Goal: Task Accomplishment & Management: Manage account settings

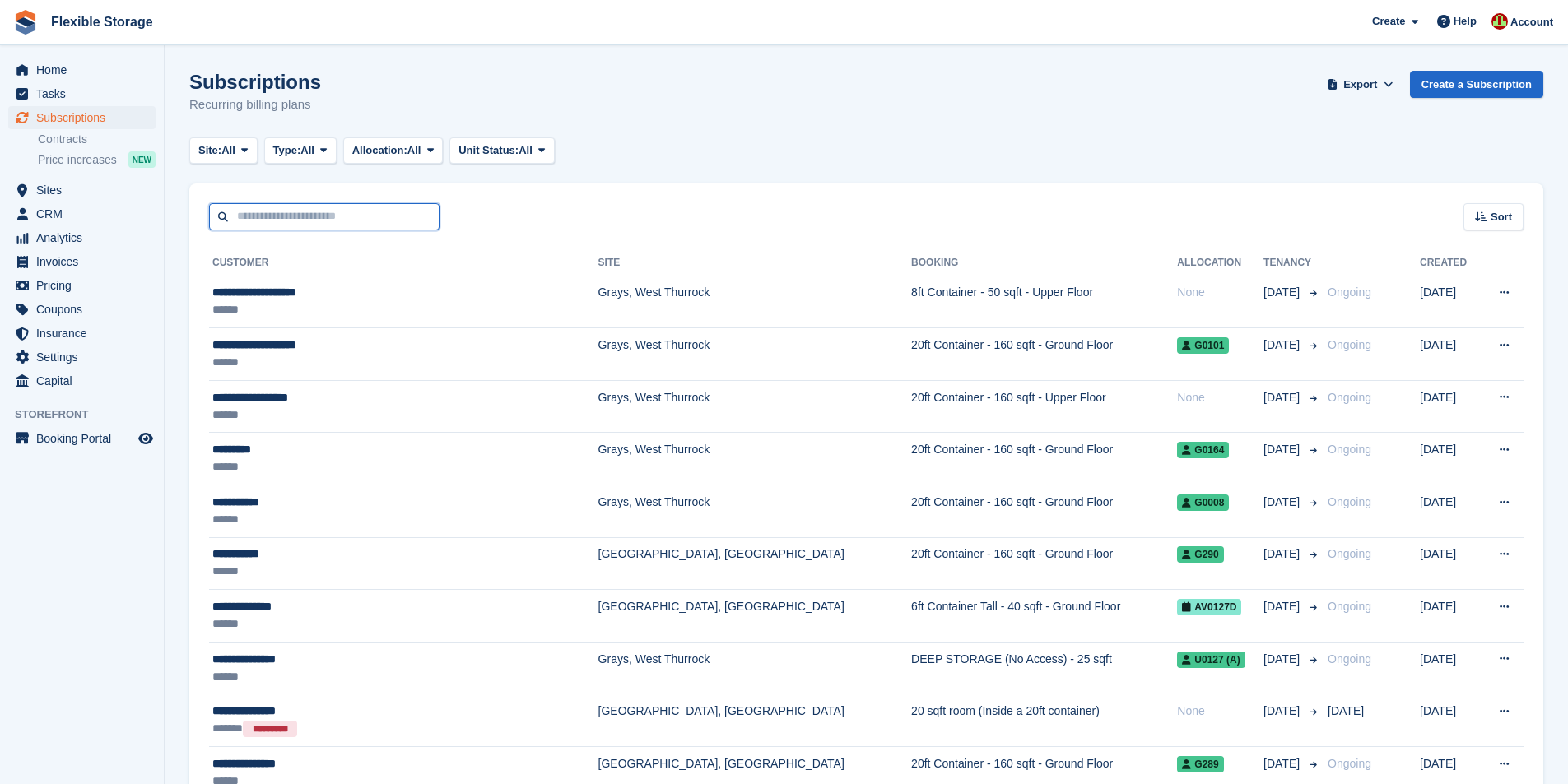
click at [327, 219] on input "text" at bounding box center [324, 216] width 230 height 27
type input "****"
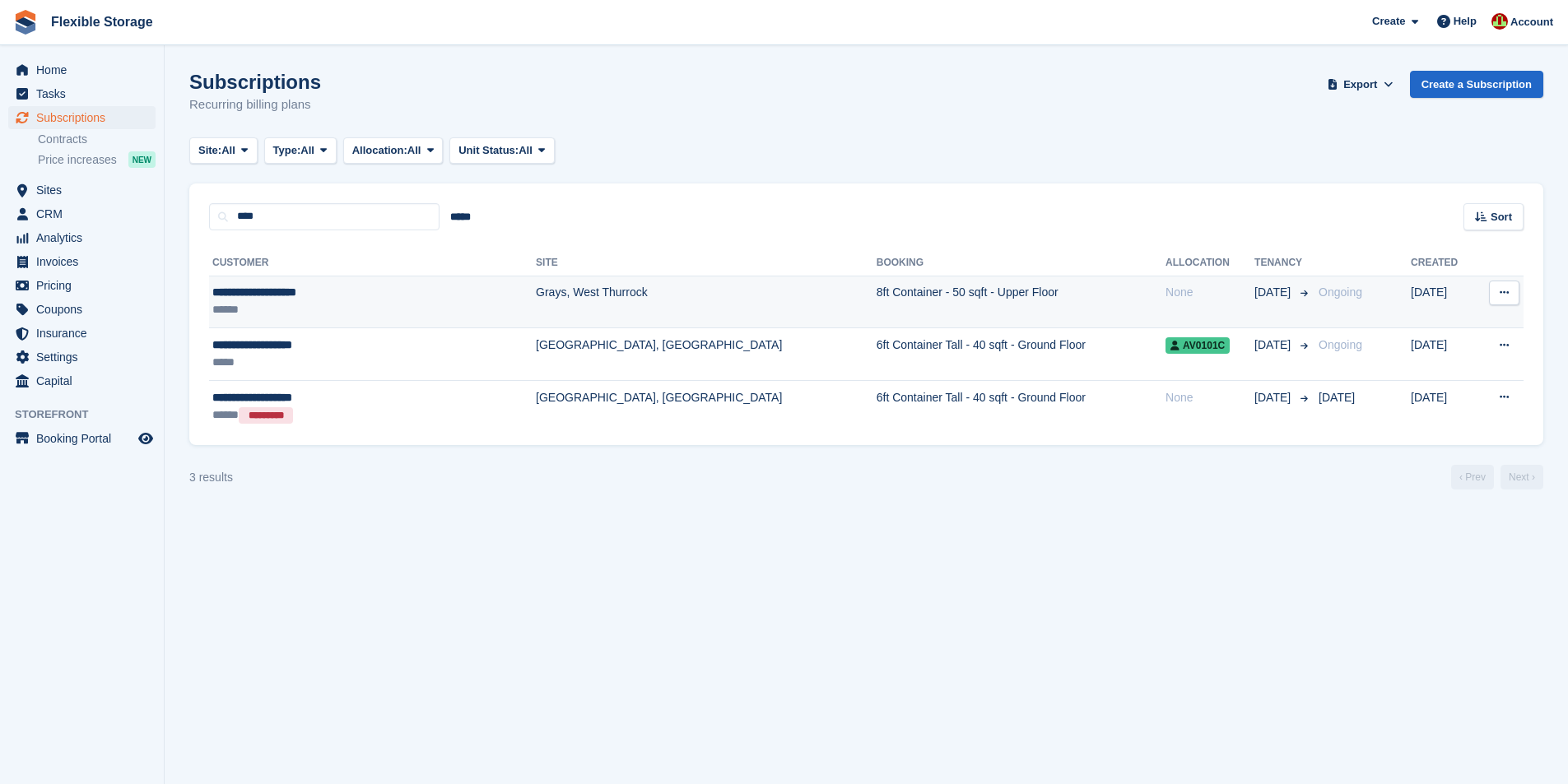
click at [248, 297] on div "**********" at bounding box center [329, 292] width 233 height 17
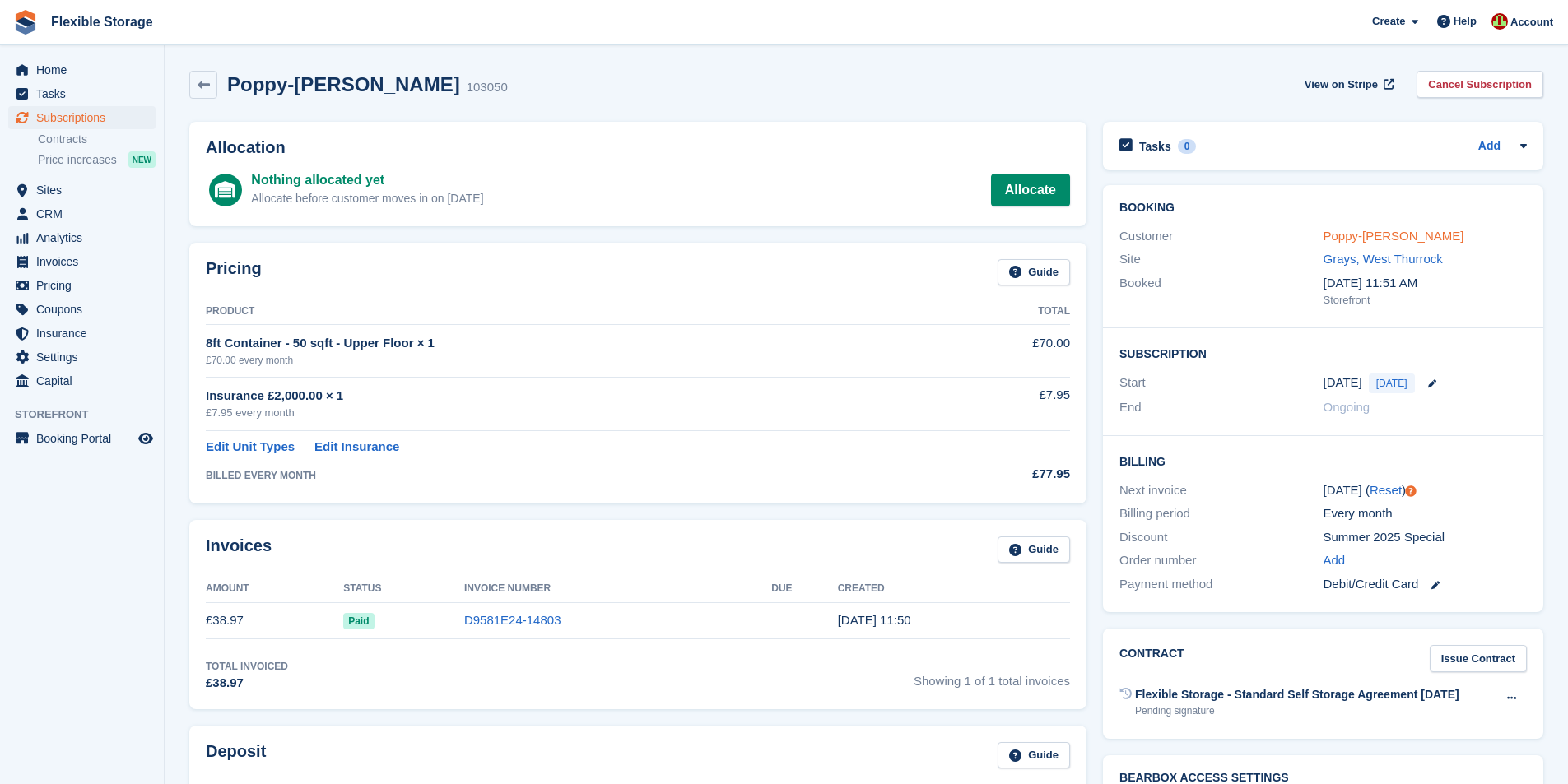
click at [1342, 234] on link "Poppy-Louise Stevens" at bounding box center [1393, 235] width 141 height 14
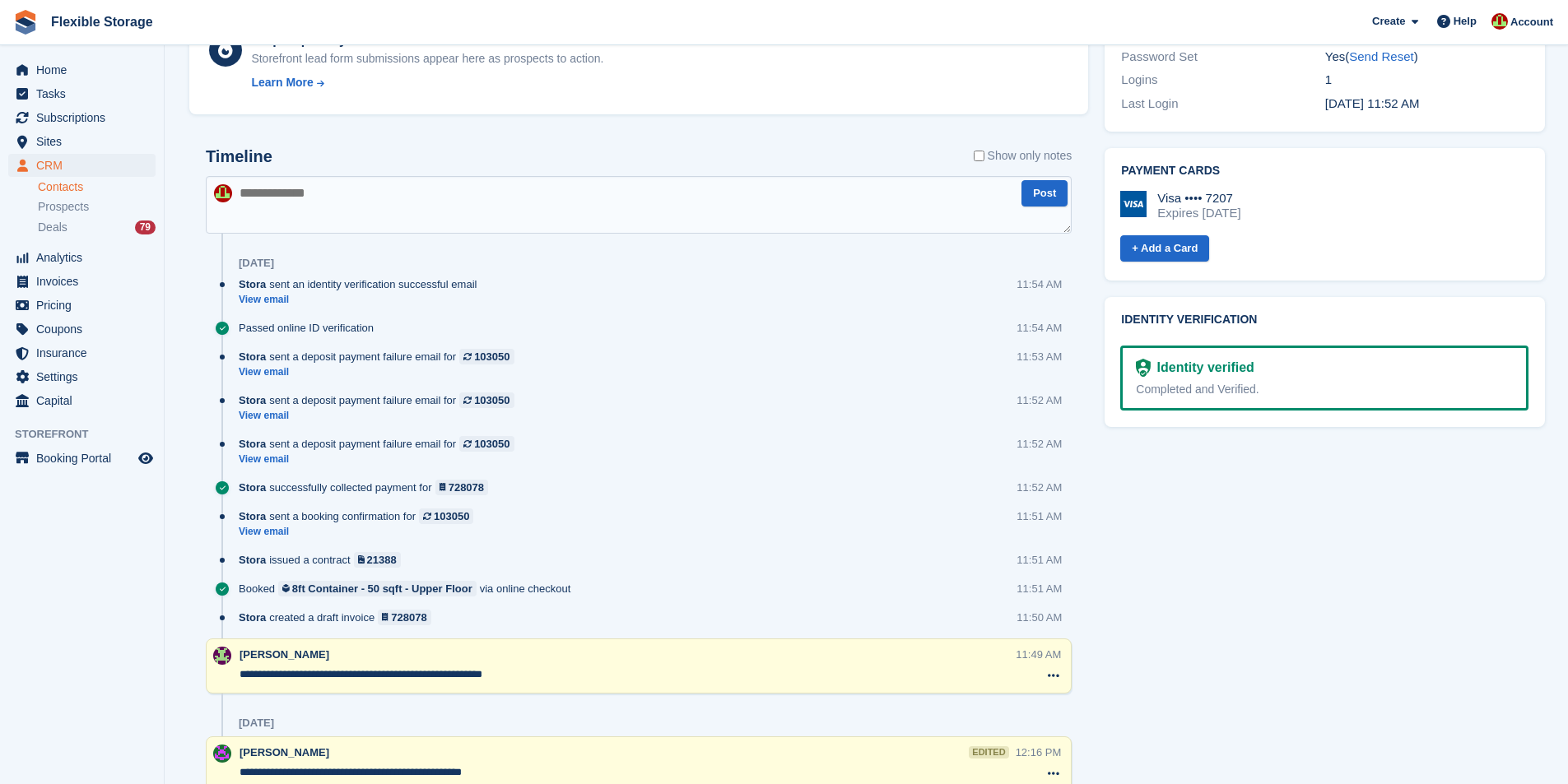
scroll to position [823, 0]
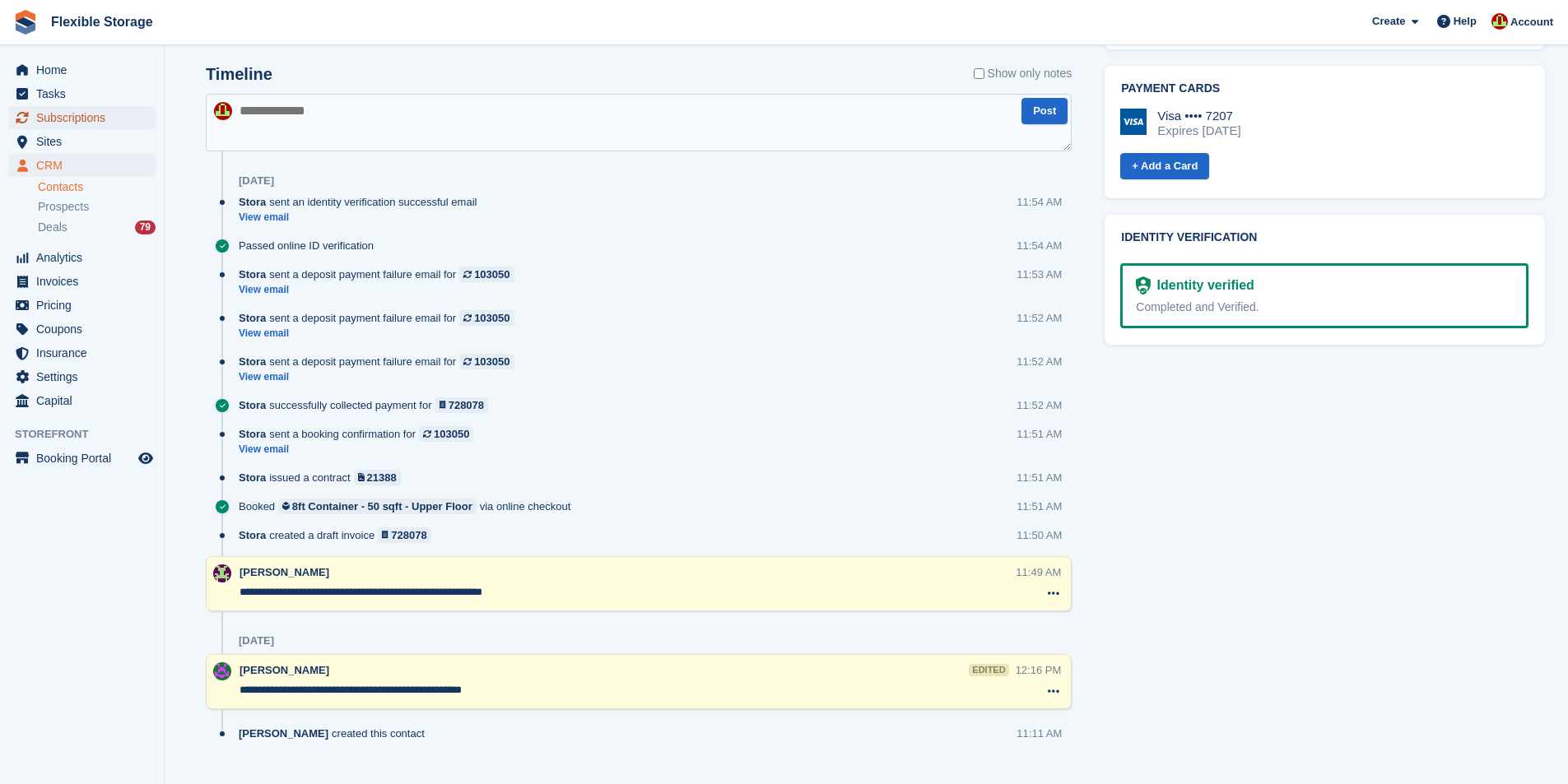
click at [97, 117] on span "Subscriptions" at bounding box center [86, 118] width 99 height 23
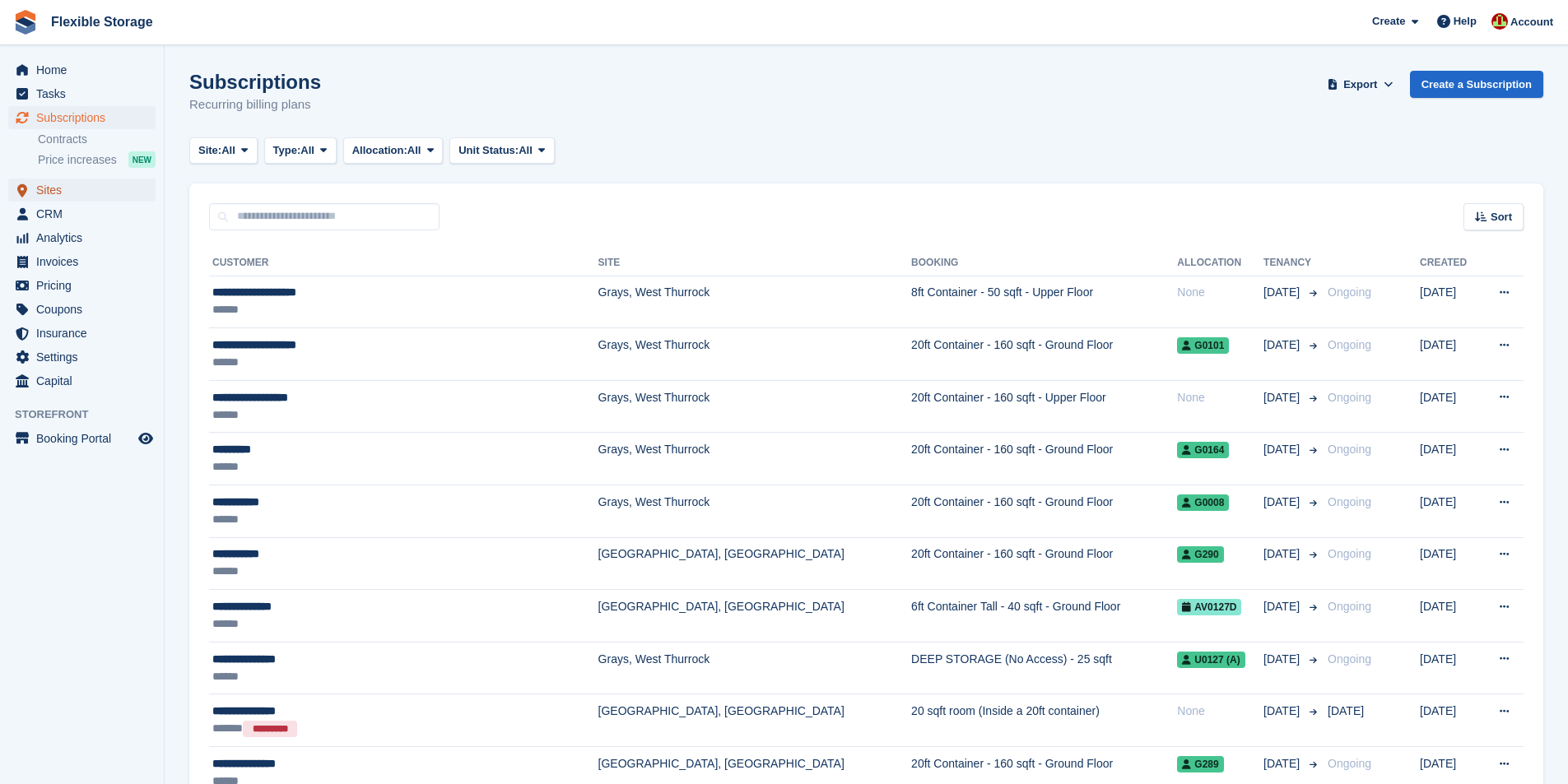
click at [52, 189] on span "Sites" at bounding box center [86, 190] width 99 height 23
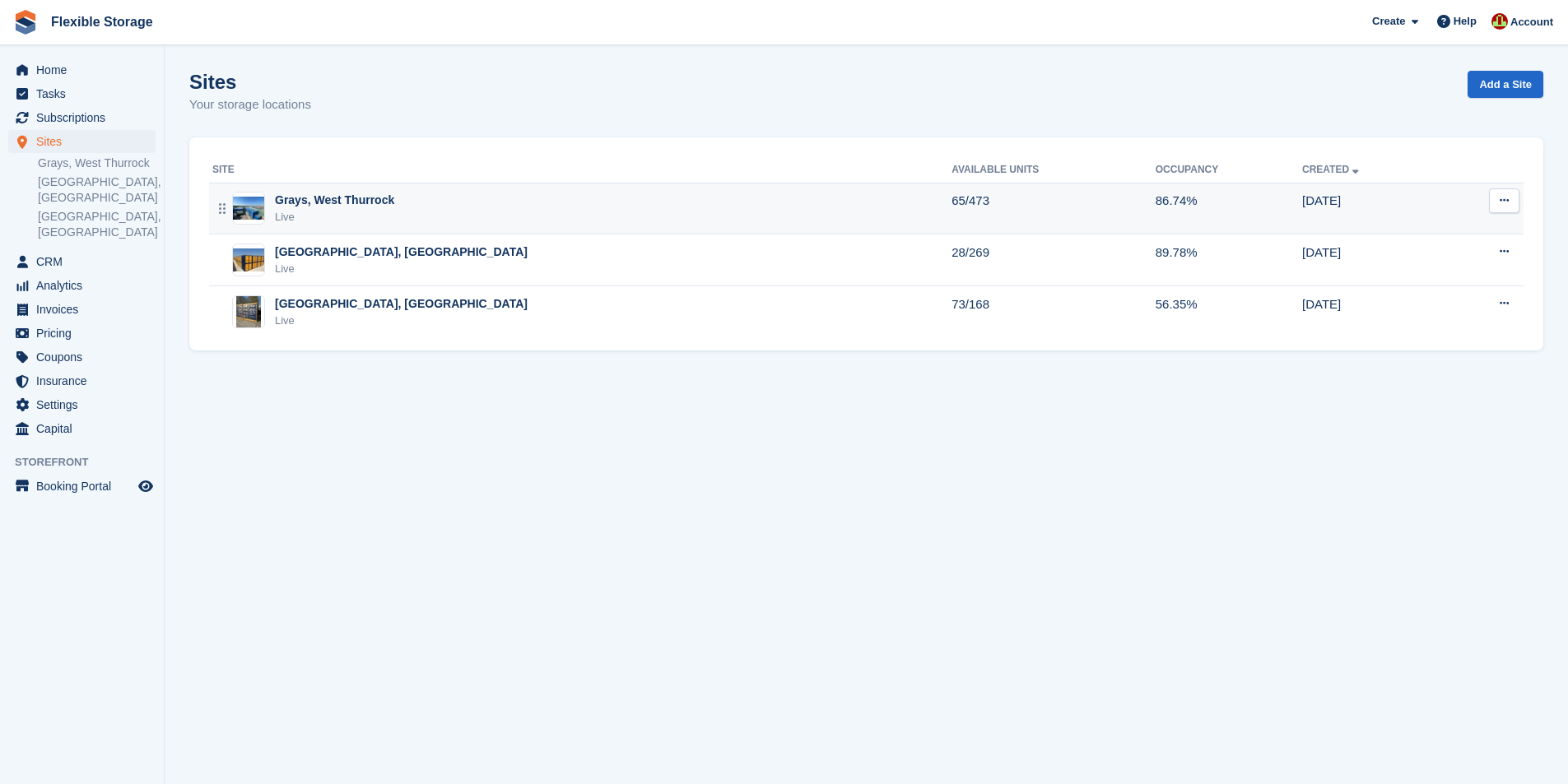
click at [542, 219] on div "Grays, West Thurrock Live" at bounding box center [581, 209] width 739 height 34
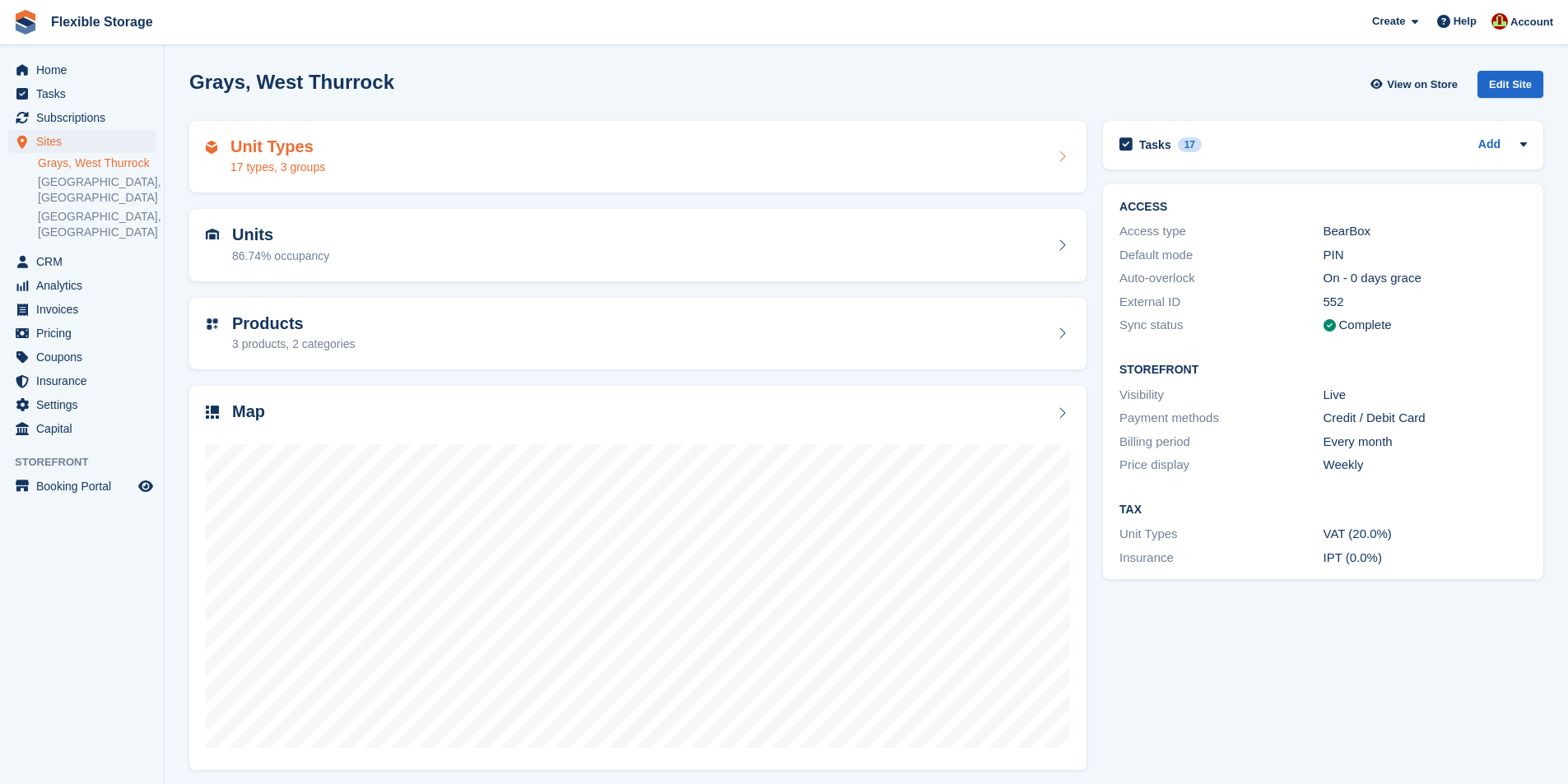
click at [517, 166] on div "Unit Types 17 types, 3 groups" at bounding box center [637, 157] width 864 height 40
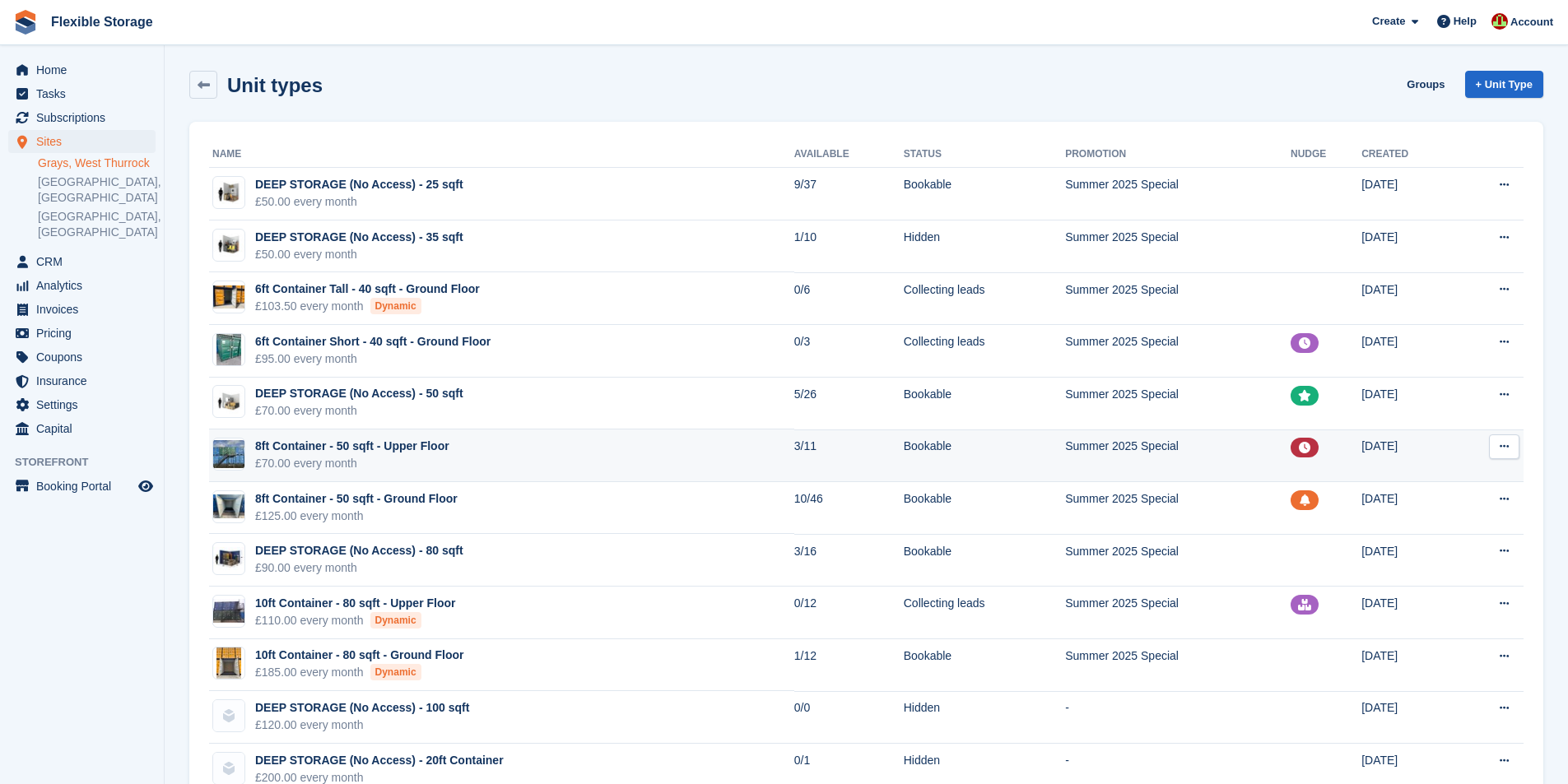
click at [495, 456] on td "8ft Container - 50 sqft - Upper Floor £70.00 every month" at bounding box center [502, 456] width 586 height 52
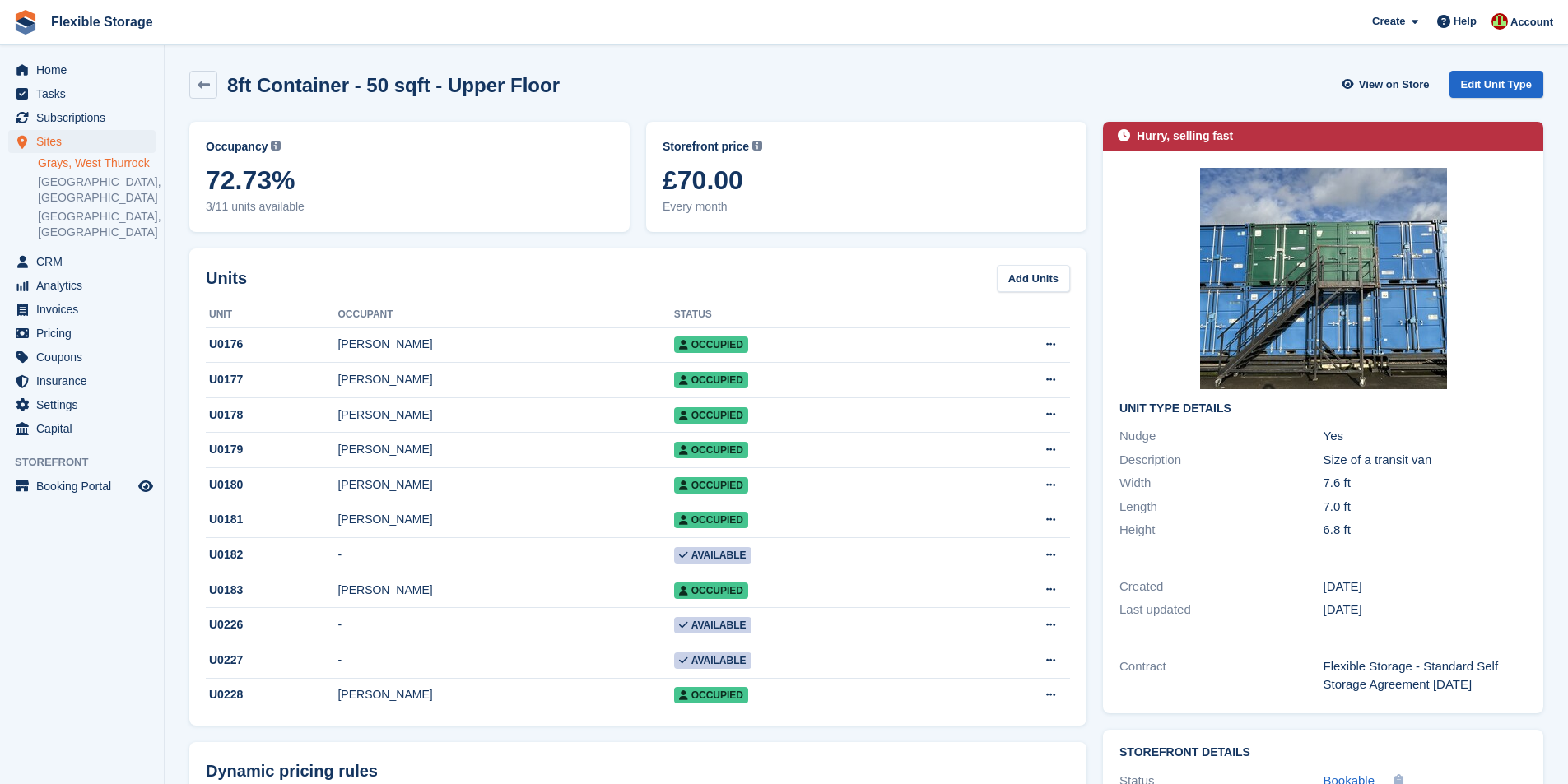
click at [75, 160] on link "Grays, West Thurrock" at bounding box center [97, 163] width 118 height 16
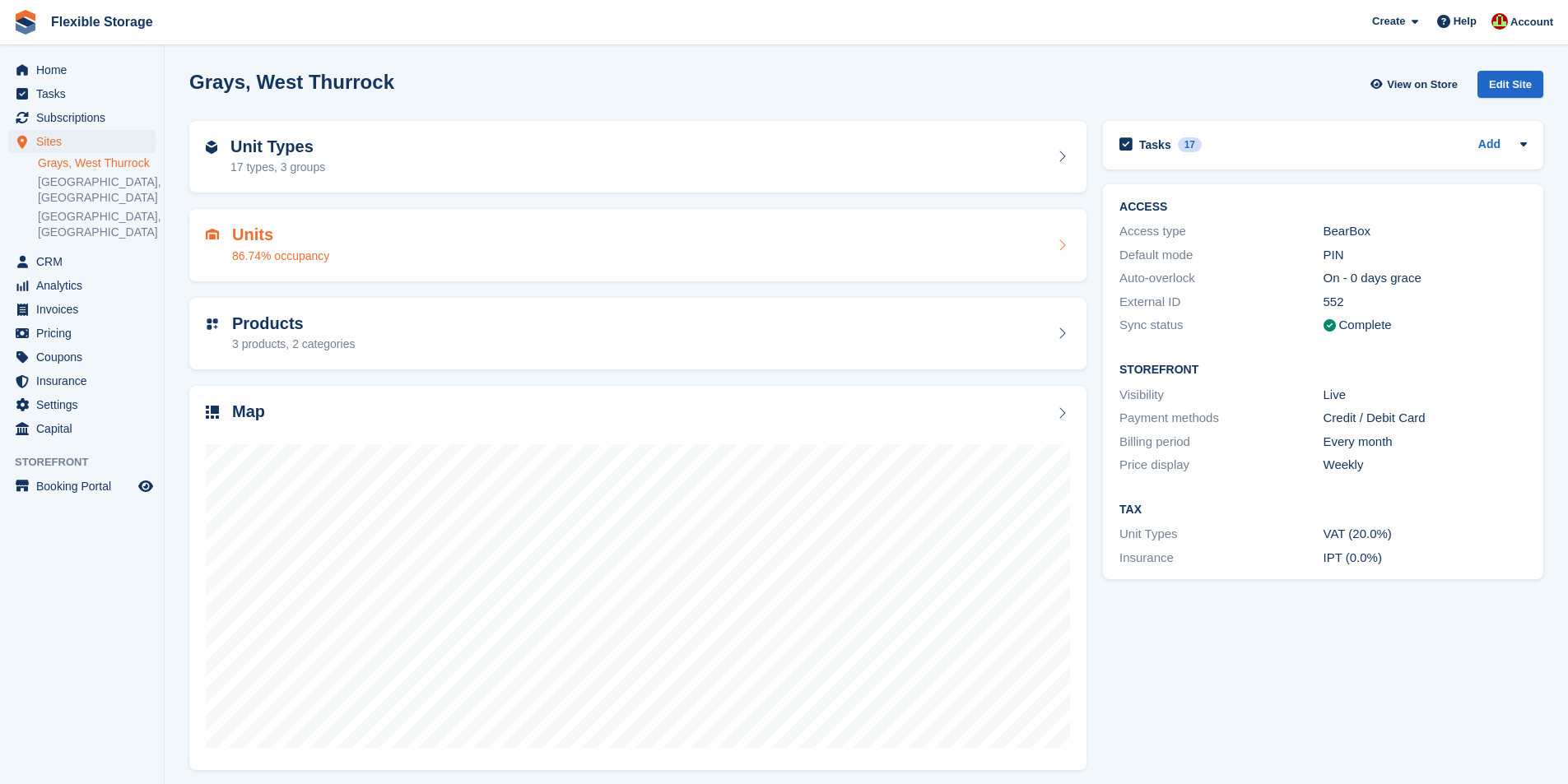
click at [516, 236] on div "Units 86.74% occupancy" at bounding box center [637, 245] width 864 height 40
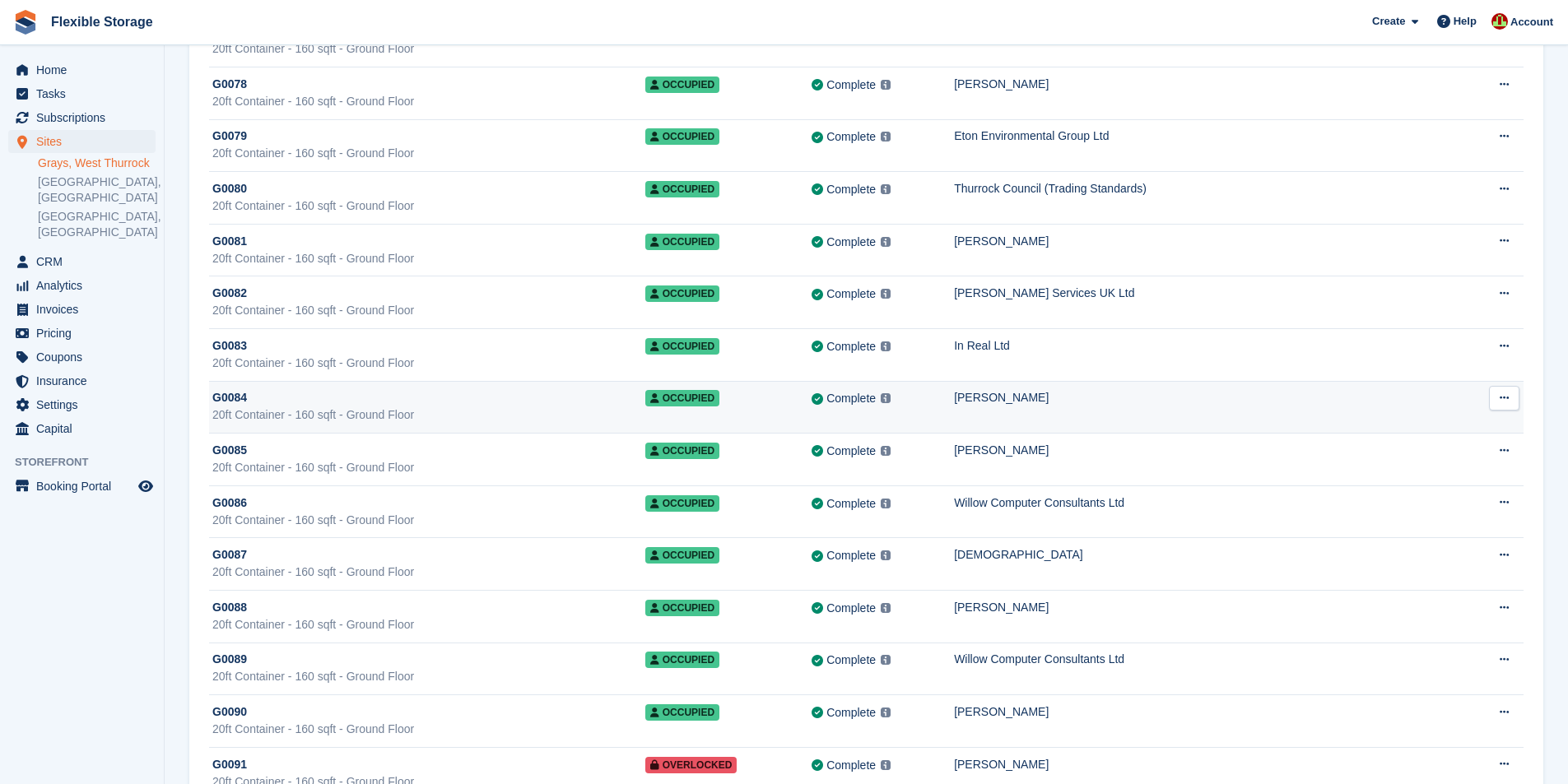
scroll to position [3646, 0]
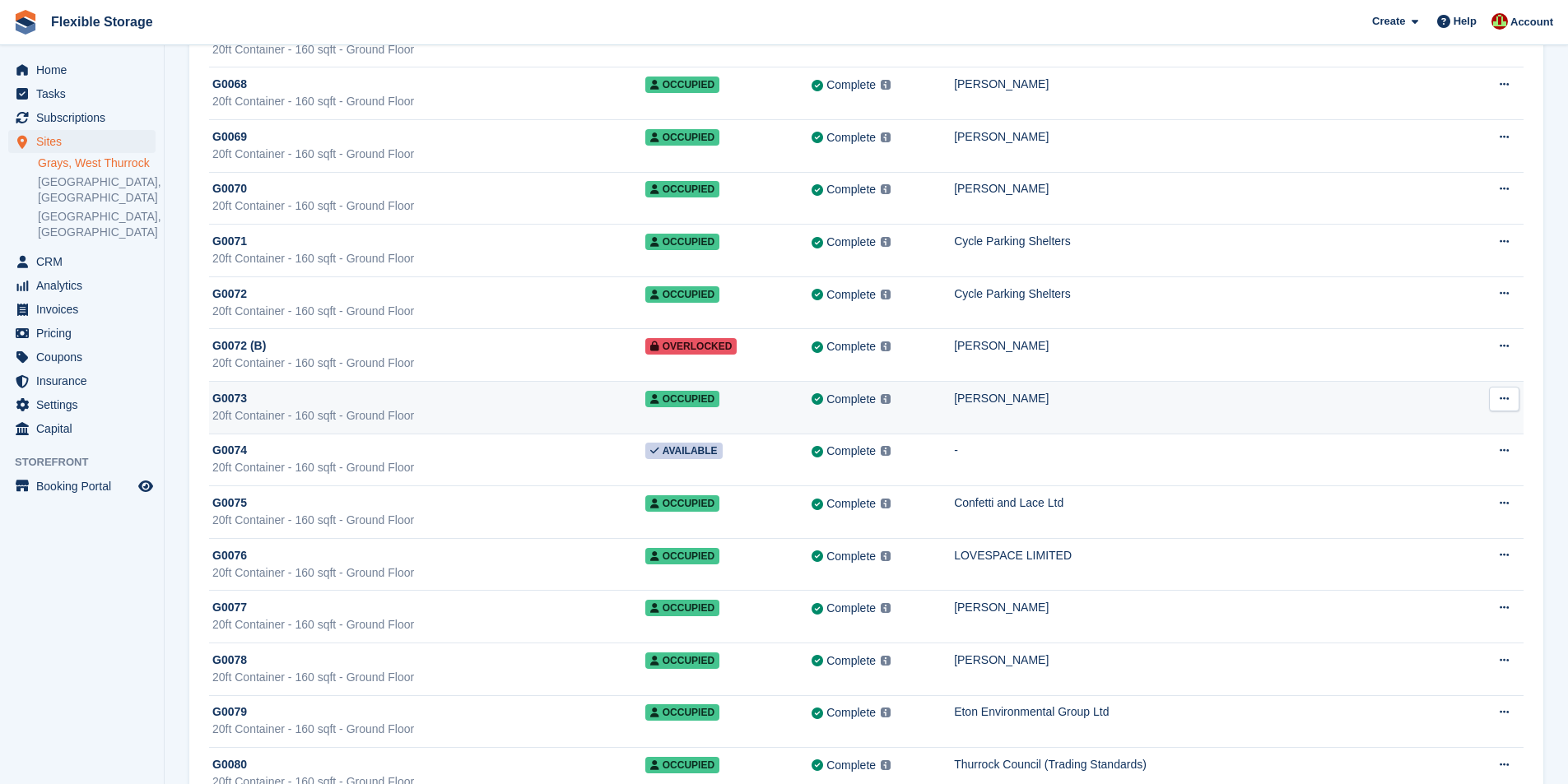
click at [504, 398] on div "G0073" at bounding box center [428, 398] width 433 height 17
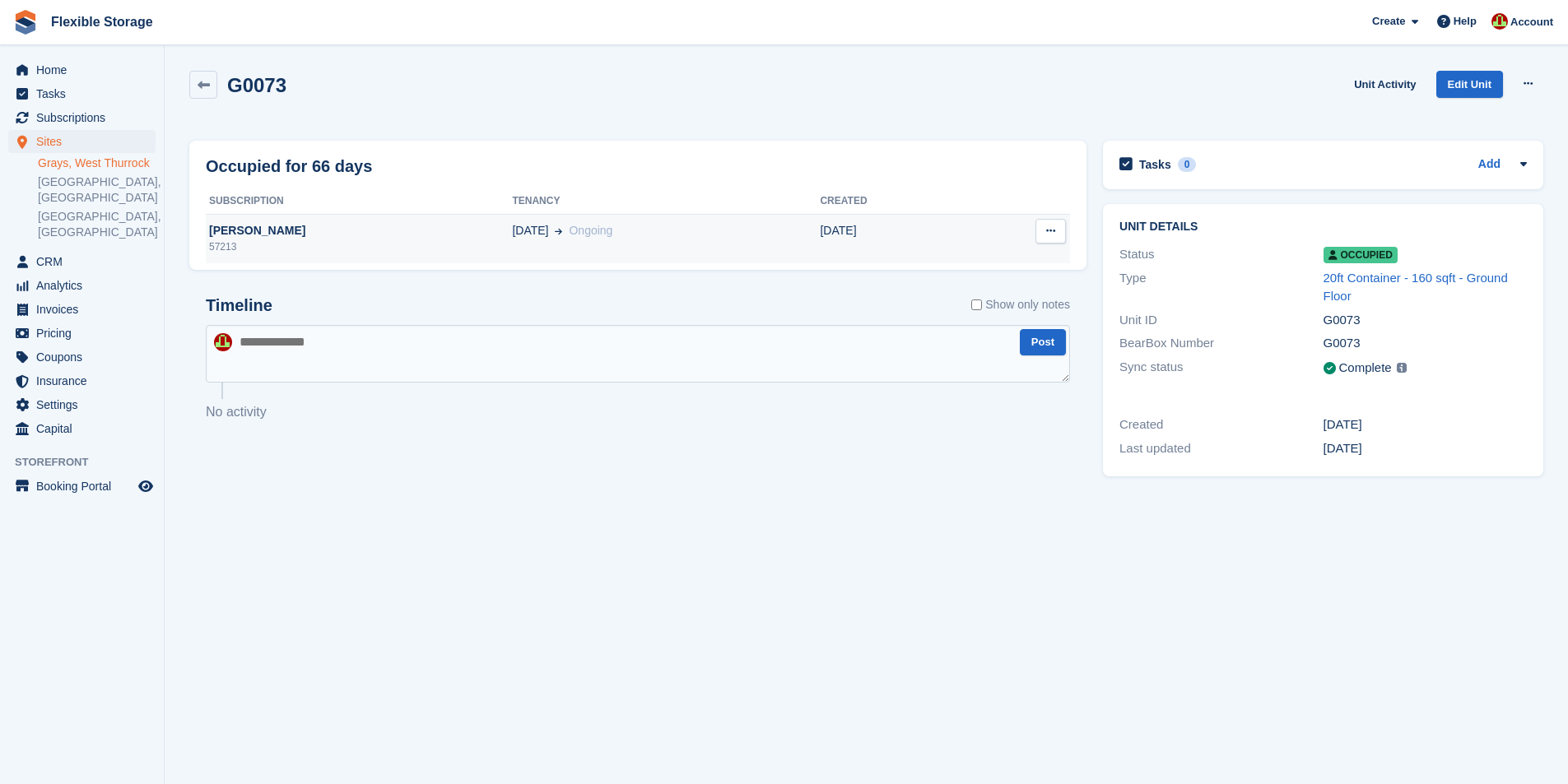
click at [253, 228] on div "[PERSON_NAME]" at bounding box center [359, 230] width 306 height 17
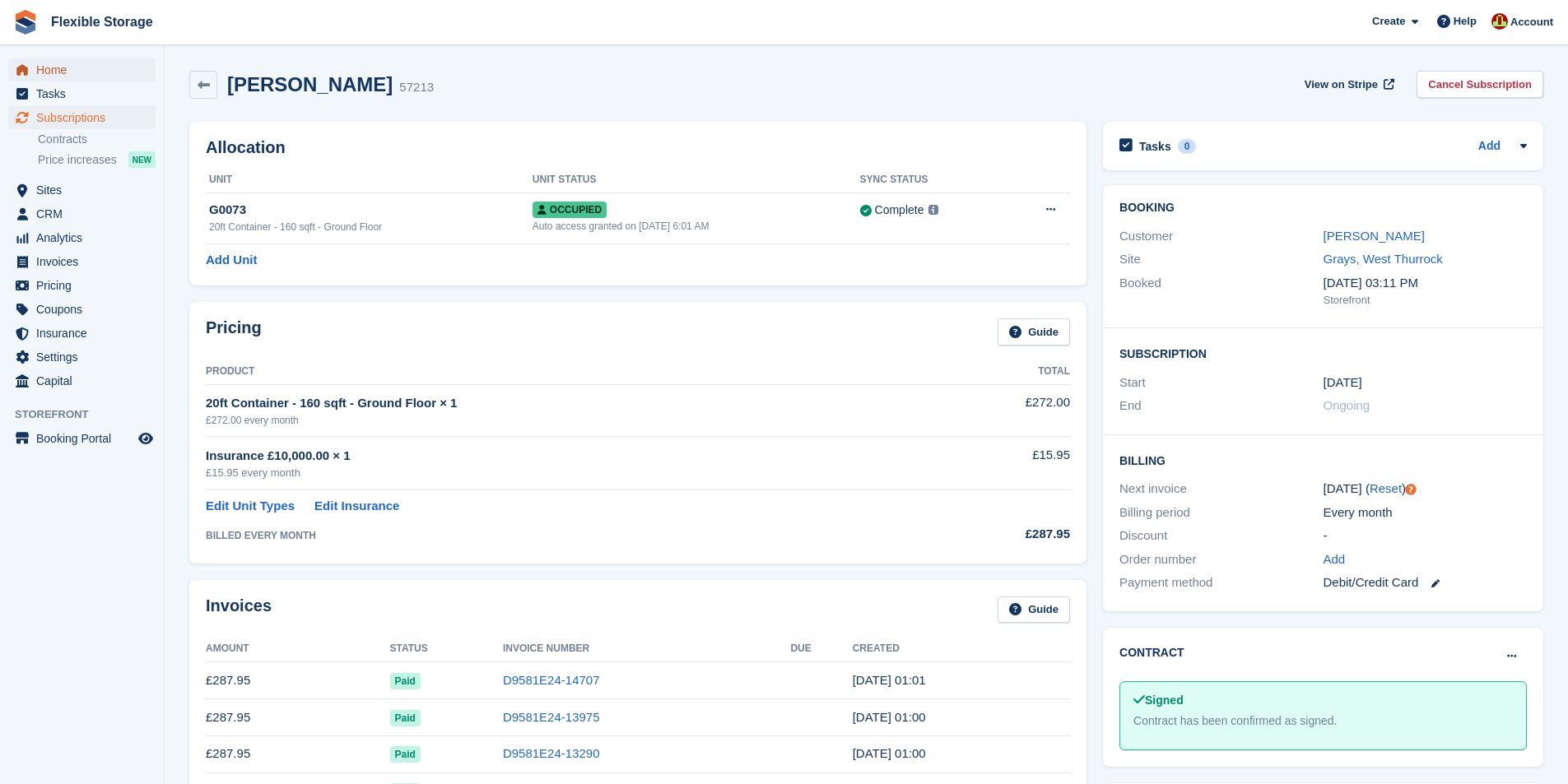
click at [67, 78] on span "Home" at bounding box center [86, 70] width 99 height 23
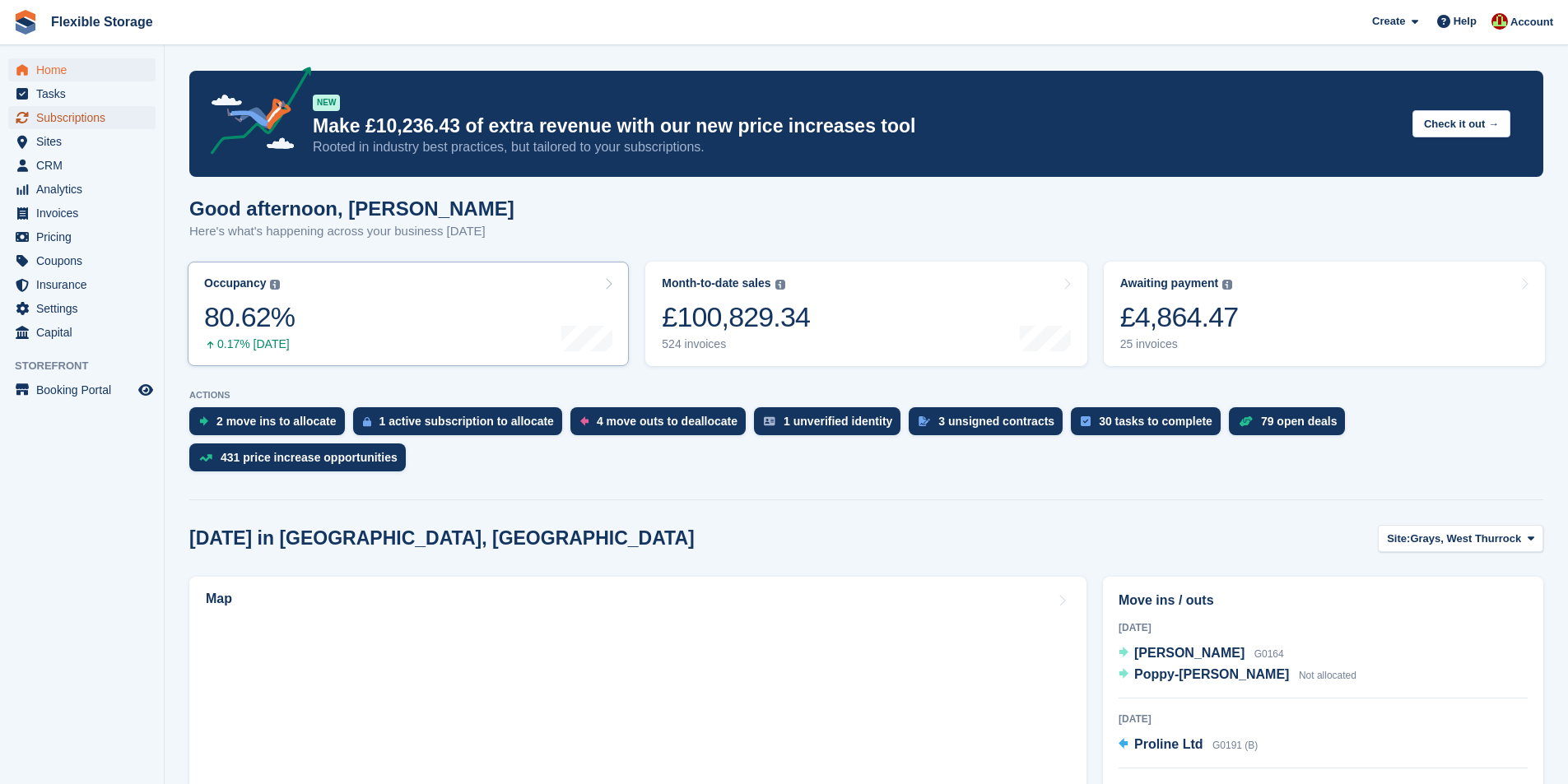
click at [52, 112] on span "Subscriptions" at bounding box center [86, 118] width 99 height 23
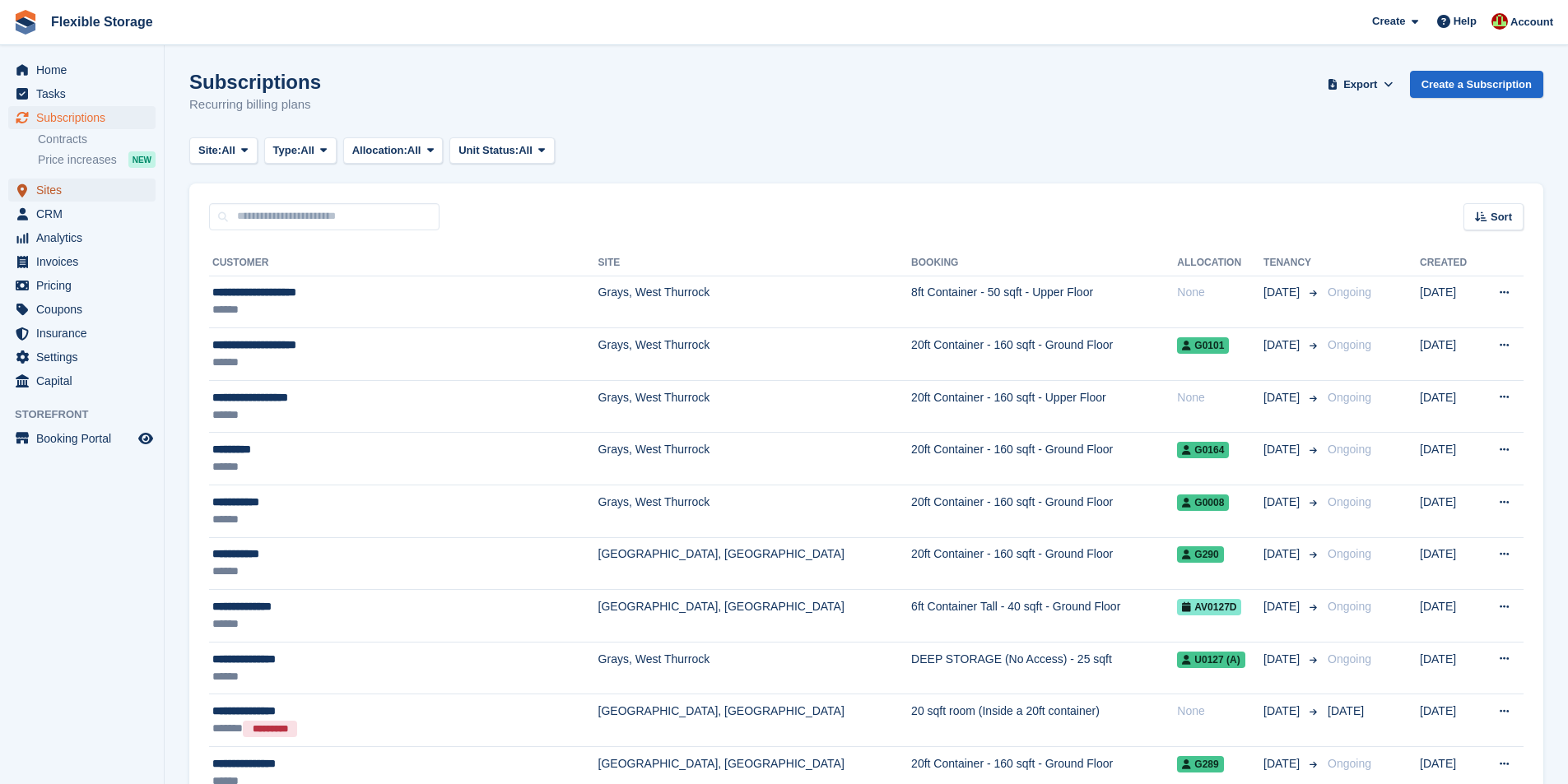
click at [42, 185] on span "Sites" at bounding box center [86, 190] width 99 height 23
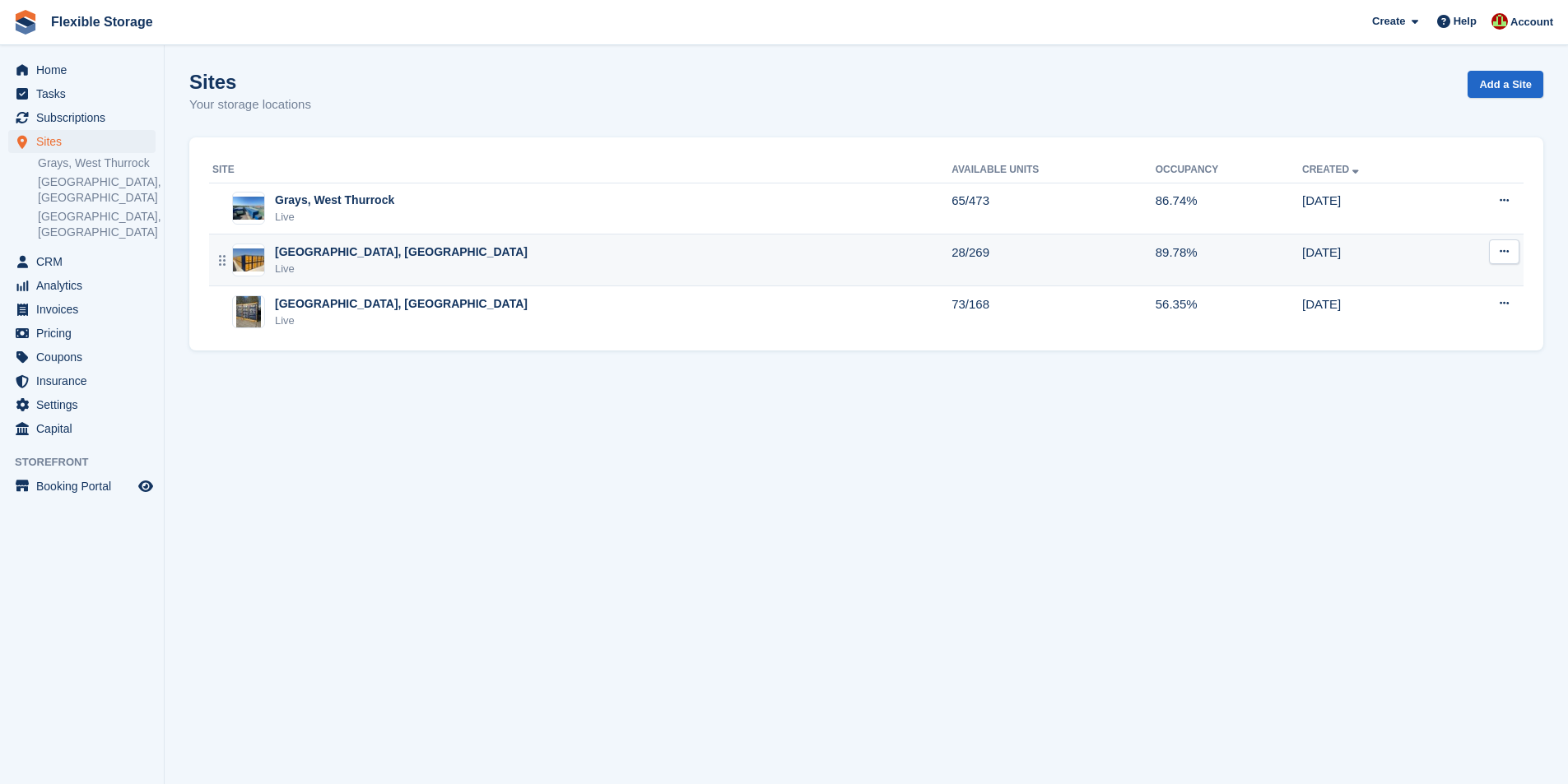
click at [523, 251] on div "Aveley, Essex Live" at bounding box center [581, 260] width 739 height 34
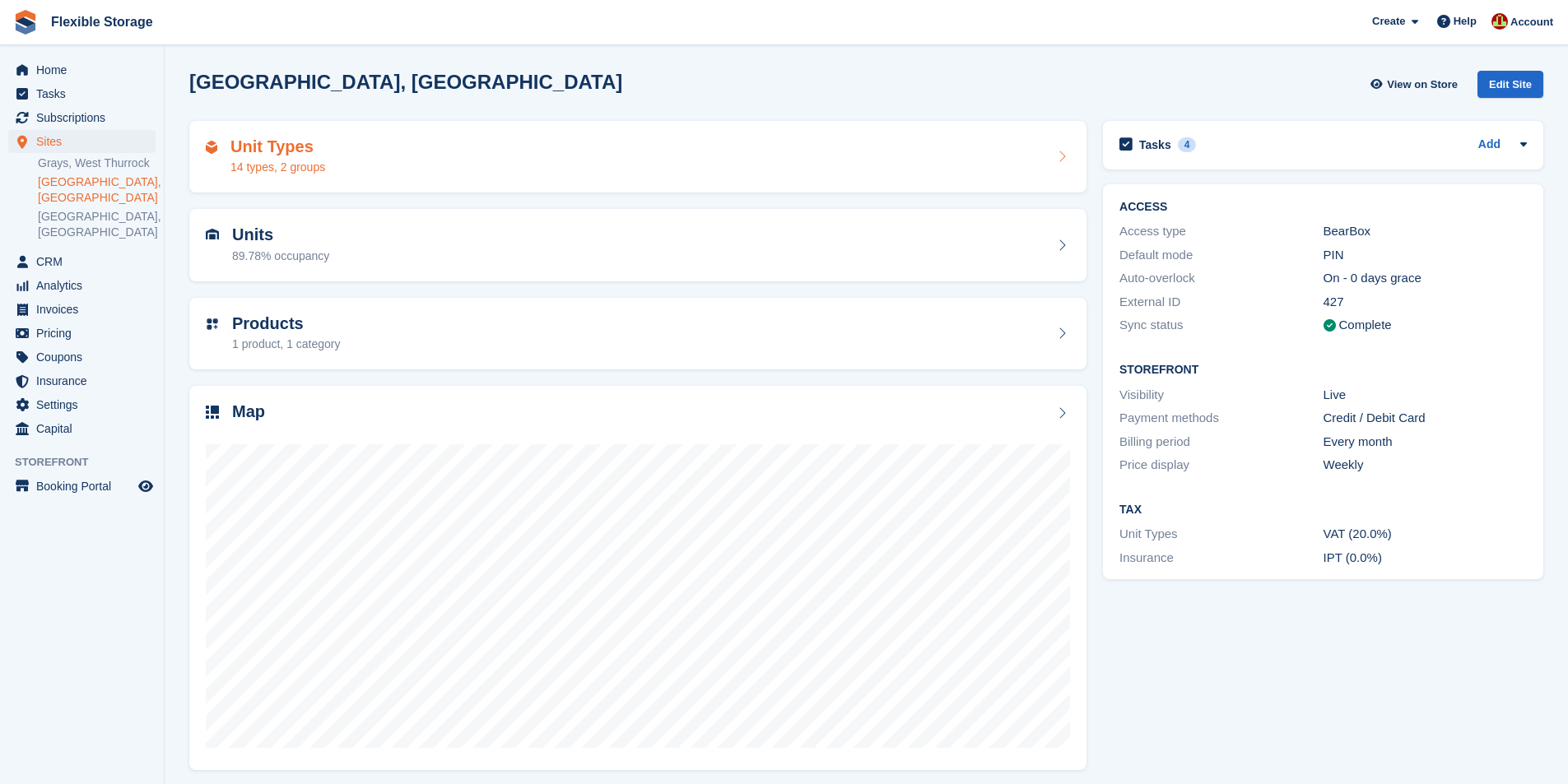
click at [513, 155] on div "Unit Types 14 types, 2 groups" at bounding box center [637, 157] width 864 height 40
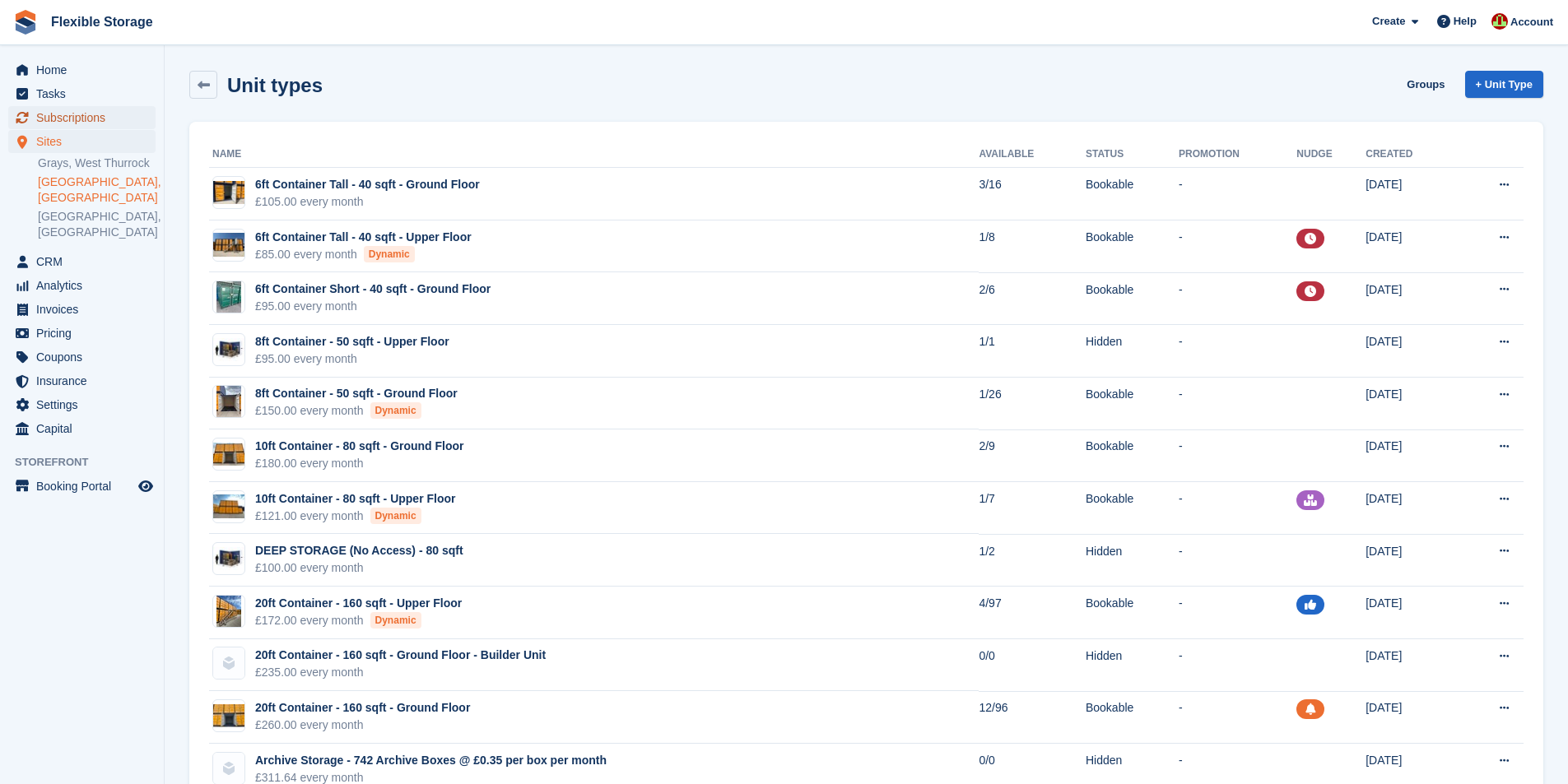
click at [50, 114] on span "Subscriptions" at bounding box center [86, 118] width 99 height 23
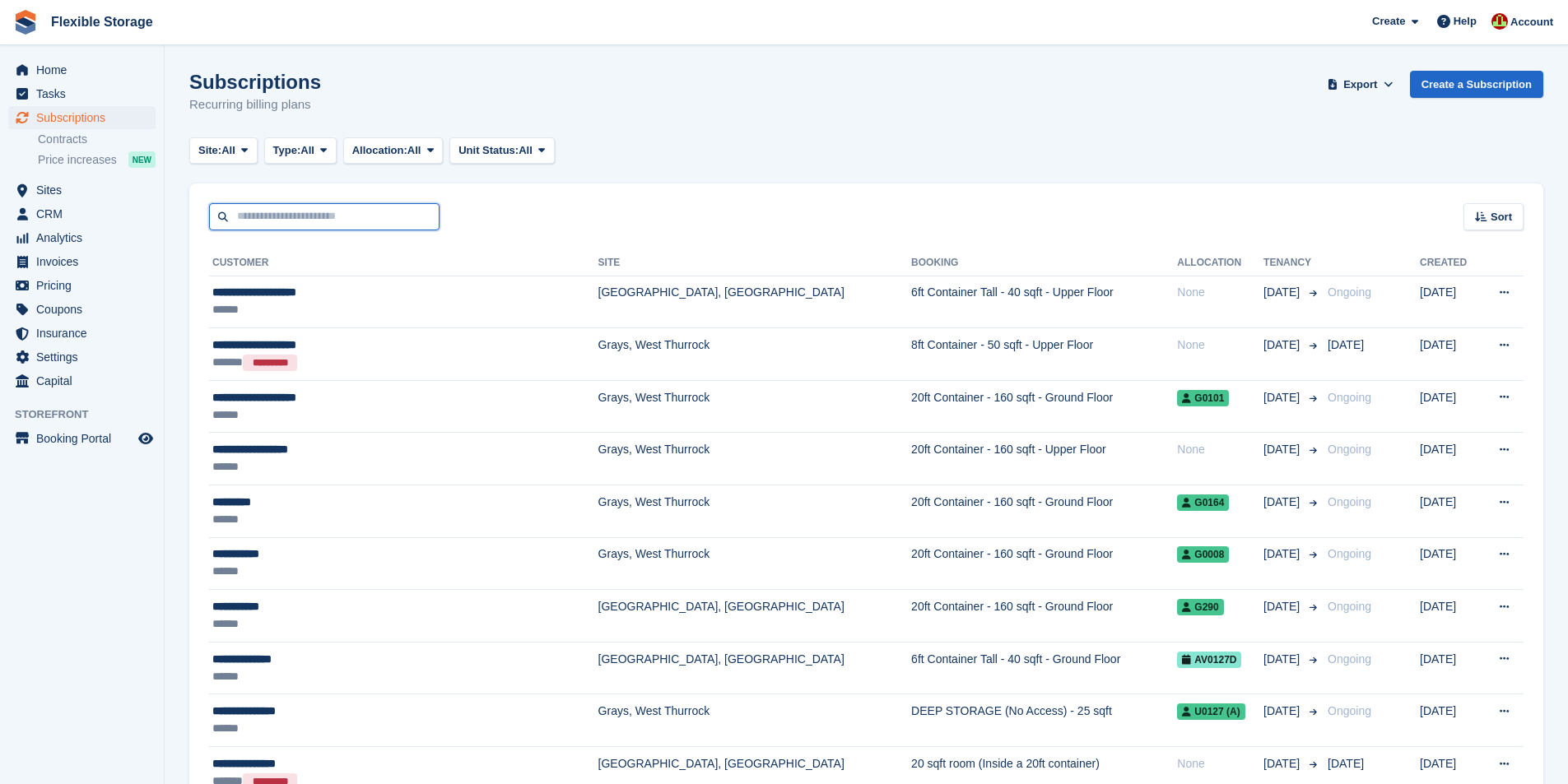
click at [333, 218] on input "text" at bounding box center [324, 216] width 230 height 27
type input "******"
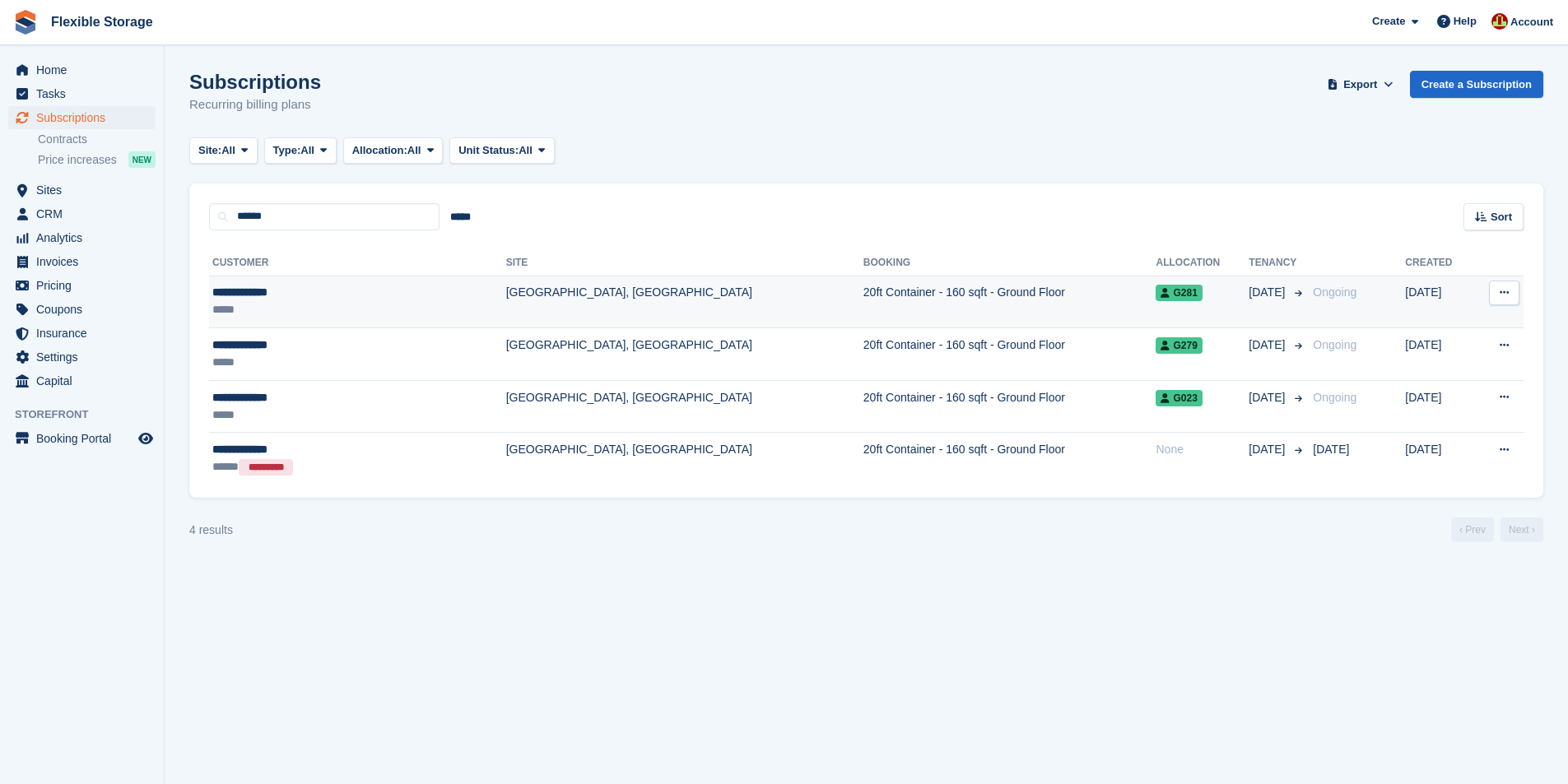
click at [863, 315] on td "20ft Container - 160 sqft - Ground Floor" at bounding box center [1010, 302] width 293 height 52
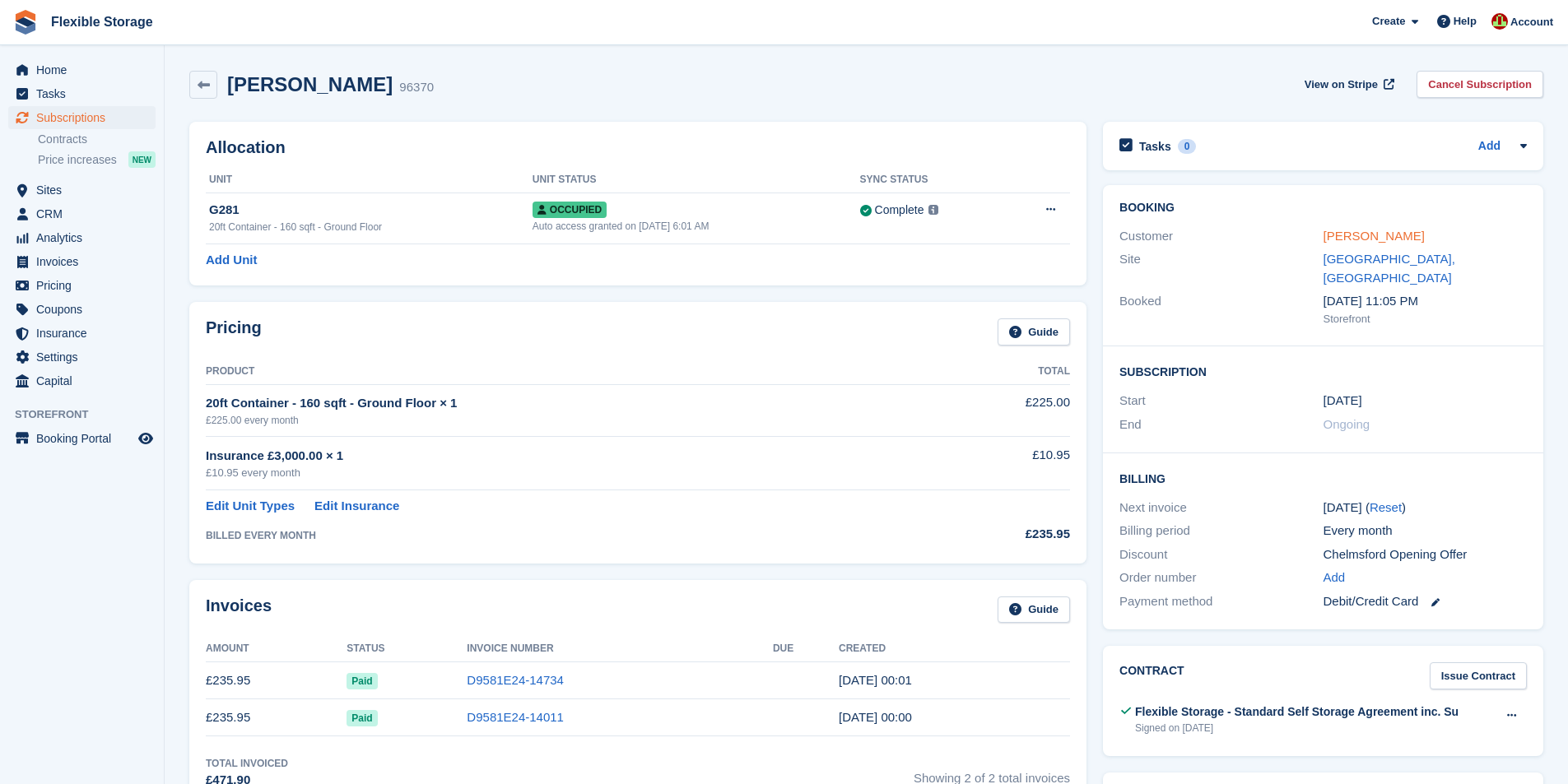
click at [1348, 239] on link "[PERSON_NAME]" at bounding box center [1374, 235] width 101 height 14
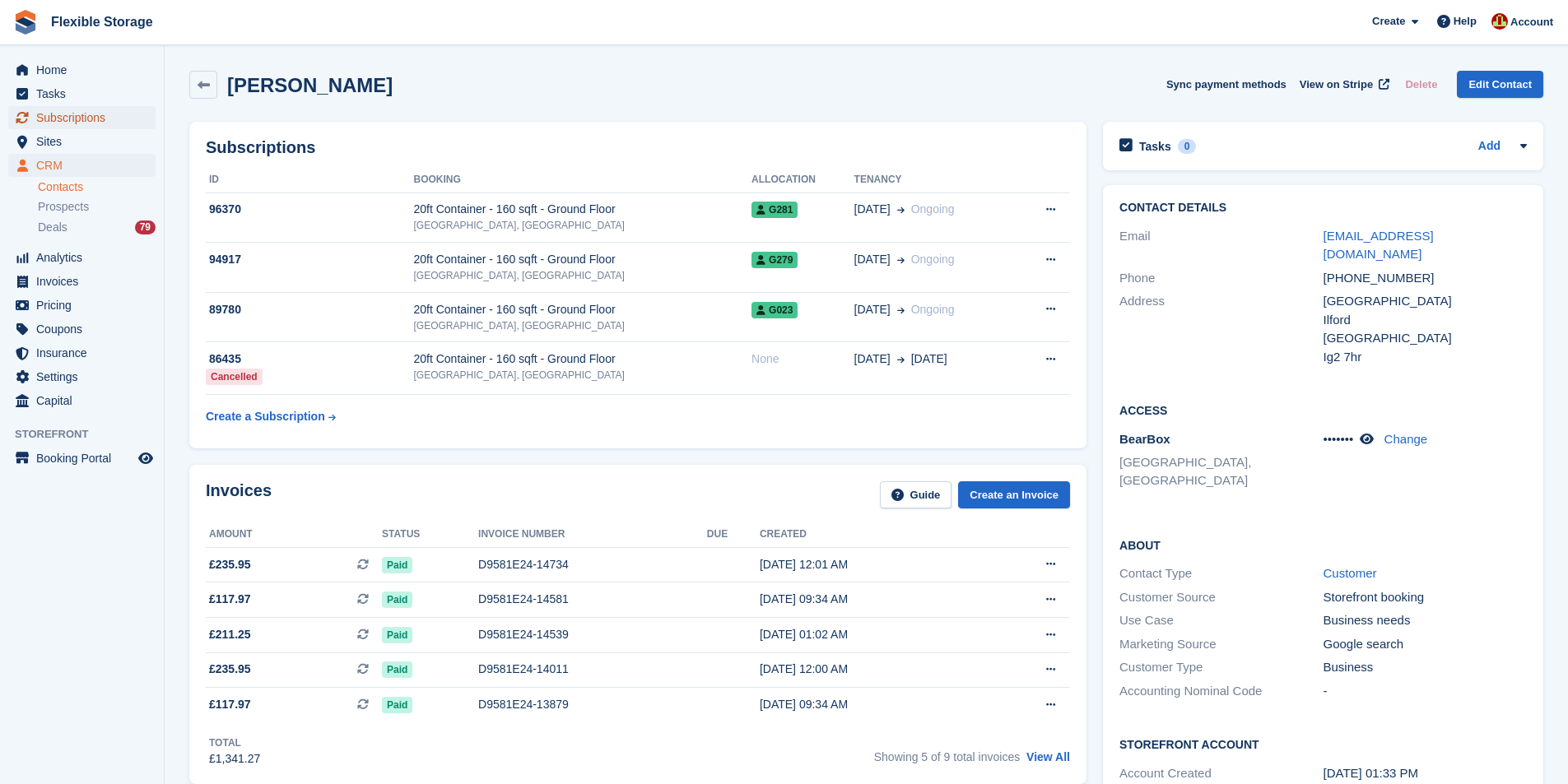
click at [61, 118] on span "Subscriptions" at bounding box center [86, 118] width 99 height 23
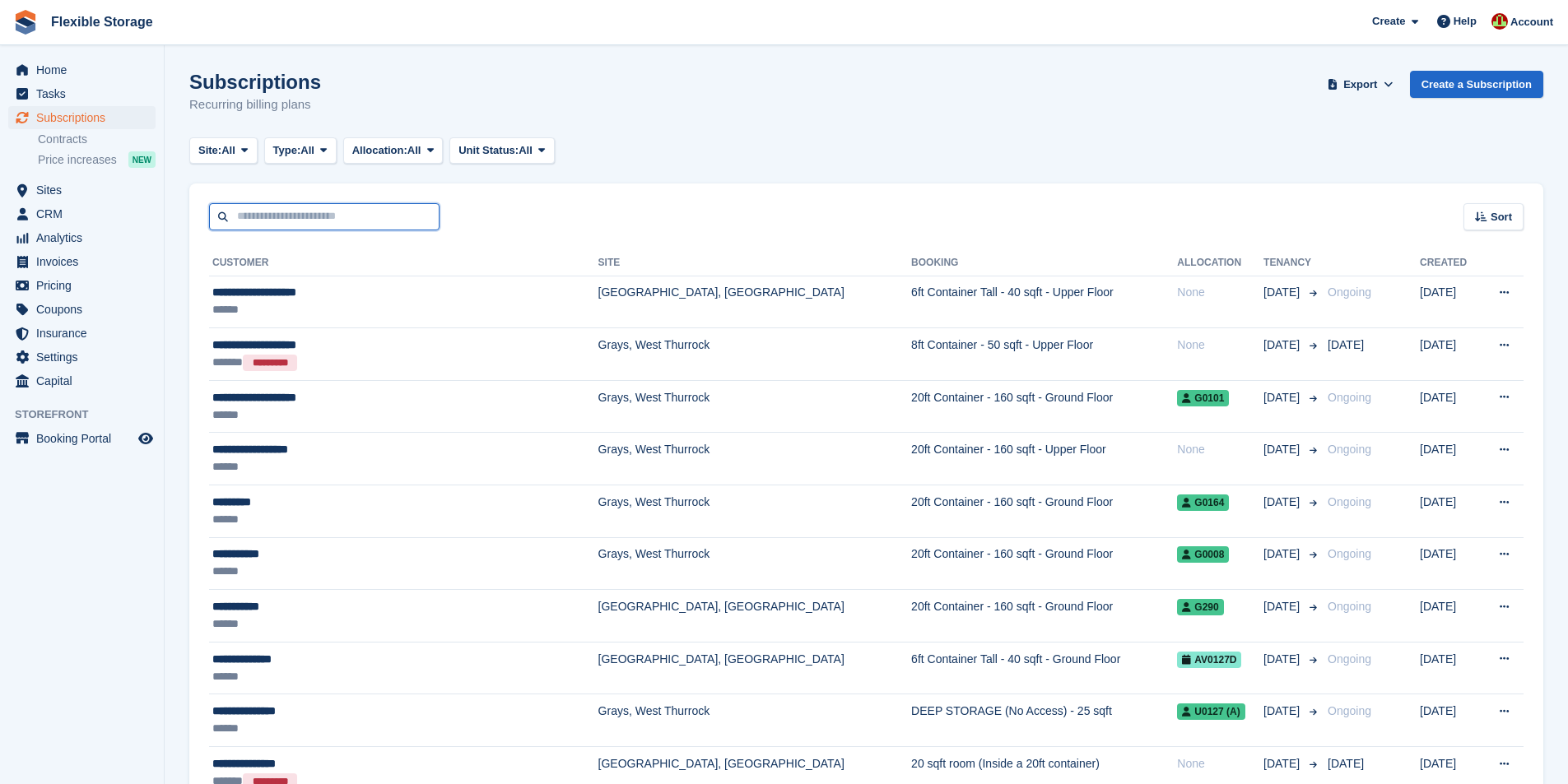
click at [364, 212] on input "text" at bounding box center [324, 216] width 230 height 27
type input "****"
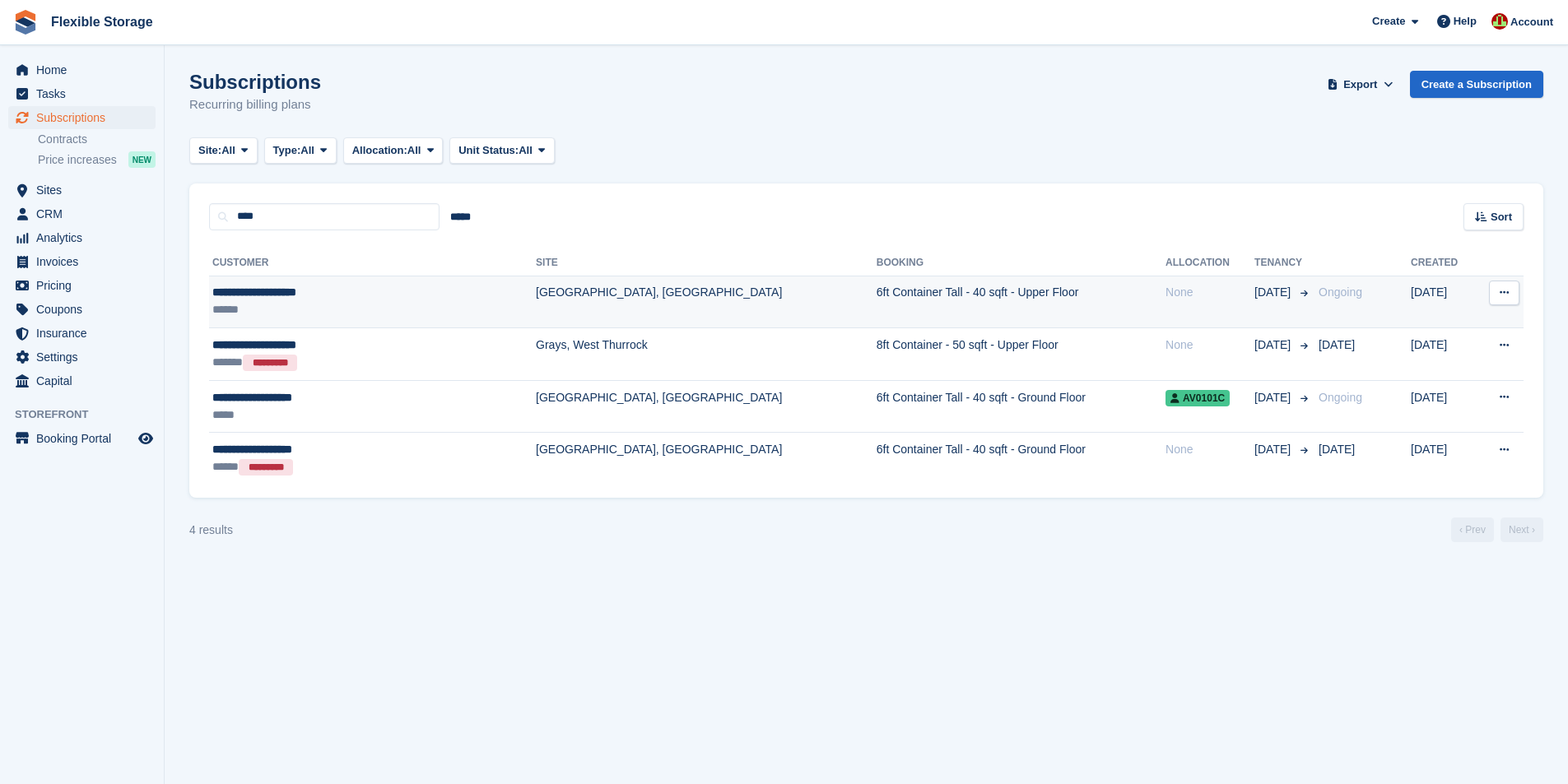
click at [357, 298] on div "**********" at bounding box center [329, 292] width 233 height 17
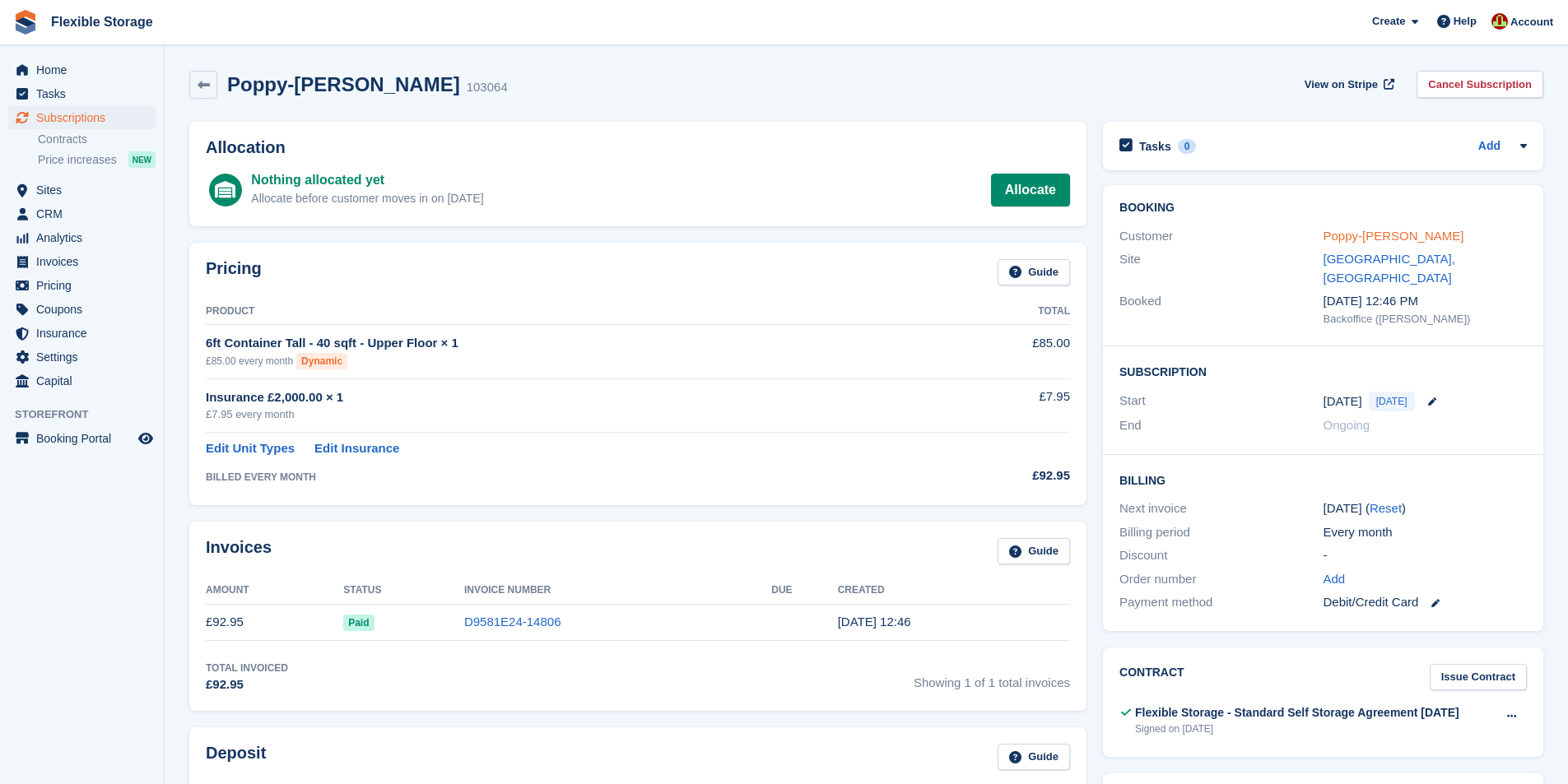
click at [1422, 237] on link "Poppy-[PERSON_NAME]" at bounding box center [1393, 235] width 141 height 14
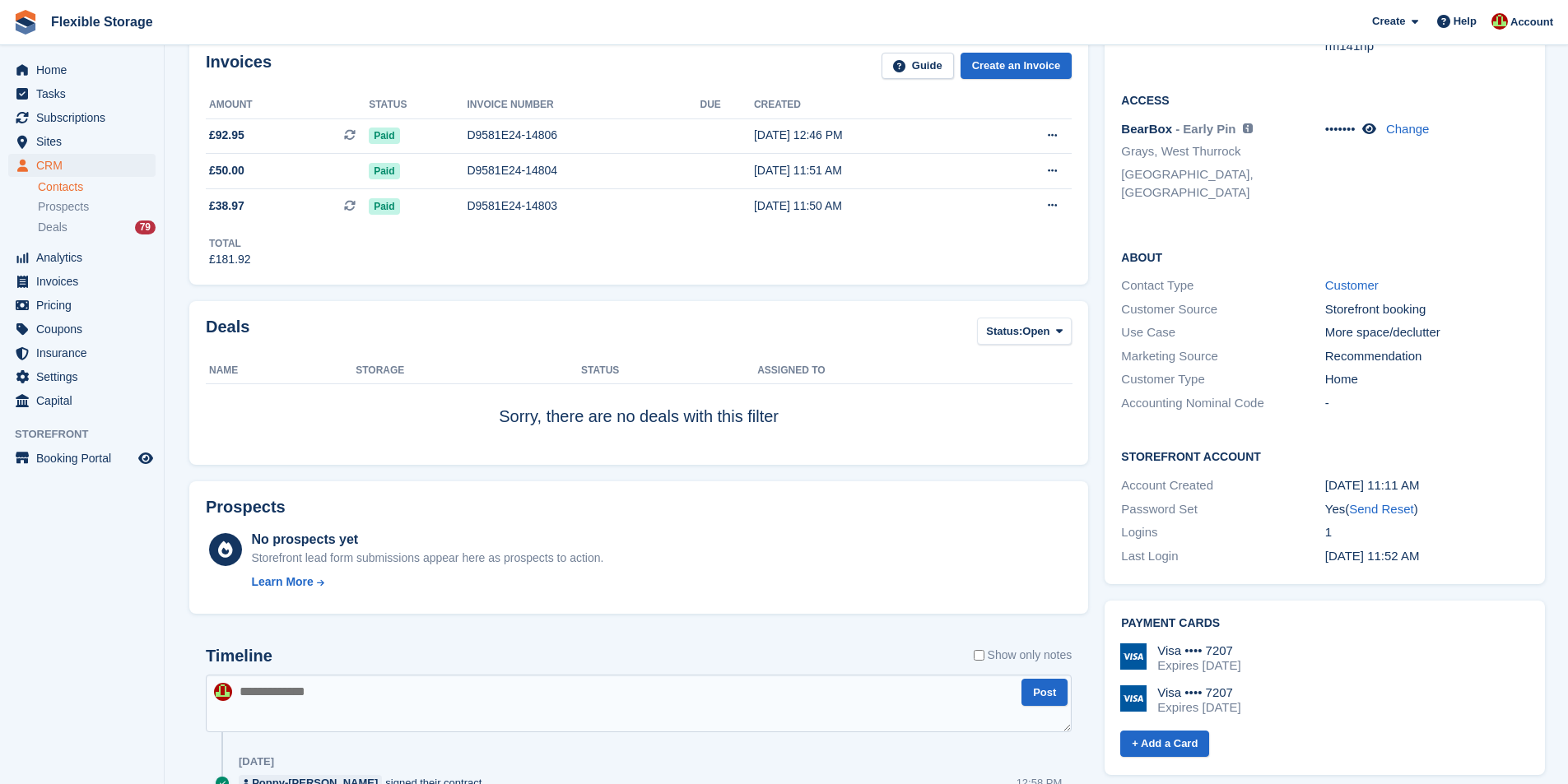
scroll to position [576, 0]
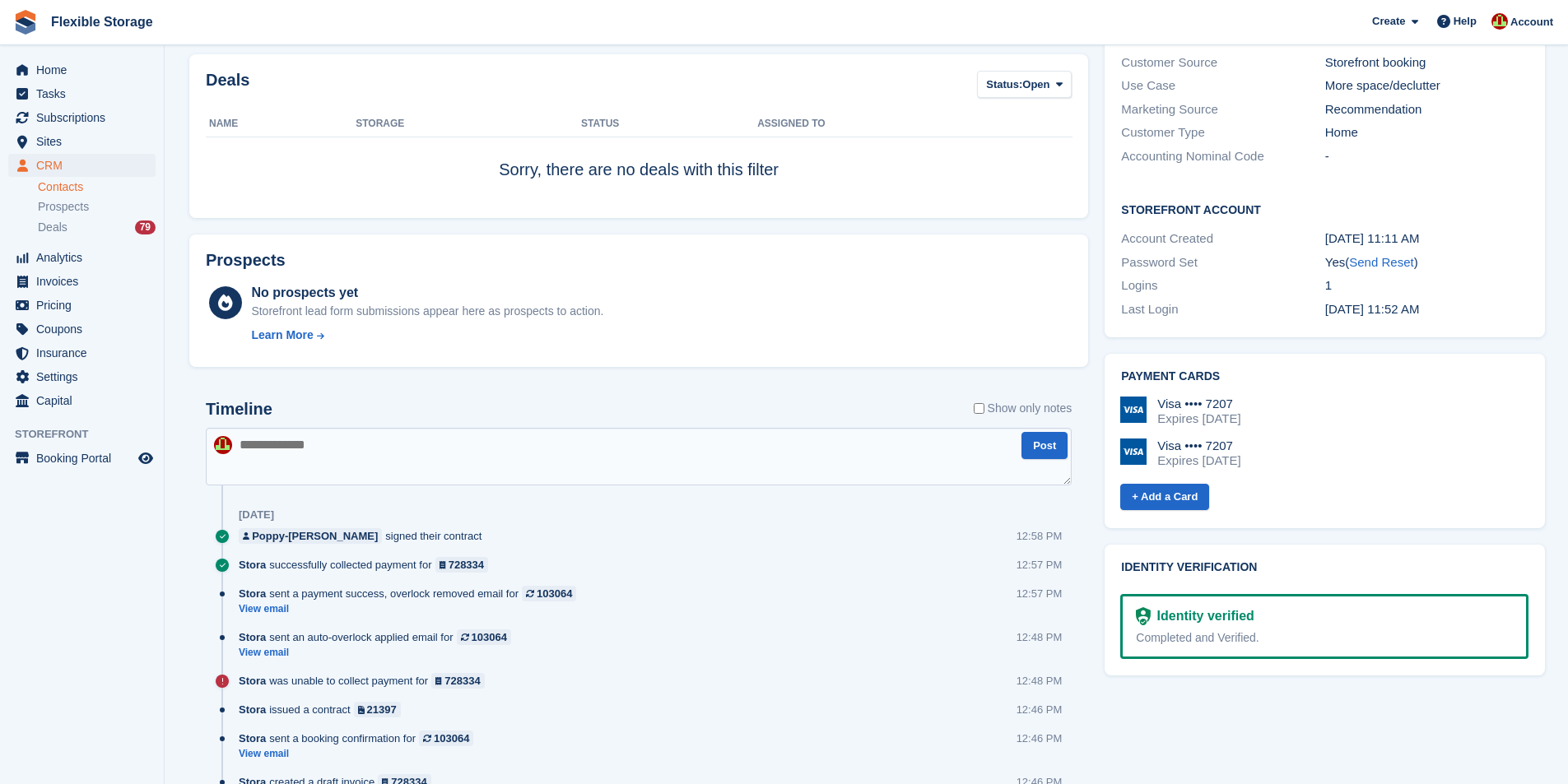
click at [1223, 629] on div "Completed and Verified." at bounding box center [1324, 638] width 377 height 17
click at [77, 119] on span "Subscriptions" at bounding box center [86, 118] width 99 height 23
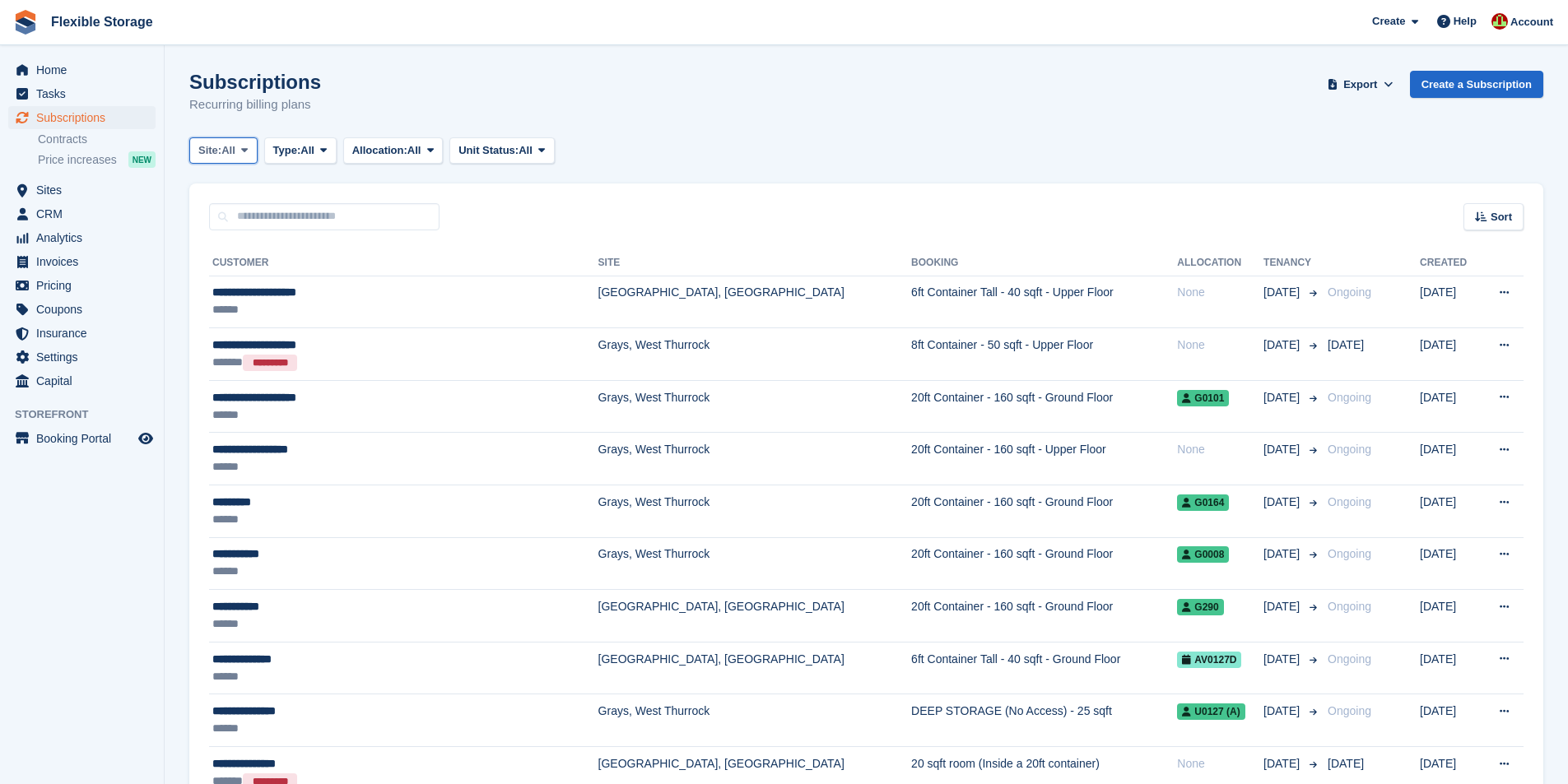
click at [249, 158] on button "Site: All" at bounding box center [224, 150] width 68 height 27
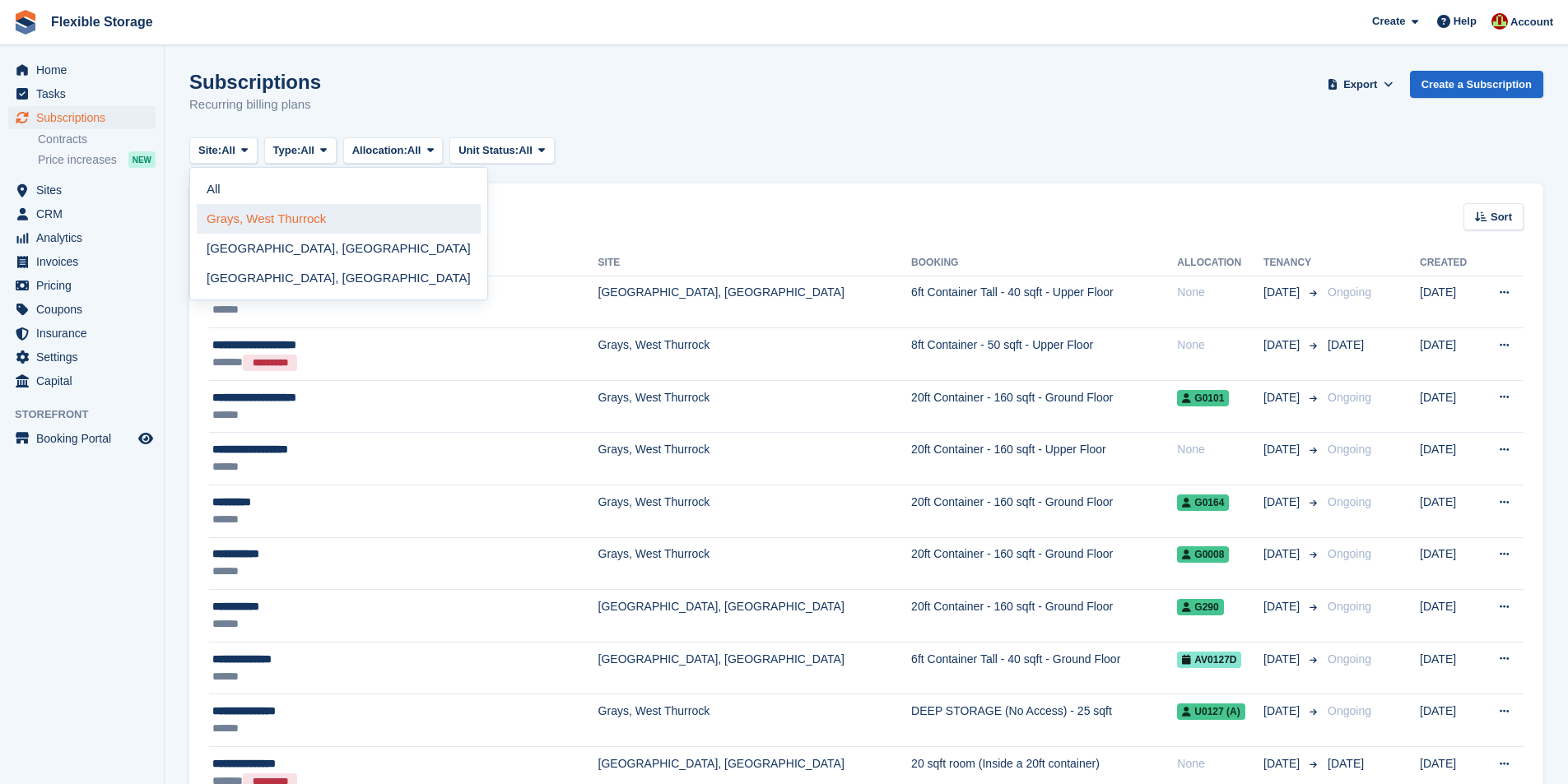
click at [245, 220] on link "Grays, West Thurrock" at bounding box center [339, 219] width 284 height 30
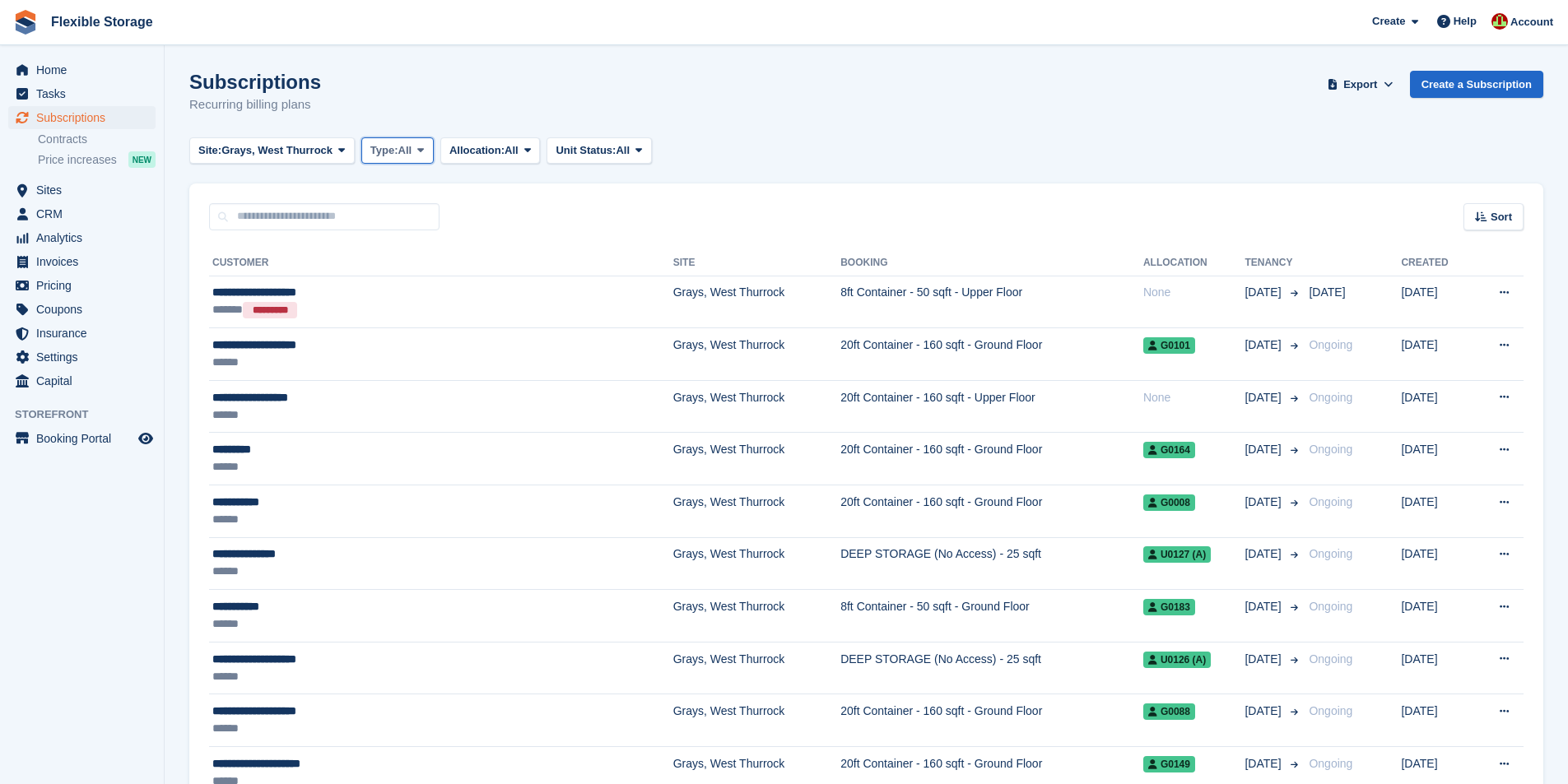
click at [400, 155] on span "All" at bounding box center [405, 150] width 14 height 17
click at [490, 147] on span "Allocation:" at bounding box center [477, 150] width 55 height 17
click at [589, 144] on span "Unit Status:" at bounding box center [586, 150] width 60 height 17
click at [1372, 80] on span "Export" at bounding box center [1360, 85] width 34 height 17
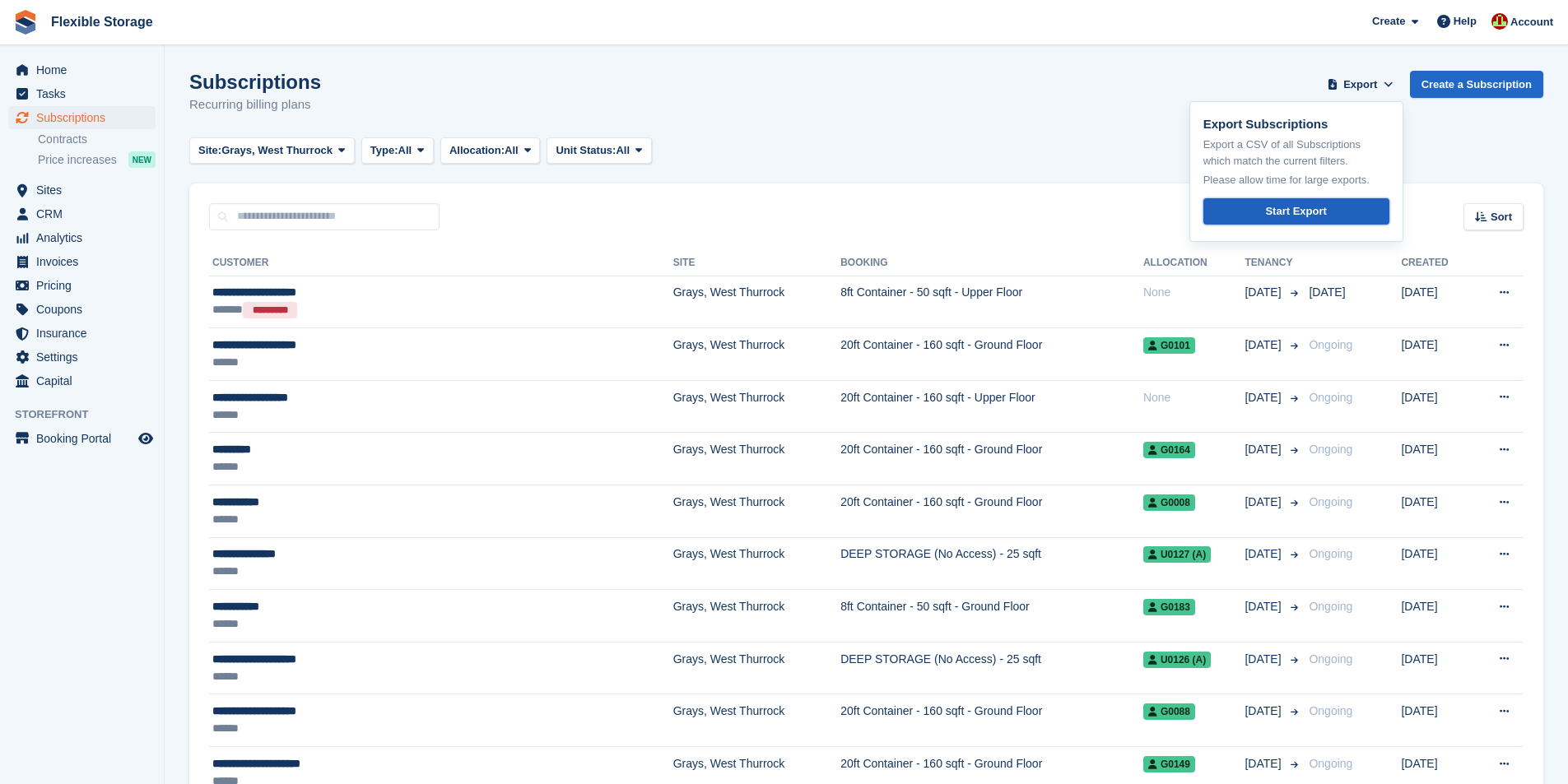
click at [1293, 216] on div "Start Export" at bounding box center [1295, 211] width 61 height 17
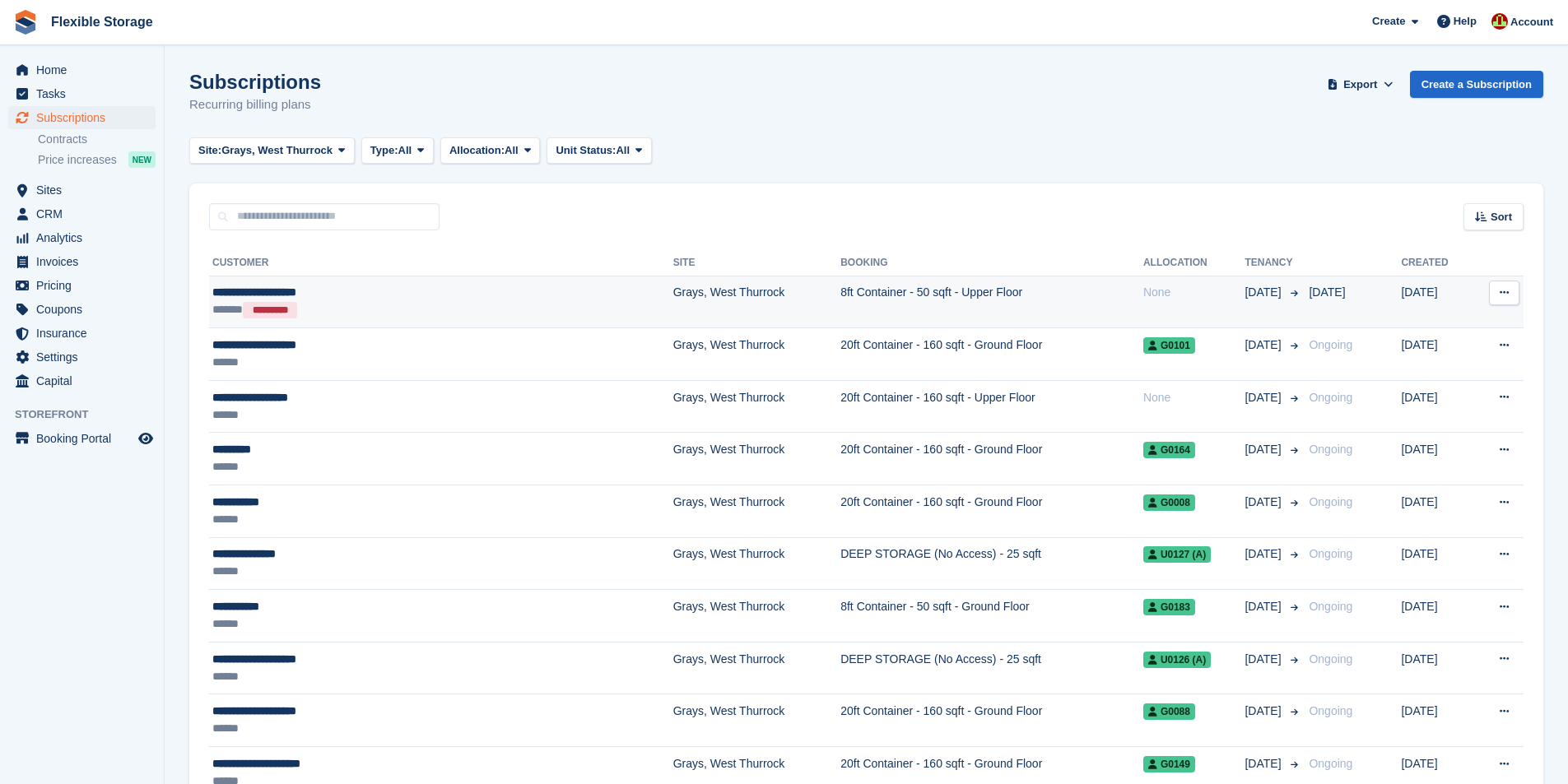
click at [498, 298] on div "**********" at bounding box center [365, 292] width 306 height 17
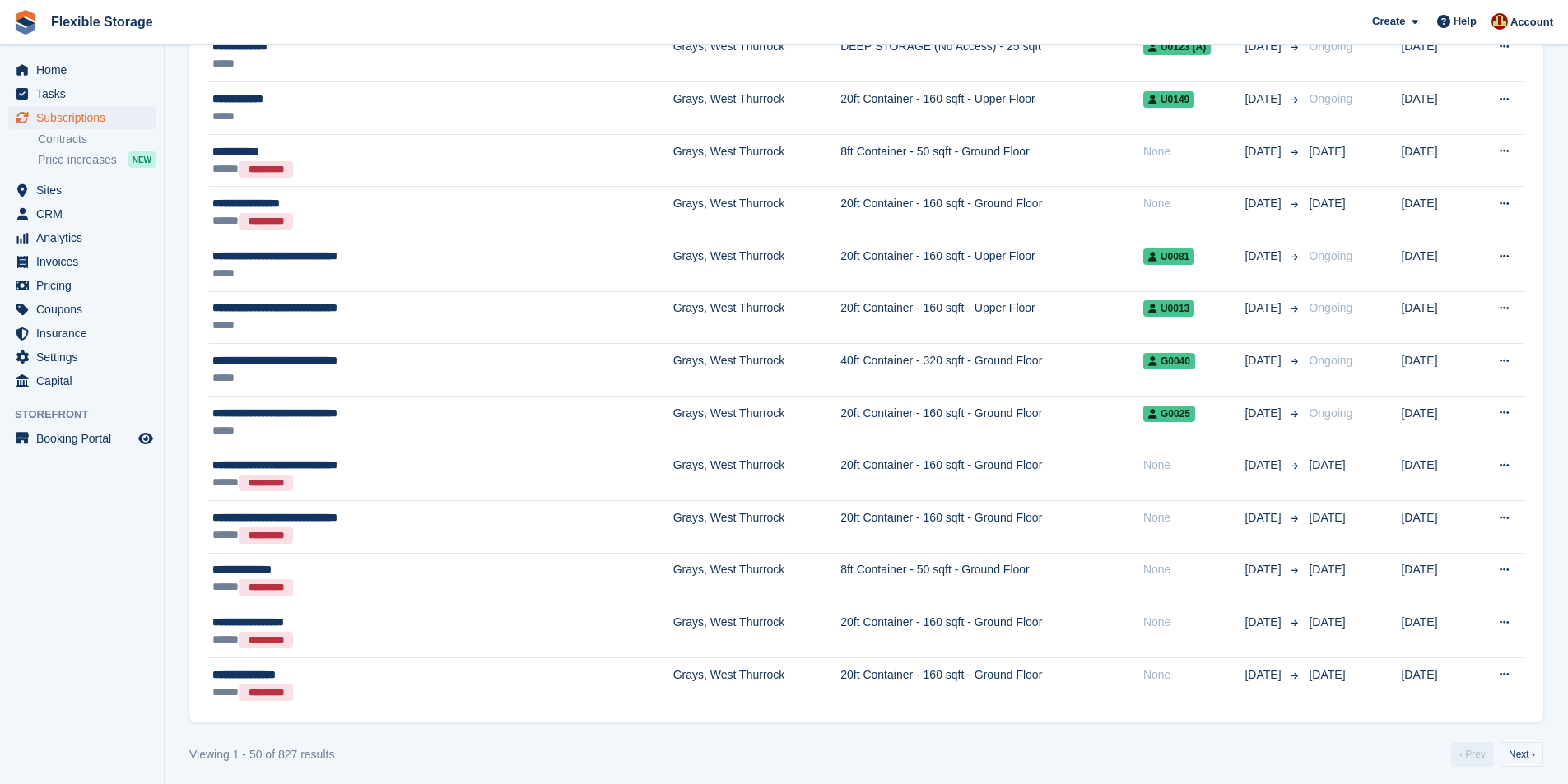
scroll to position [2190, 0]
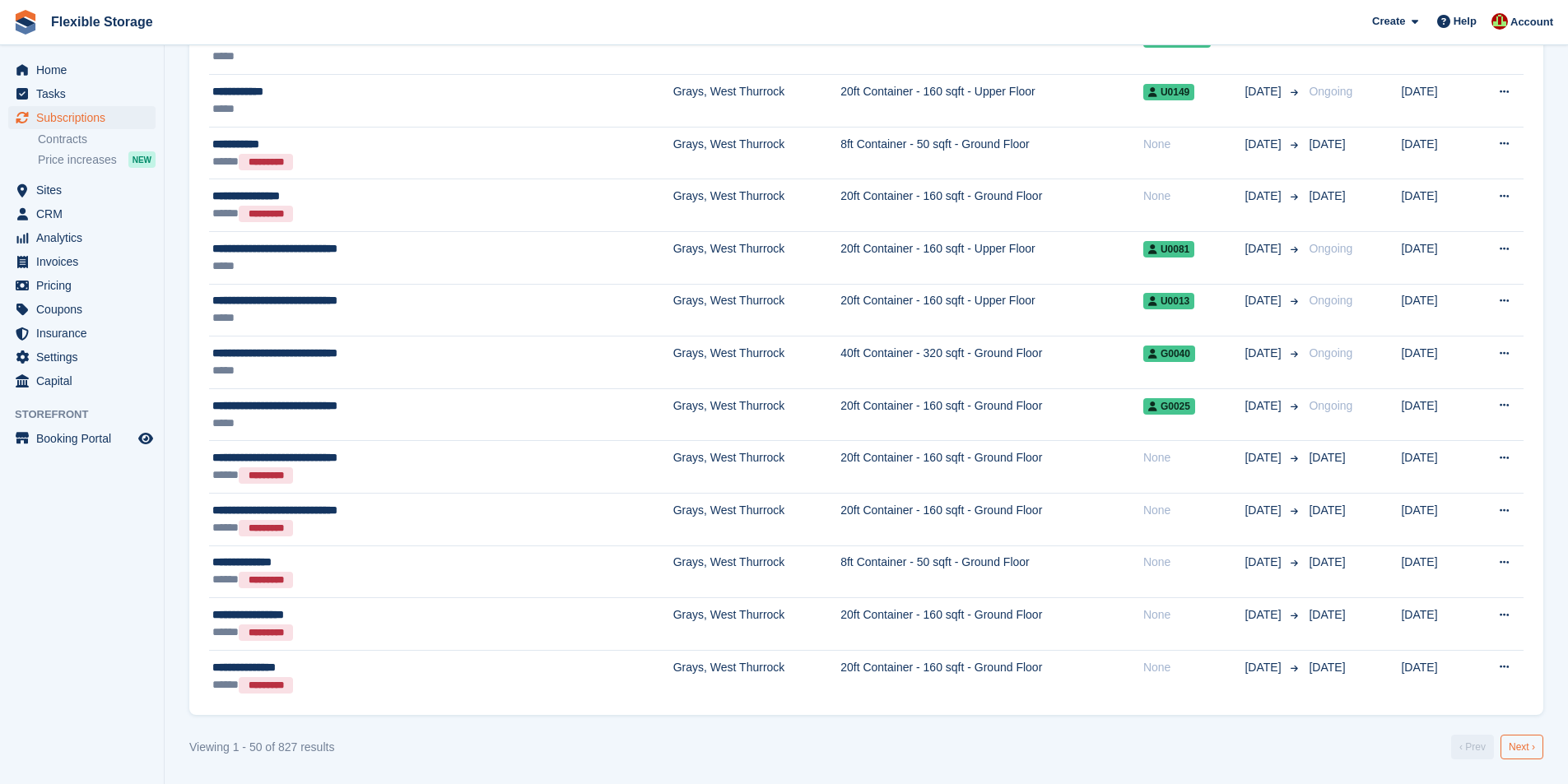
click at [1540, 747] on link "Next ›" at bounding box center [1521, 747] width 42 height 25
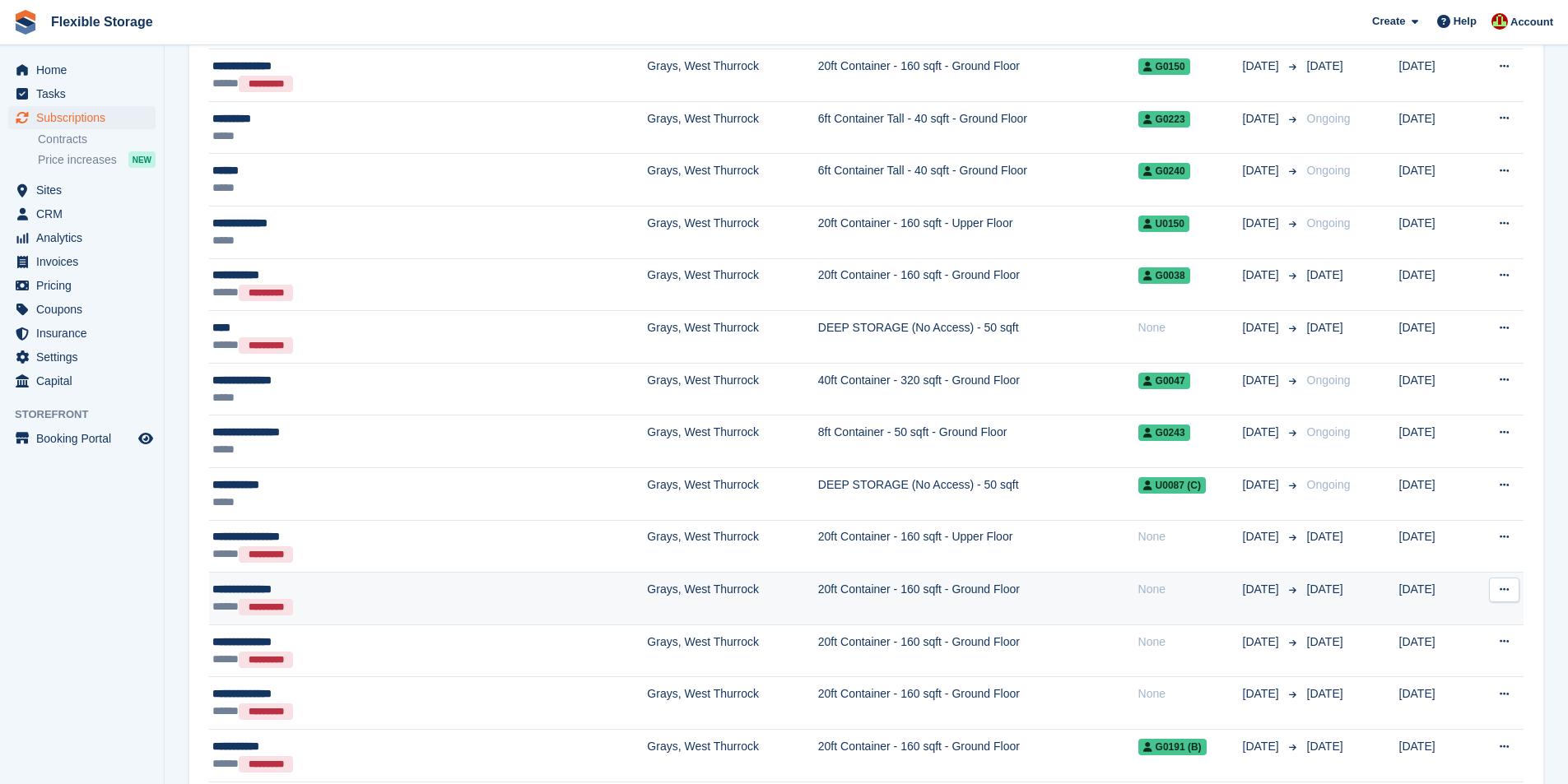
scroll to position [544, 0]
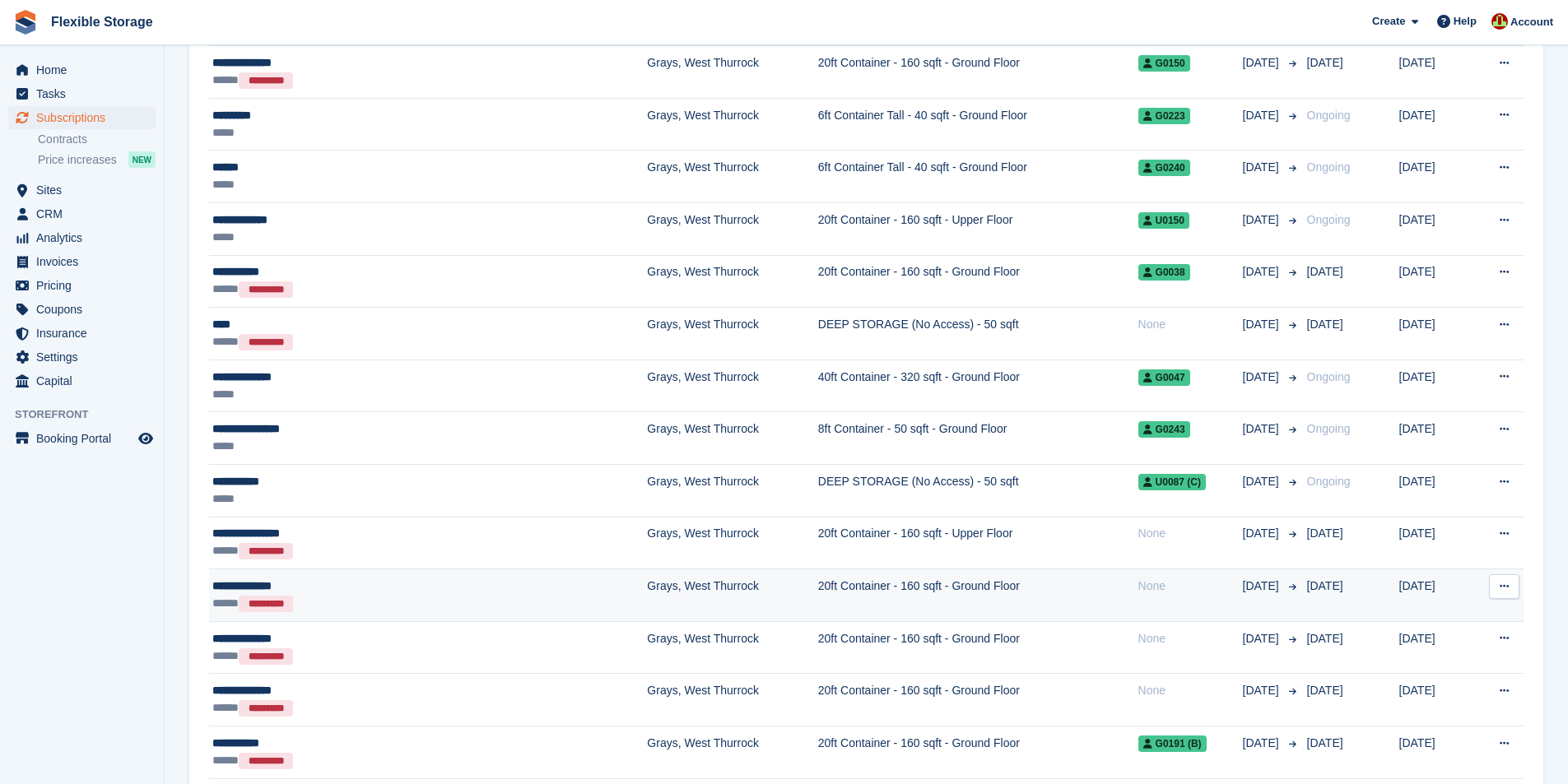
click at [406, 596] on div "***** *********" at bounding box center [354, 604] width 283 height 17
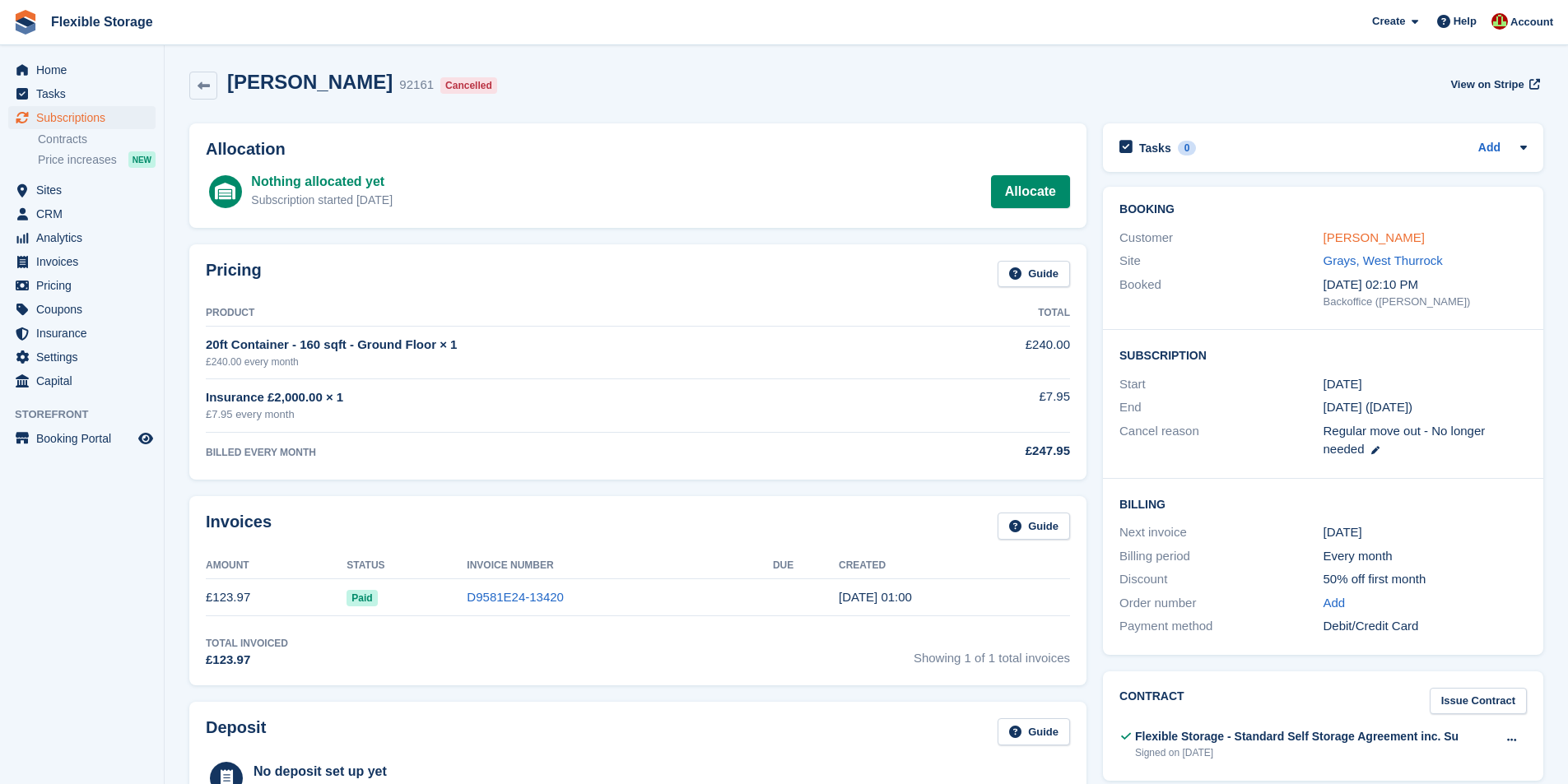
click at [1407, 241] on link "[PERSON_NAME]" at bounding box center [1374, 237] width 101 height 14
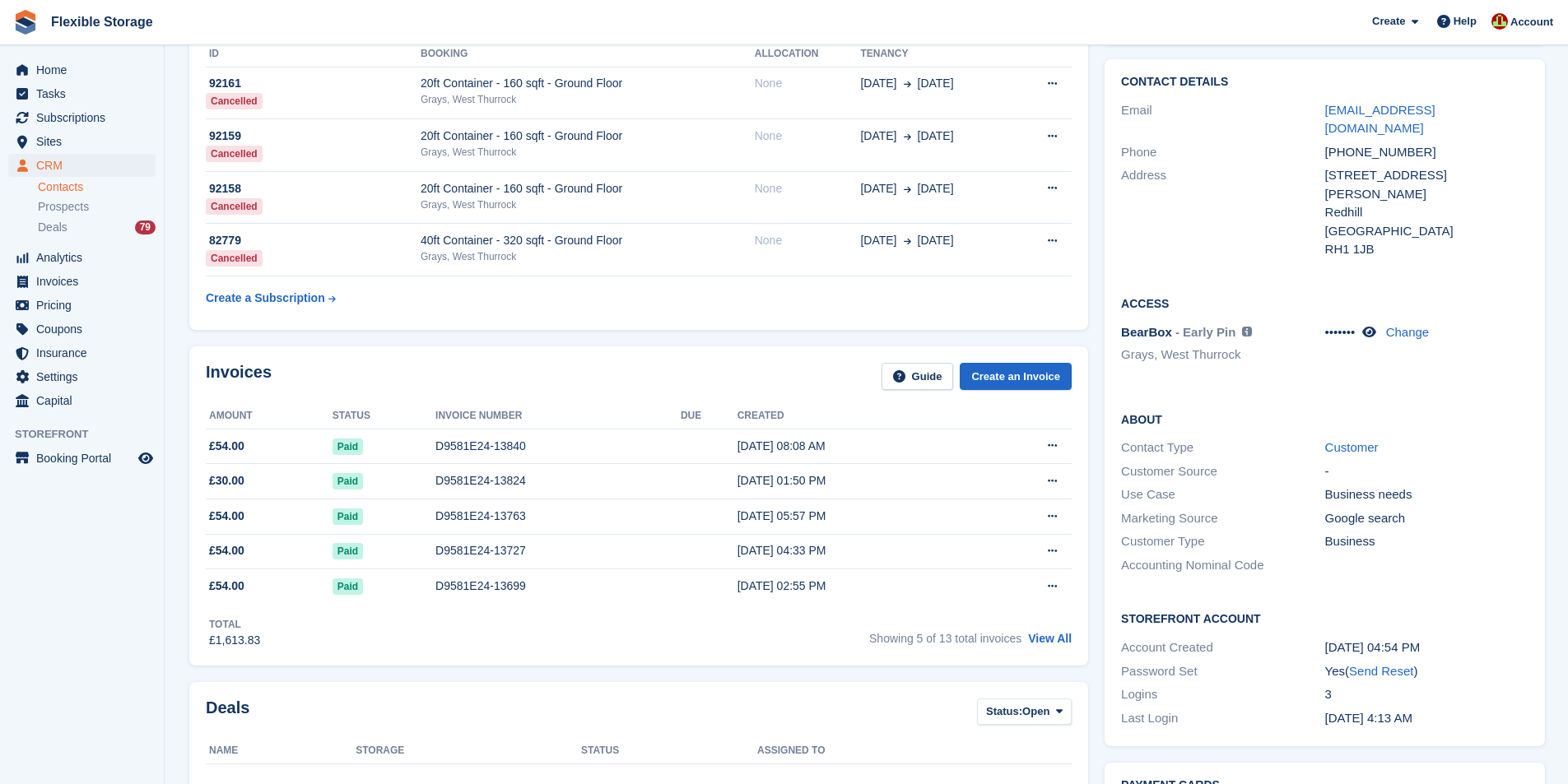
scroll to position [165, 0]
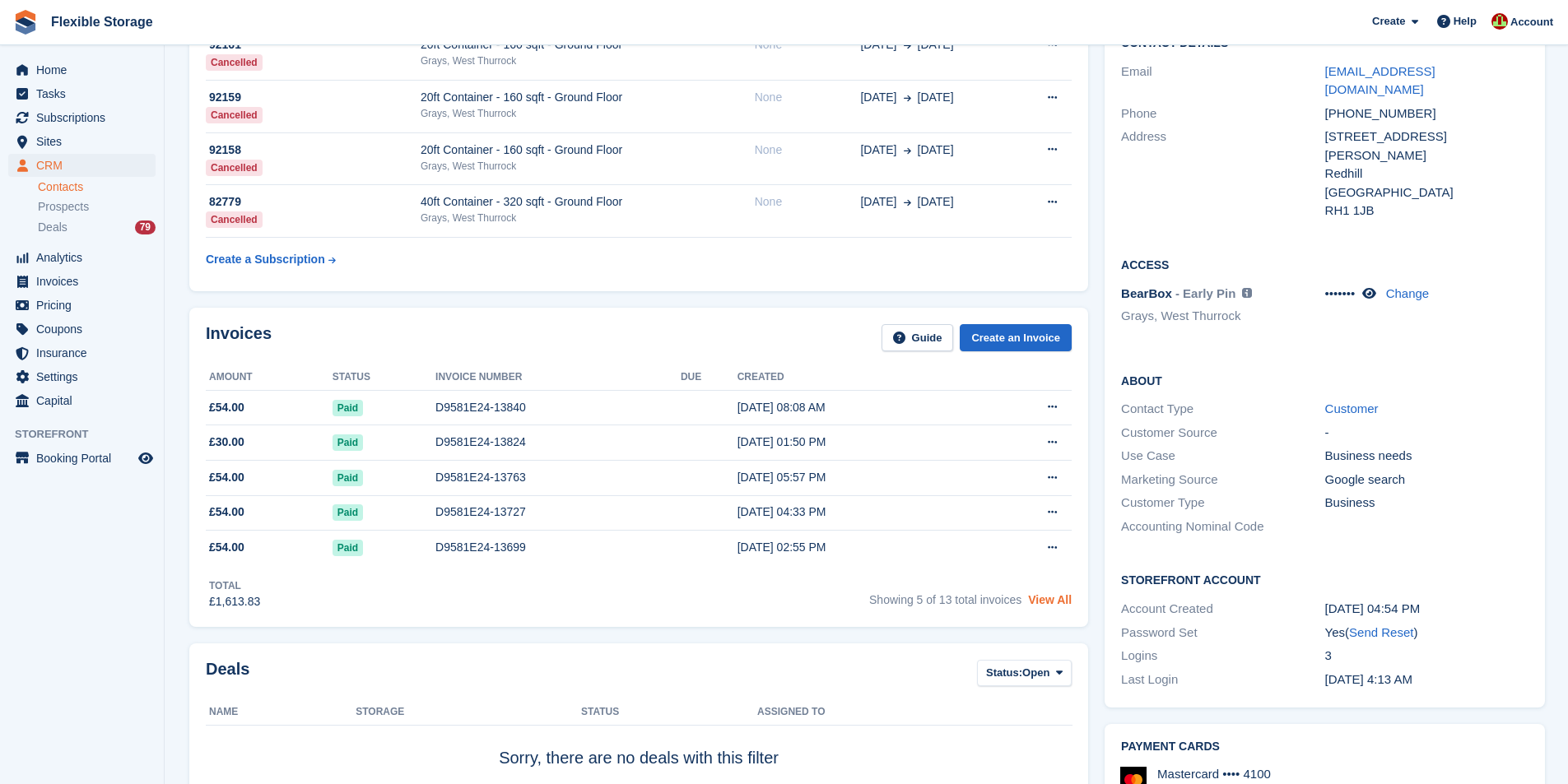
click at [1046, 598] on link "View All" at bounding box center [1050, 600] width 43 height 13
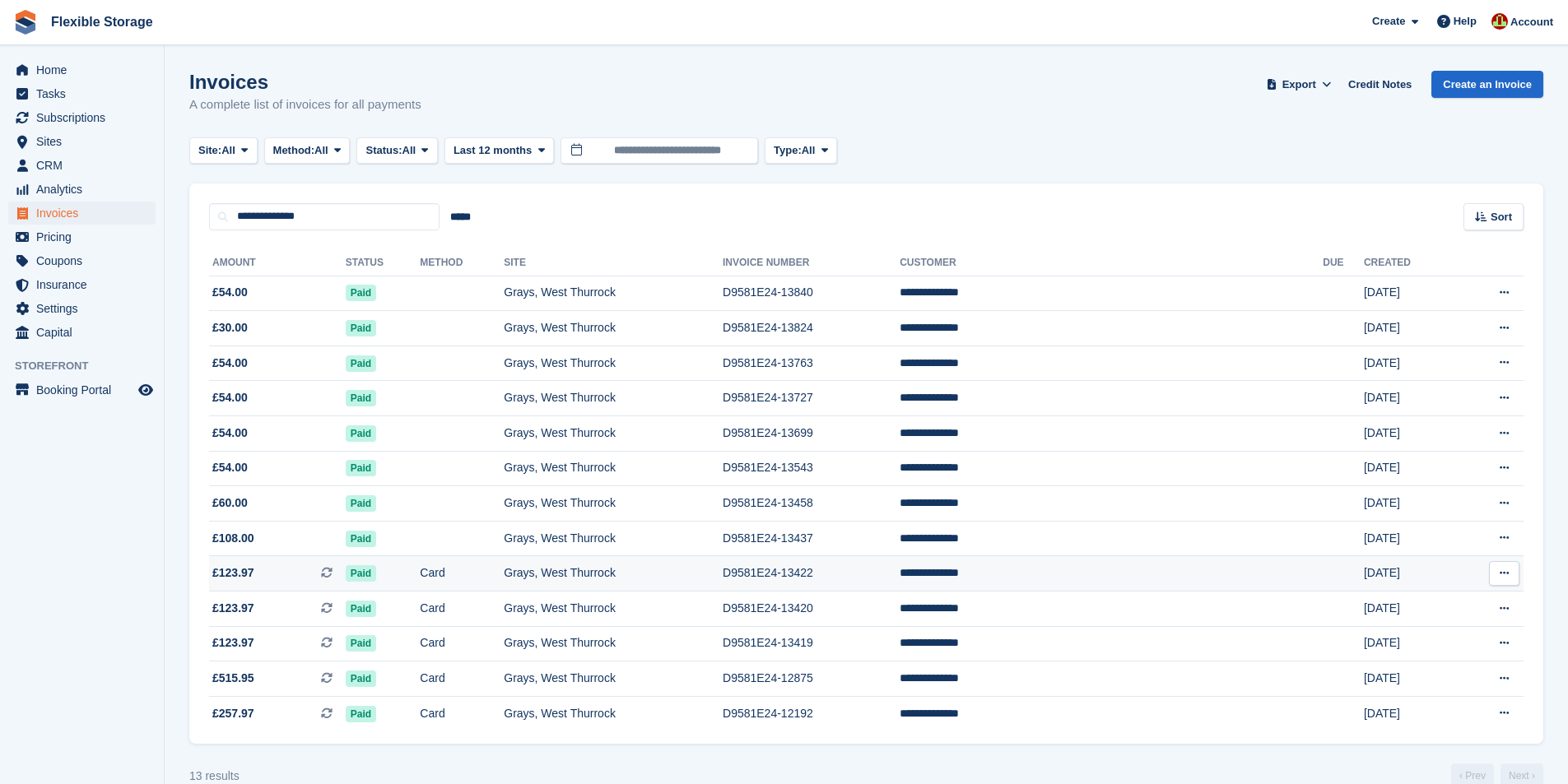
click at [900, 577] on td "D9581E24-13422" at bounding box center [811, 574] width 177 height 36
click at [900, 684] on td "D9581E24-12875" at bounding box center [811, 679] width 177 height 36
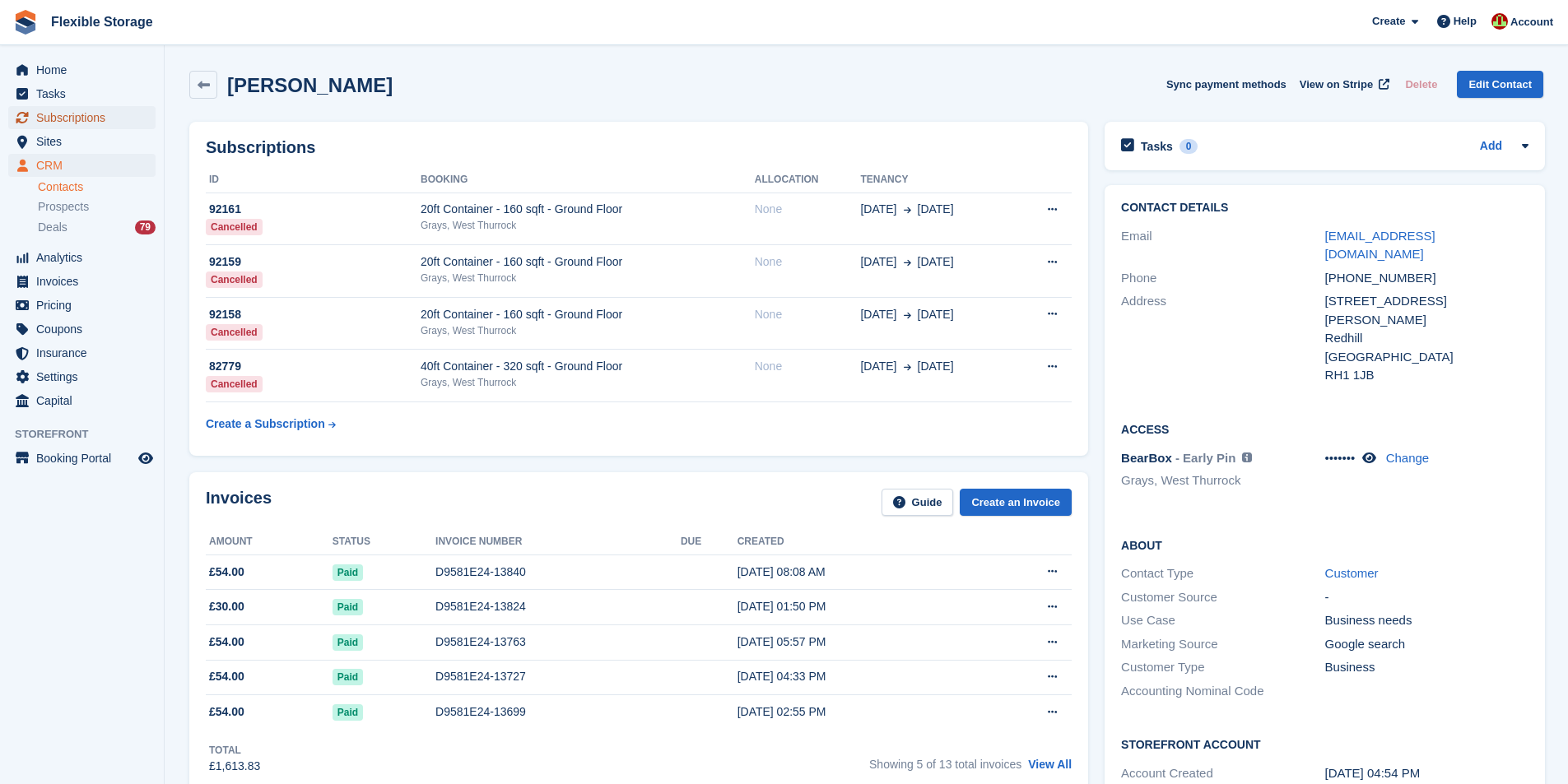
click at [57, 110] on span "Subscriptions" at bounding box center [86, 118] width 99 height 23
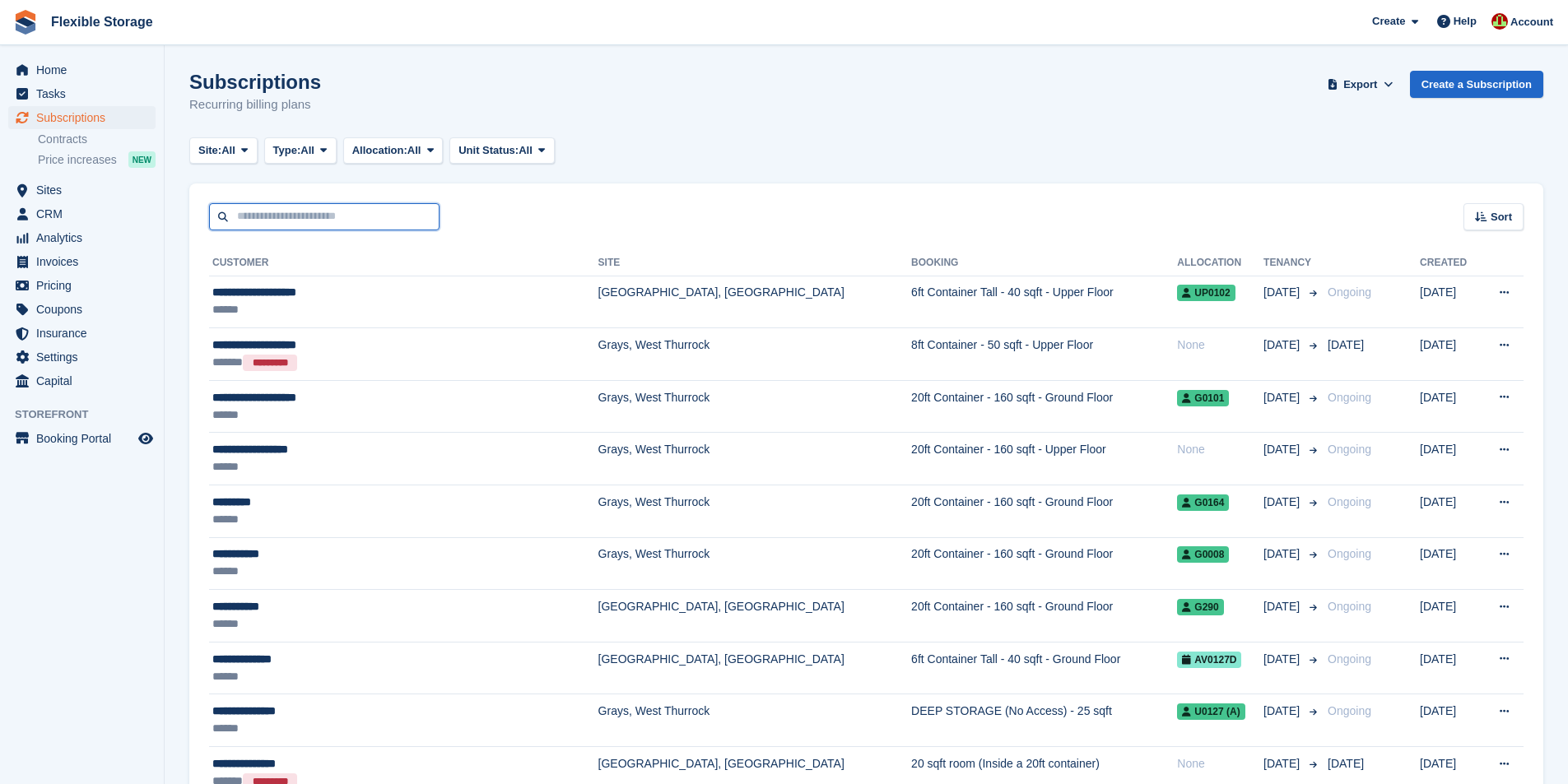
click at [368, 214] on input "text" at bounding box center [324, 216] width 230 height 27
type input "***"
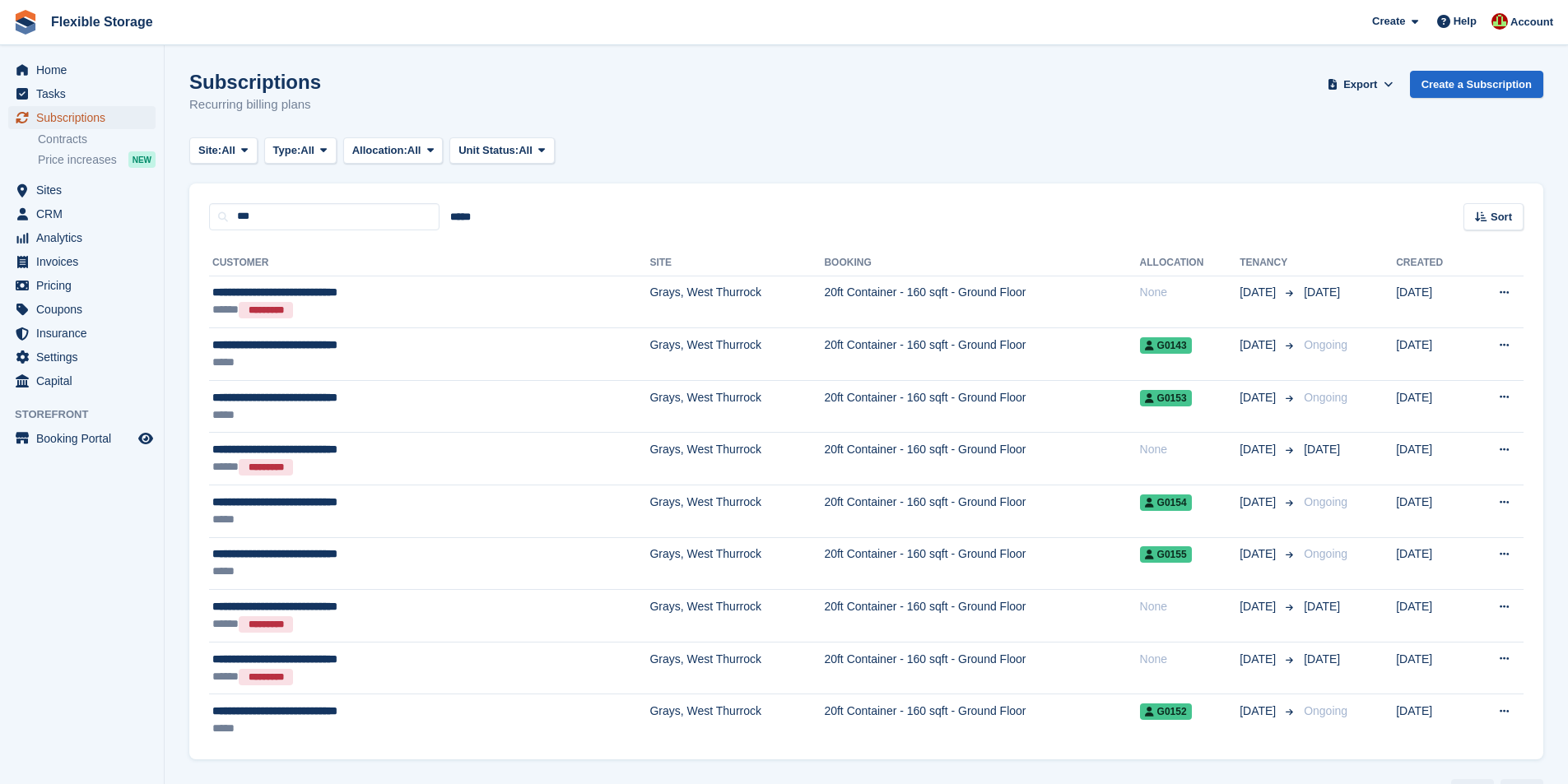
click at [75, 116] on span "Subscriptions" at bounding box center [86, 118] width 99 height 23
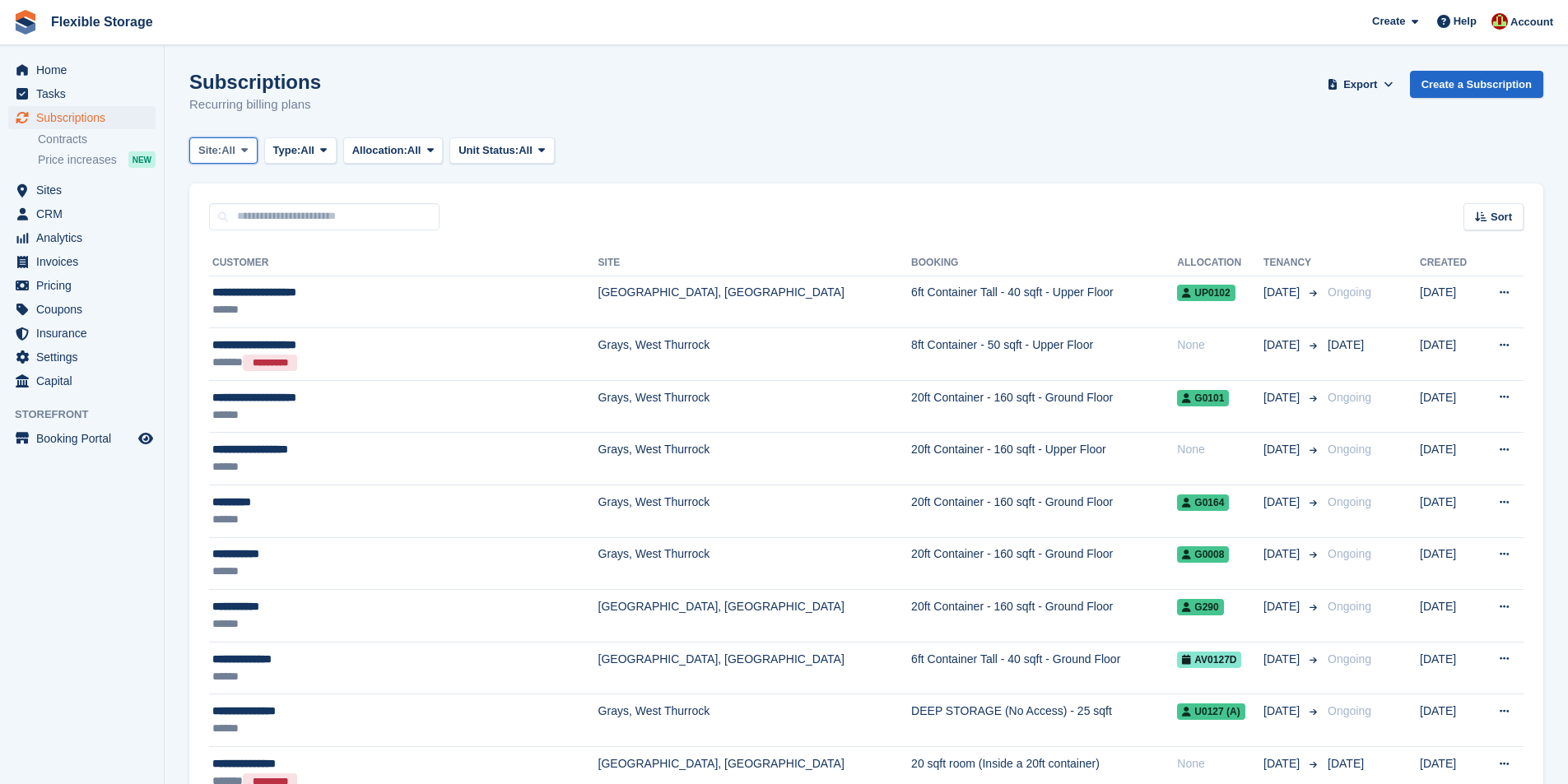
click at [257, 157] on button "Site: All" at bounding box center [224, 150] width 68 height 27
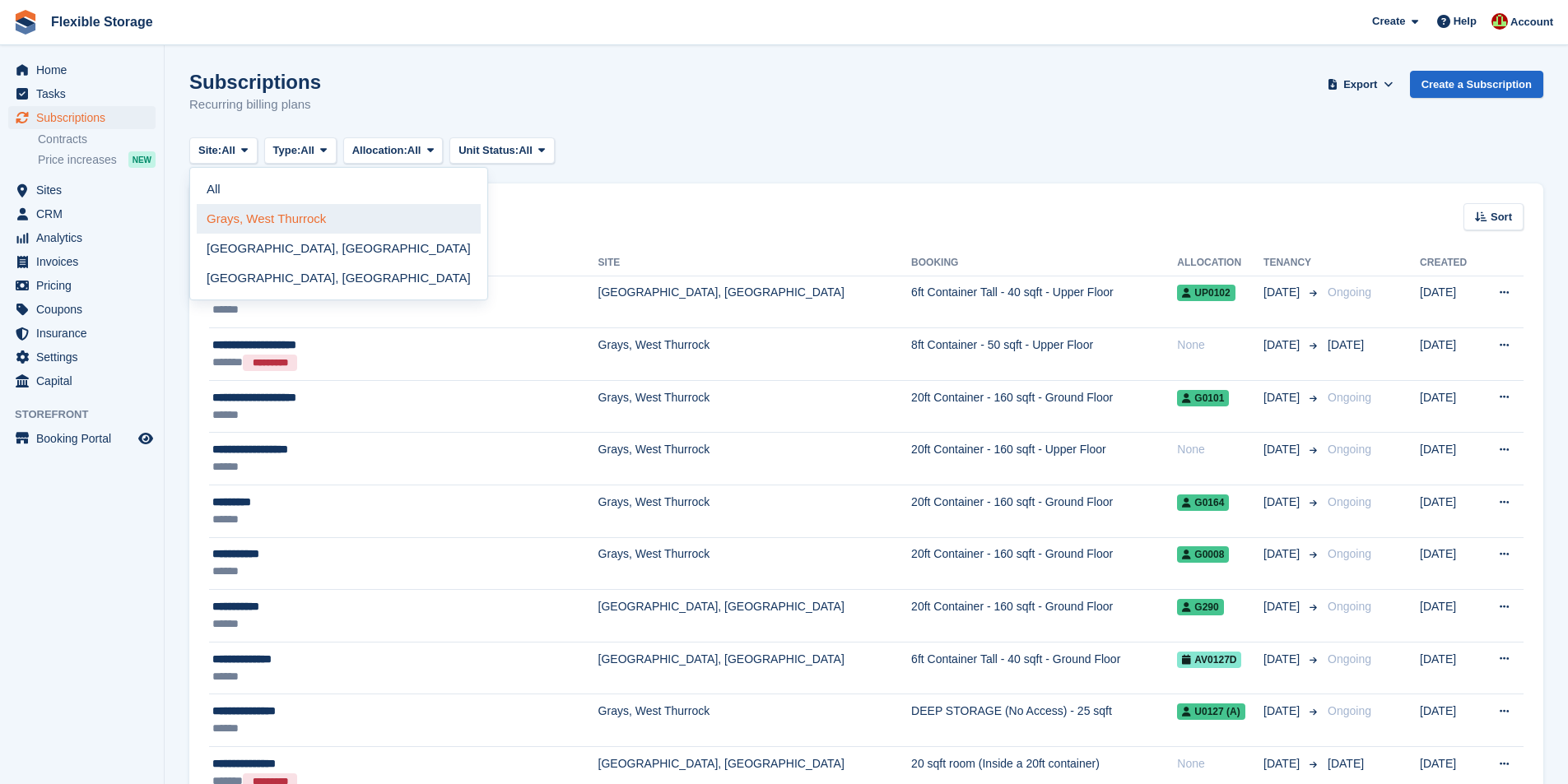
click at [248, 211] on link "Grays, West Thurrock" at bounding box center [339, 219] width 284 height 30
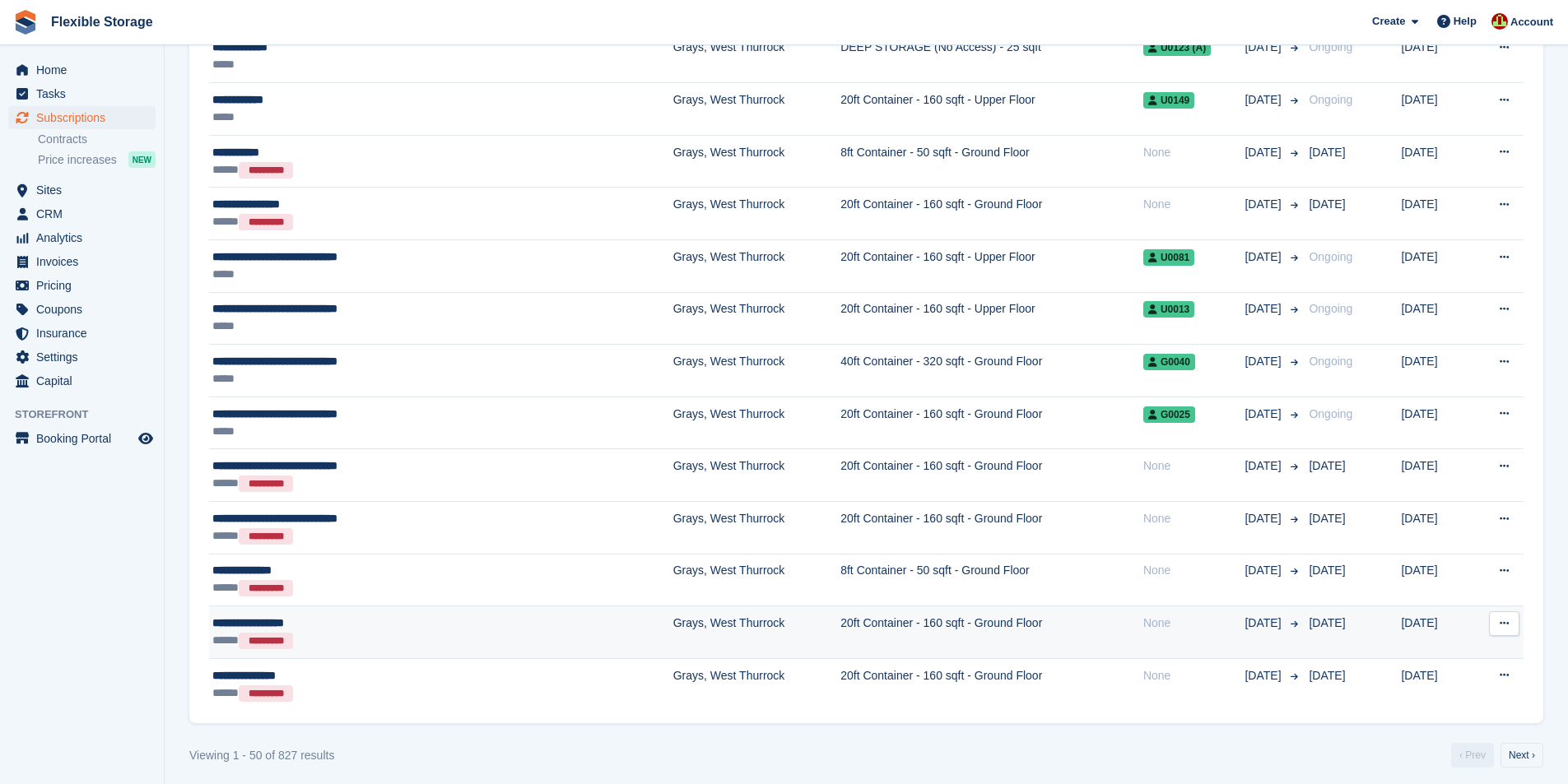
scroll to position [2190, 0]
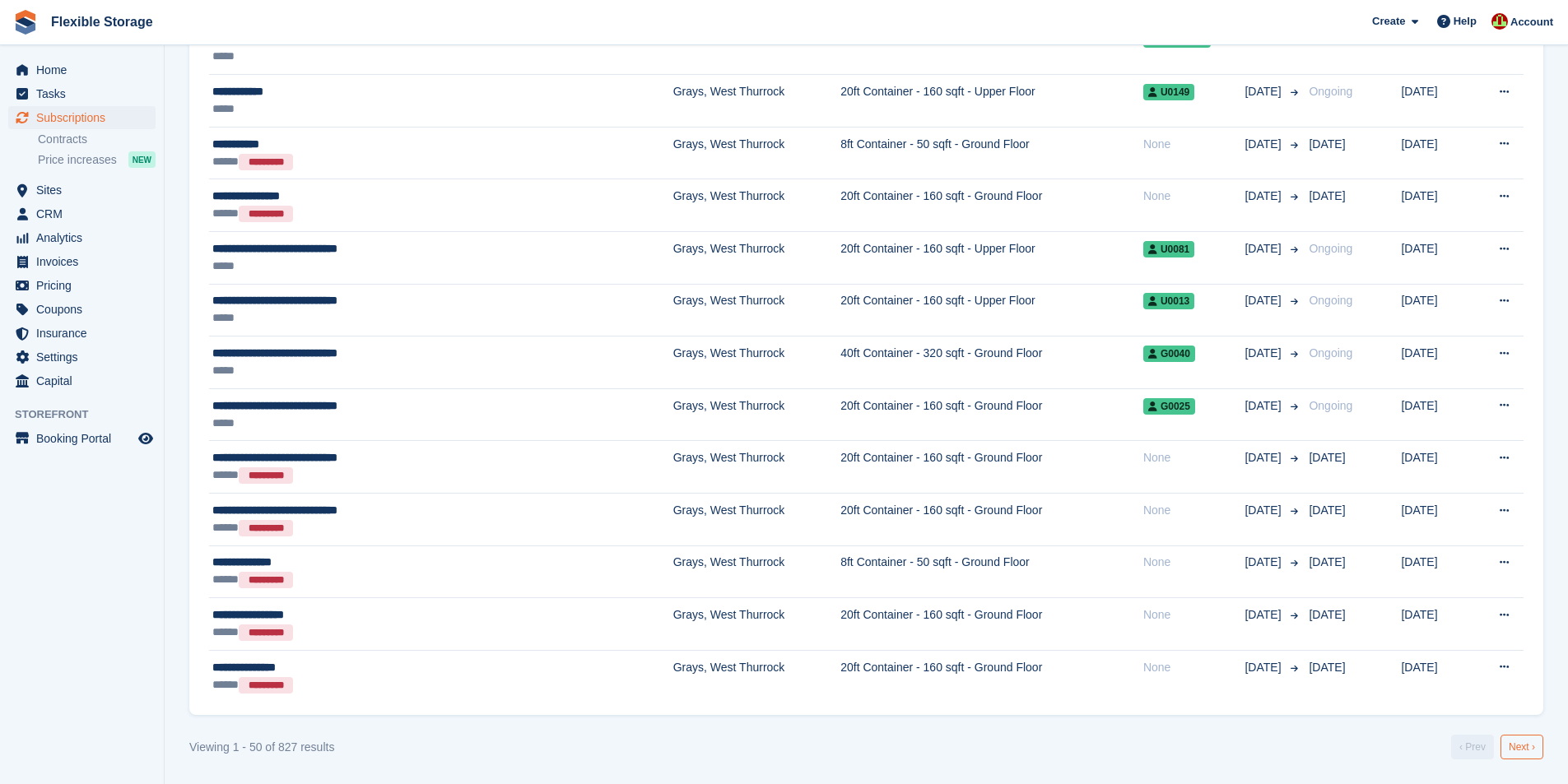
click at [1516, 746] on link "Next ›" at bounding box center [1521, 747] width 42 height 25
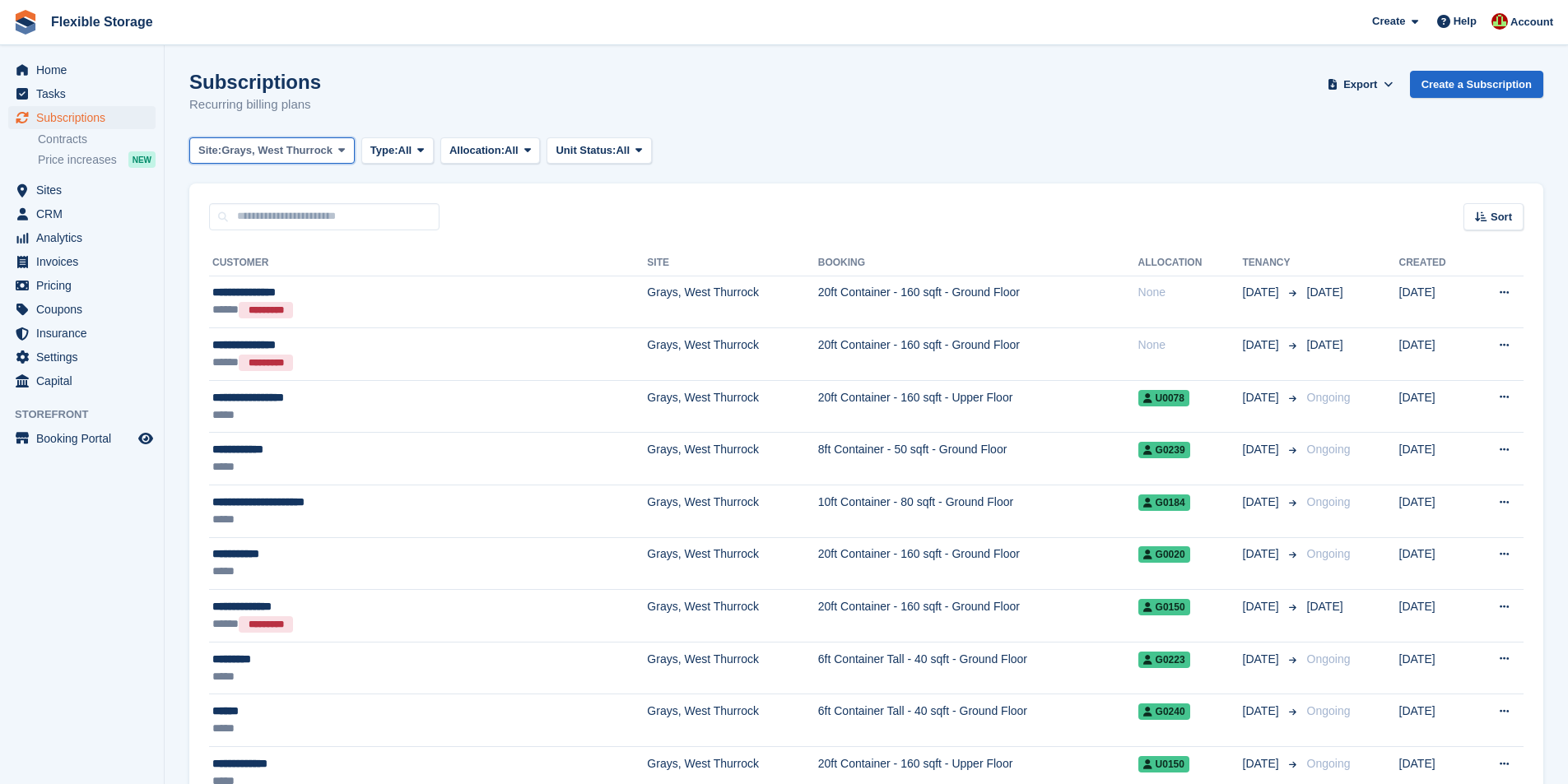
click at [295, 147] on span "Grays, West Thurrock" at bounding box center [277, 150] width 111 height 17
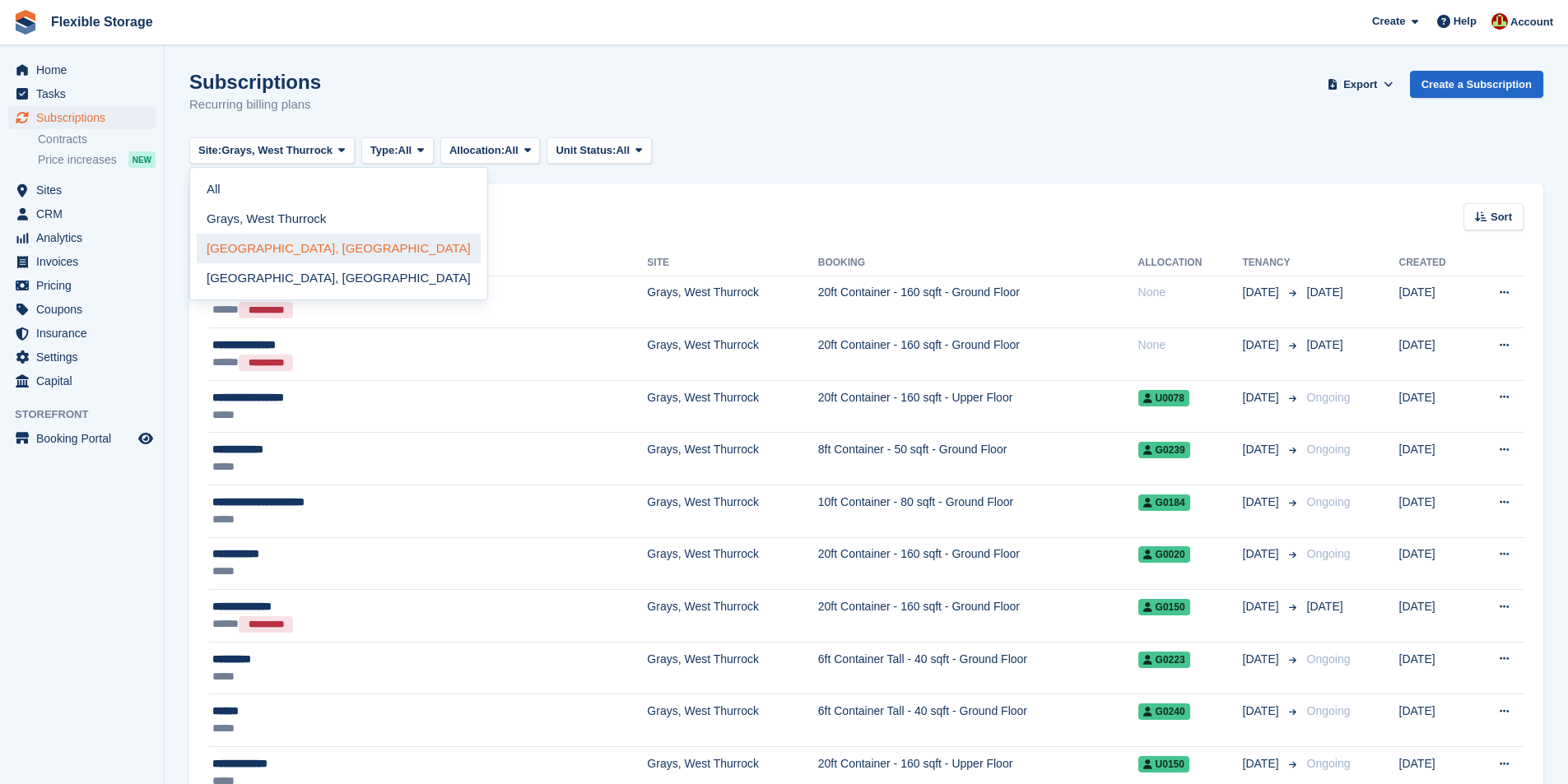
click at [260, 253] on link "[GEOGRAPHIC_DATA], [GEOGRAPHIC_DATA]" at bounding box center [339, 249] width 284 height 30
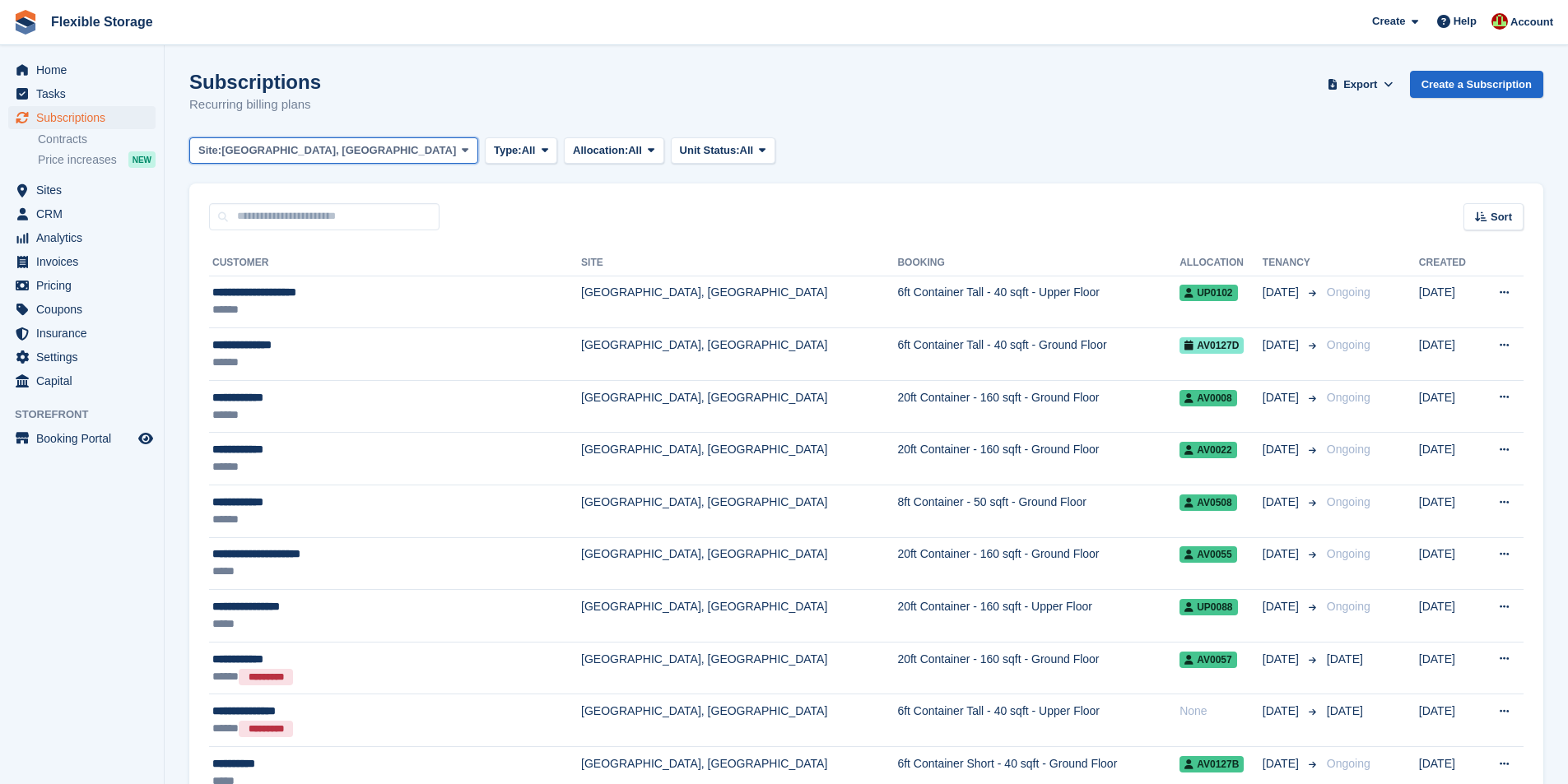
click at [281, 152] on span "[GEOGRAPHIC_DATA], [GEOGRAPHIC_DATA]" at bounding box center [339, 150] width 235 height 17
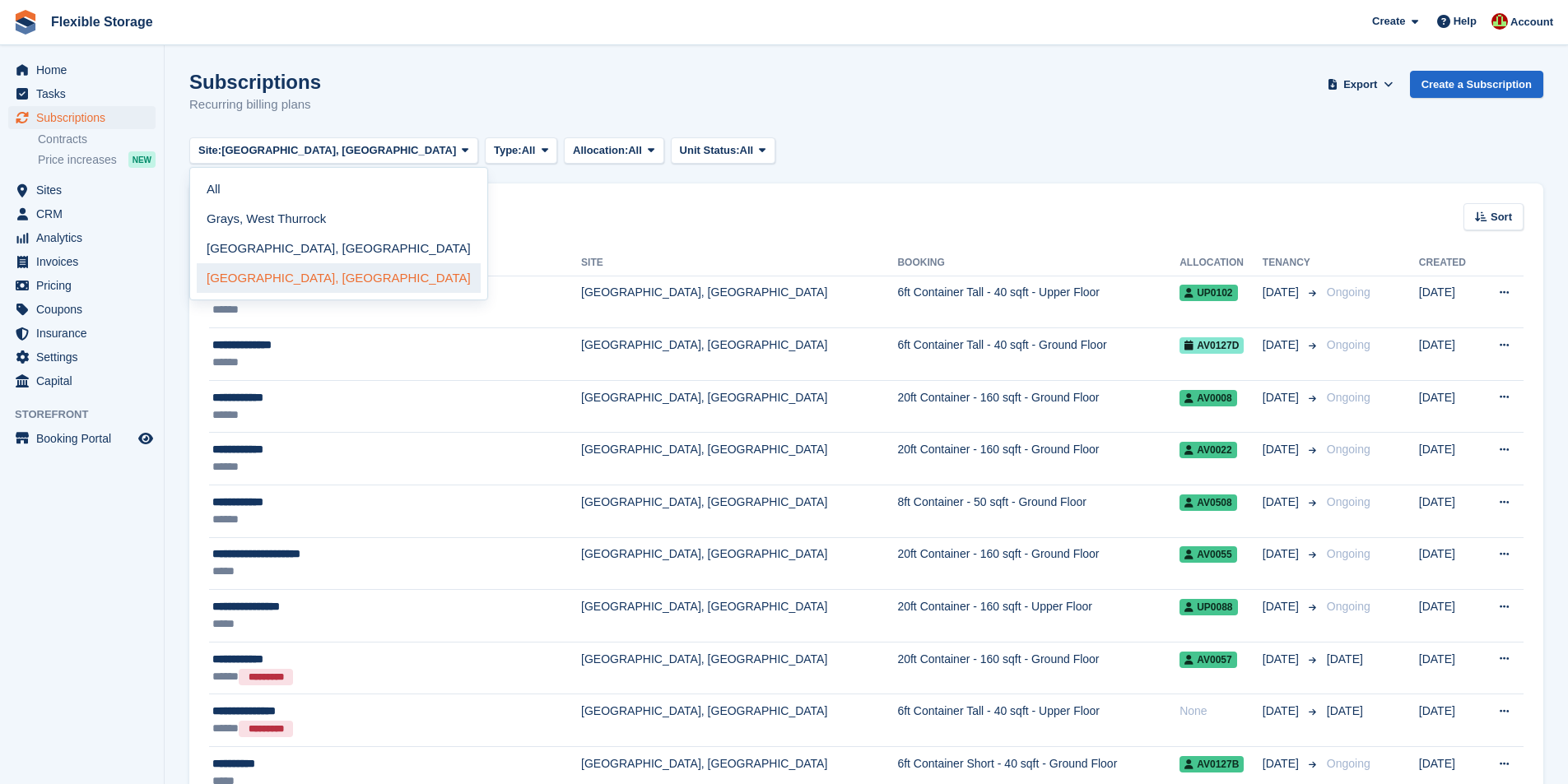
click at [267, 268] on link "[GEOGRAPHIC_DATA], [GEOGRAPHIC_DATA]" at bounding box center [339, 279] width 284 height 30
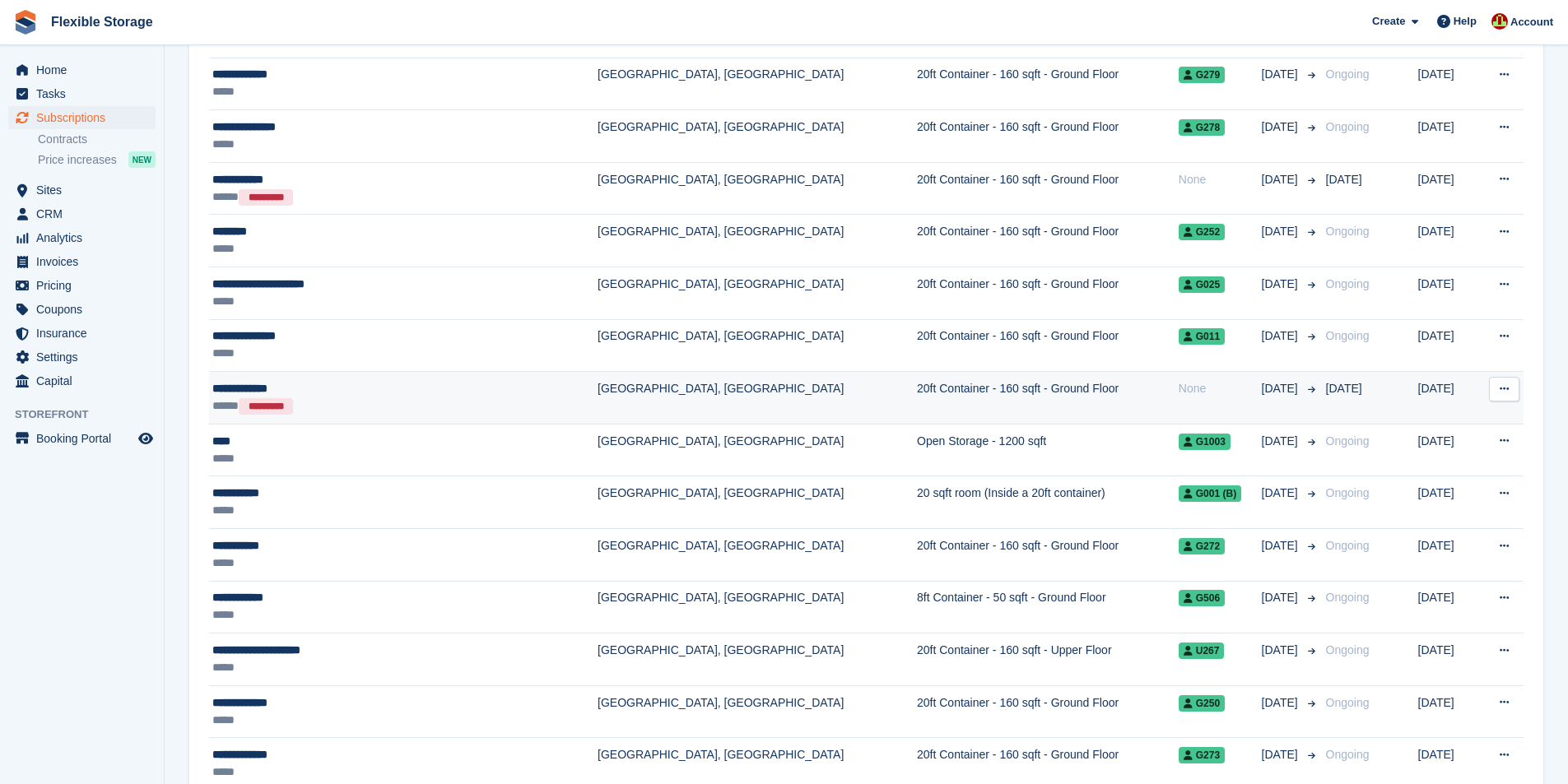
scroll to position [1975, 0]
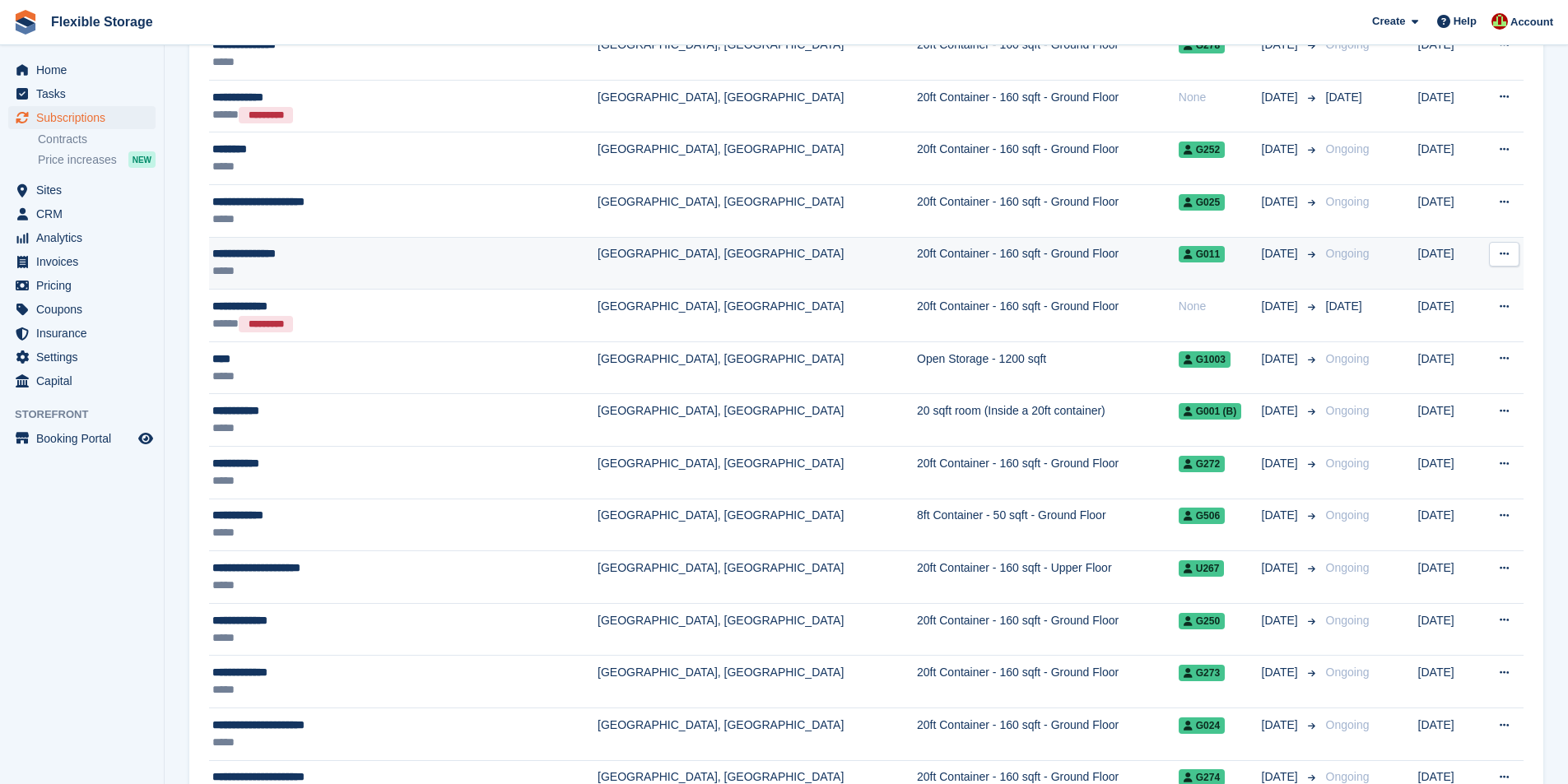
click at [918, 269] on td "20ft Container - 160 sqft - Ground Floor" at bounding box center [1048, 263] width 262 height 52
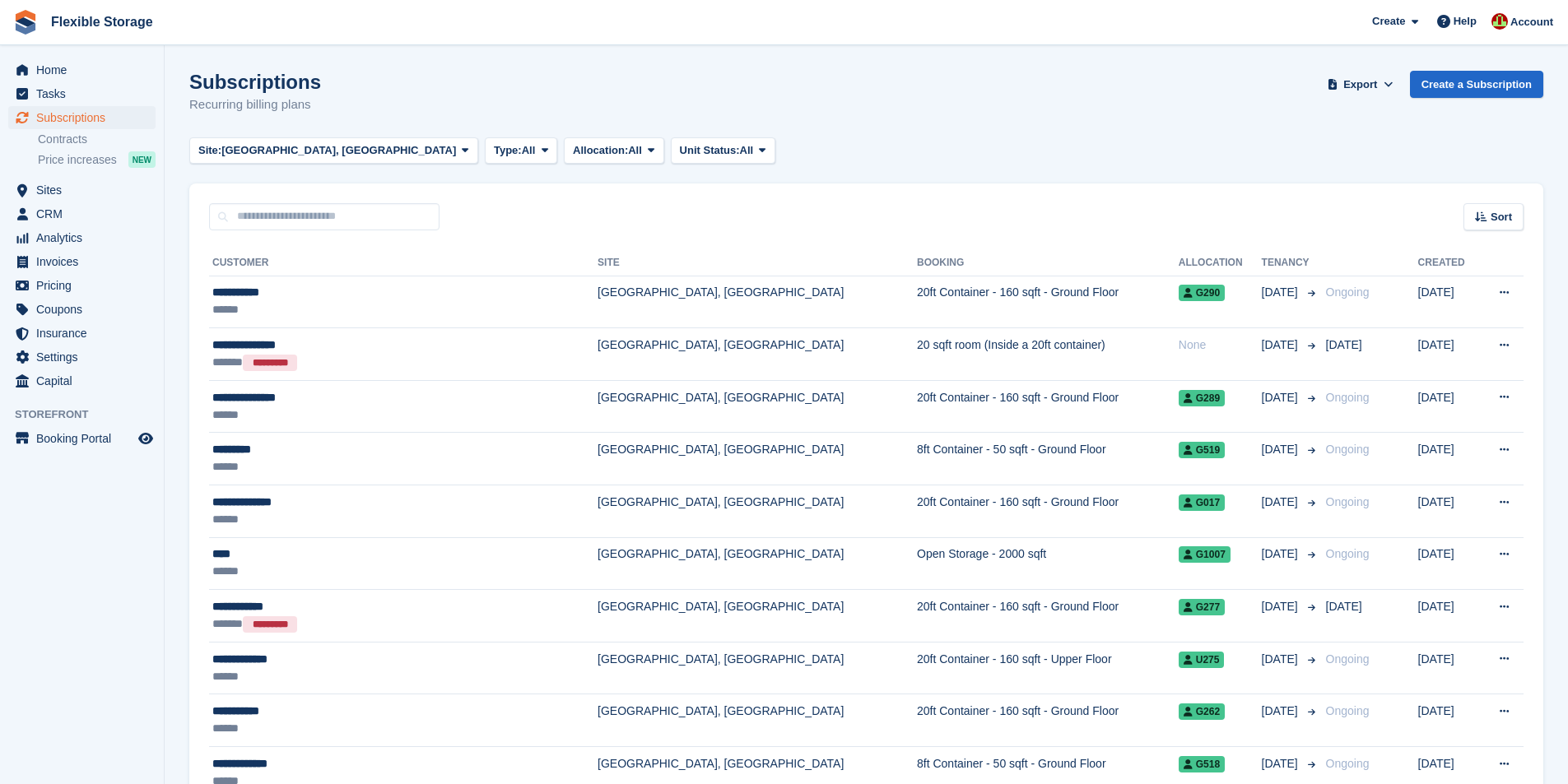
scroll to position [1975, 0]
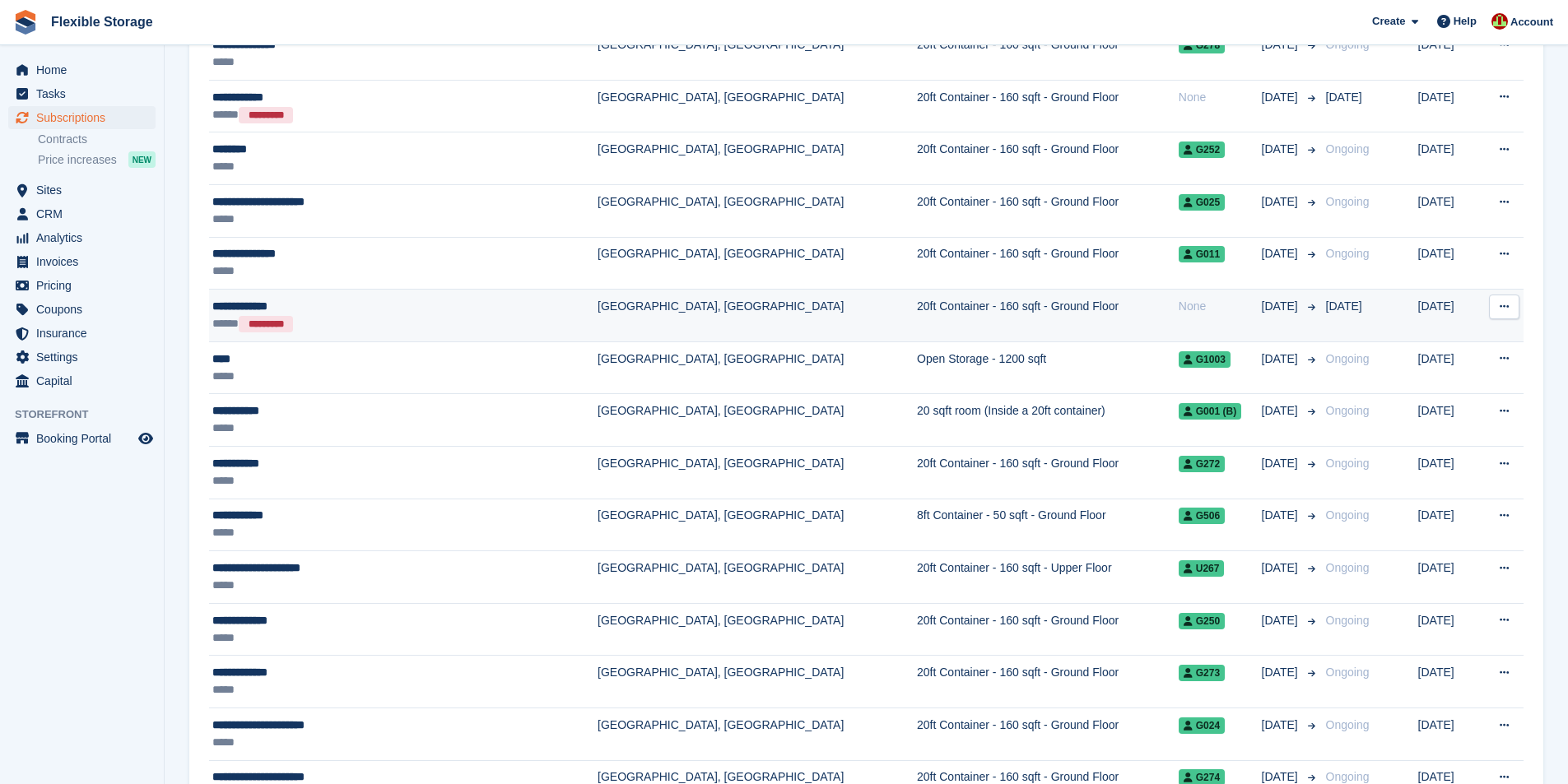
click at [918, 308] on td "20ft Container - 160 sqft - Ground Floor" at bounding box center [1048, 315] width 262 height 52
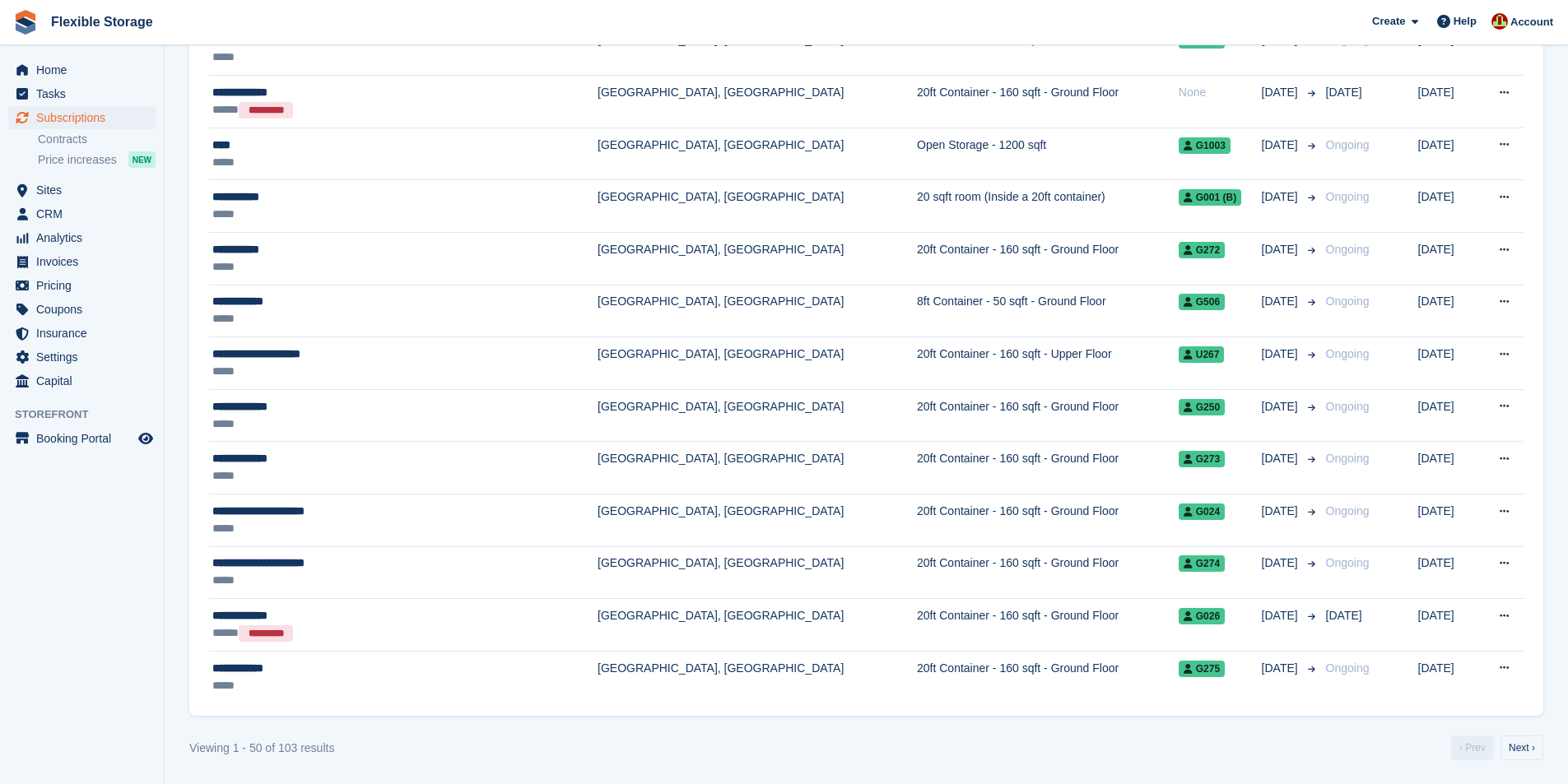
scroll to position [2190, 0]
click at [1535, 747] on link "Next ›" at bounding box center [1521, 747] width 42 height 25
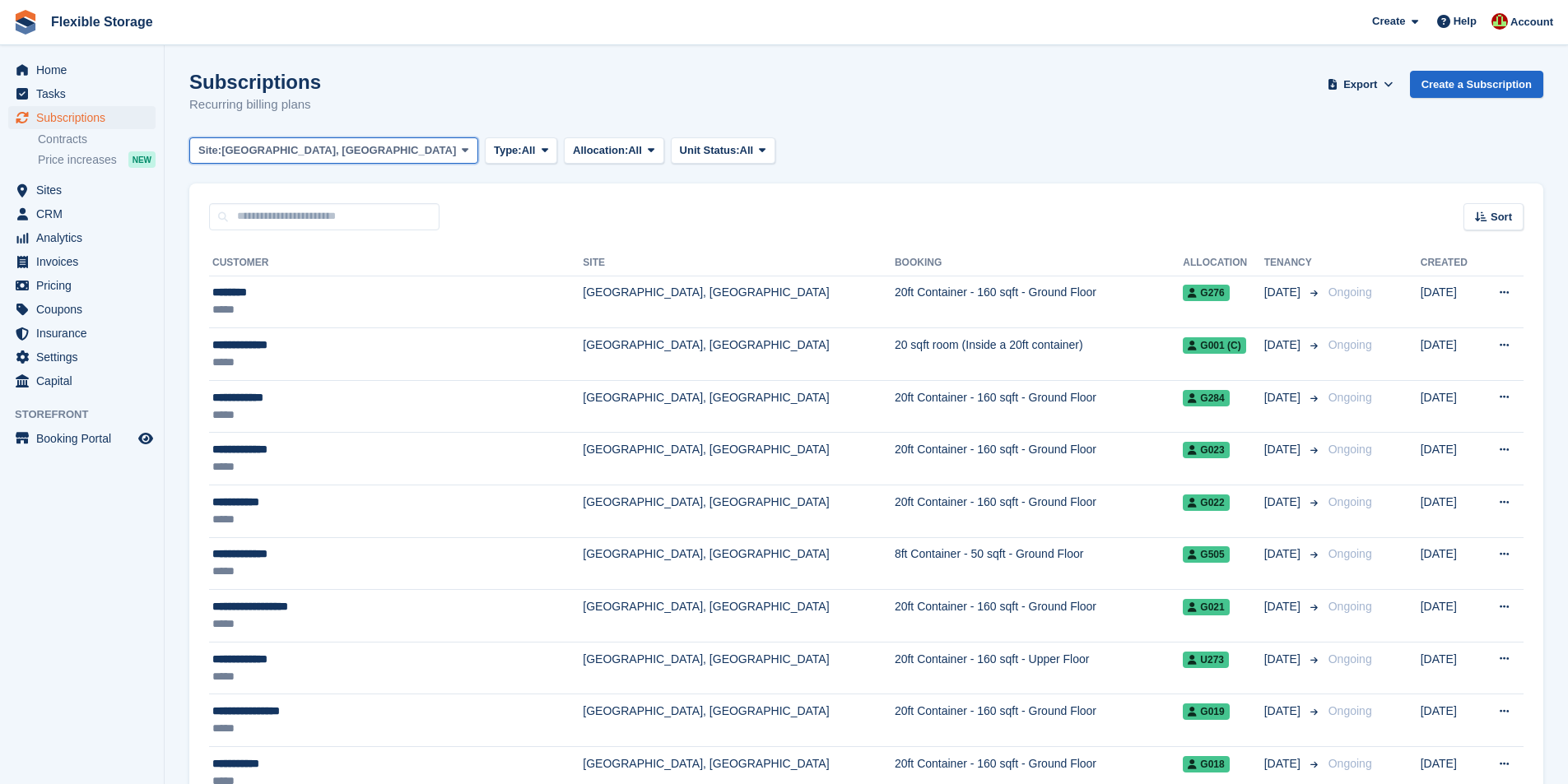
click at [279, 151] on span "[GEOGRAPHIC_DATA], [GEOGRAPHIC_DATA]" at bounding box center [339, 150] width 235 height 17
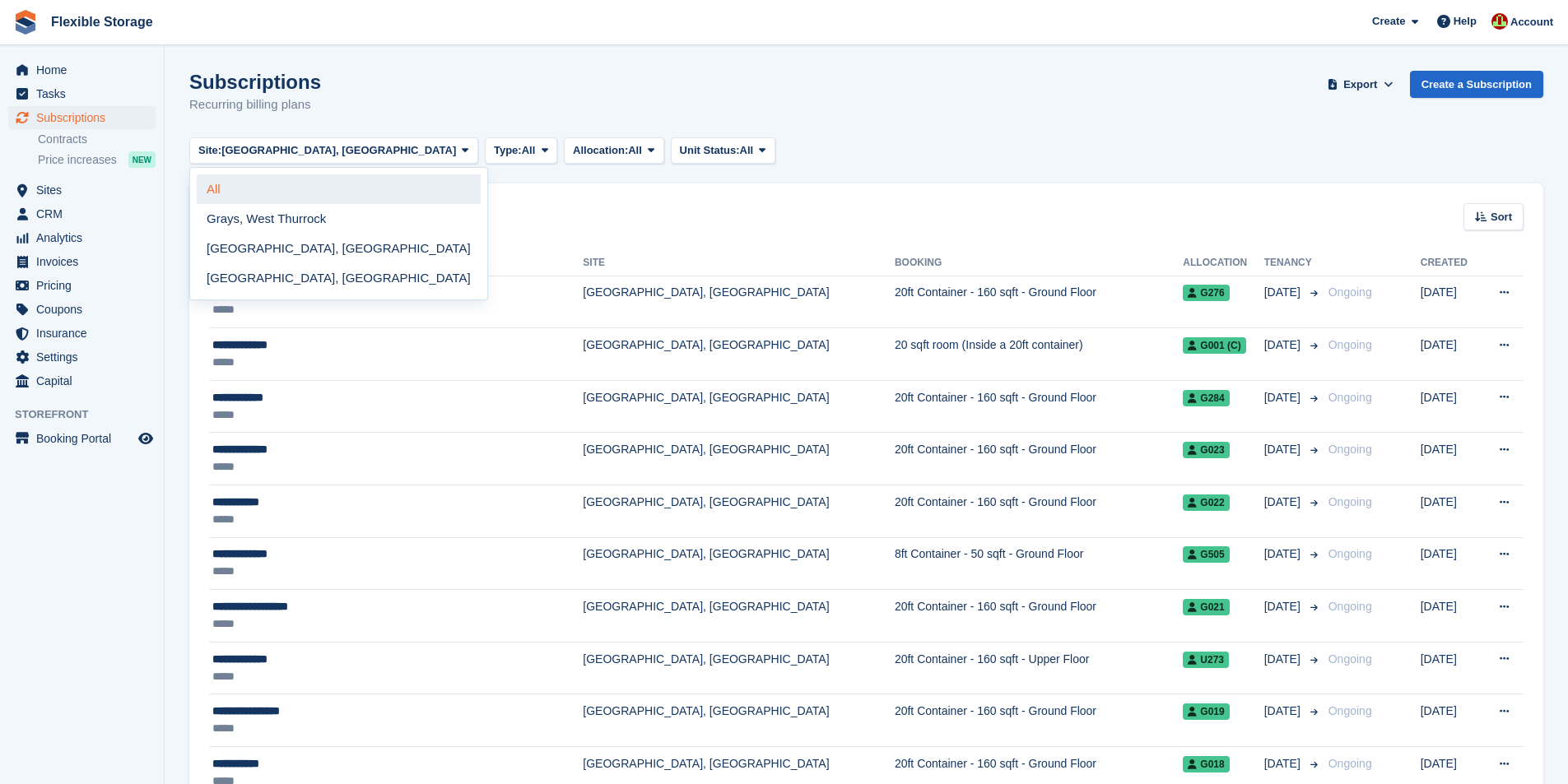
click at [264, 186] on link "All" at bounding box center [339, 190] width 284 height 30
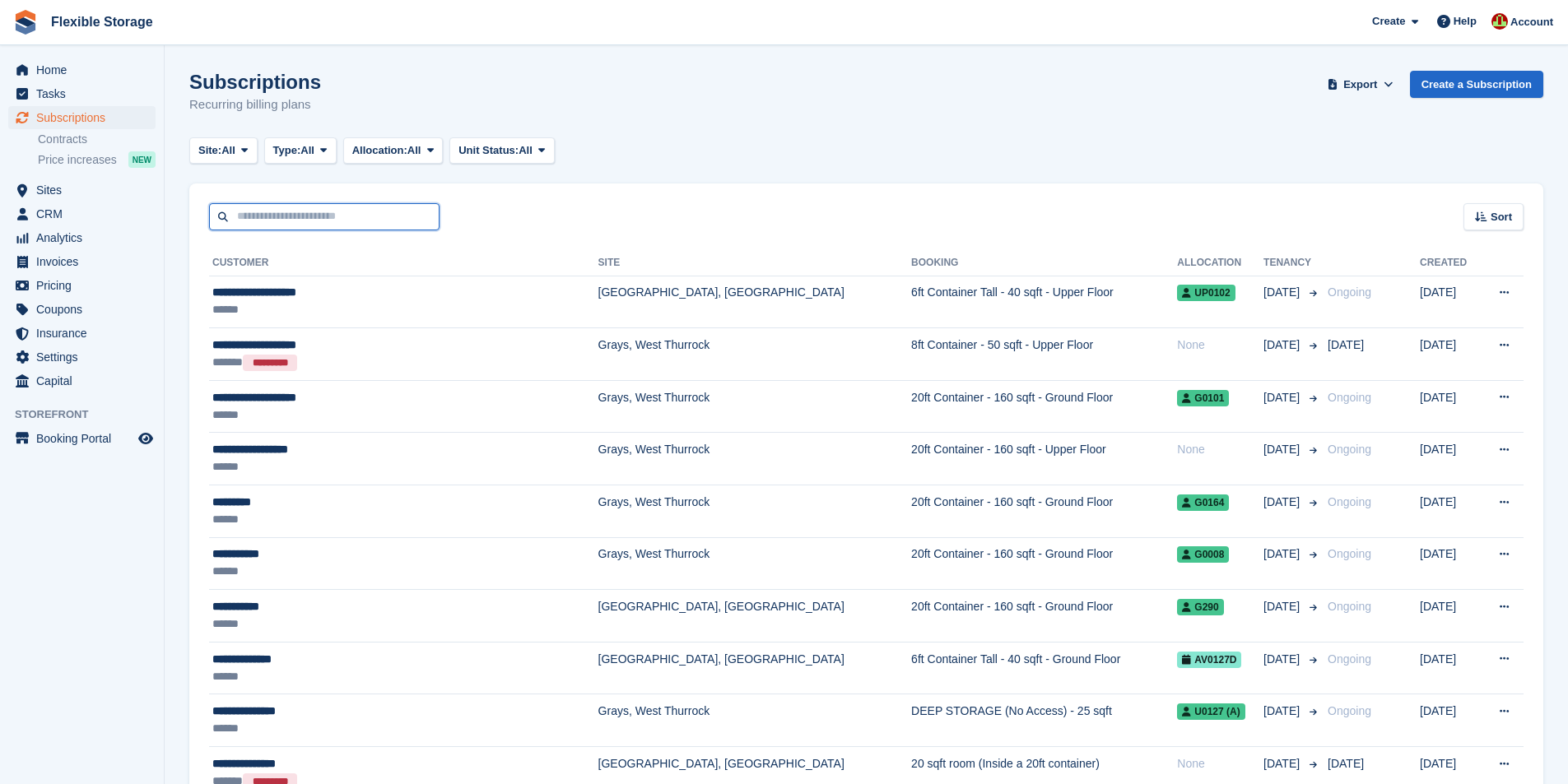
click at [282, 210] on input "text" at bounding box center [324, 216] width 230 height 27
type input "*********"
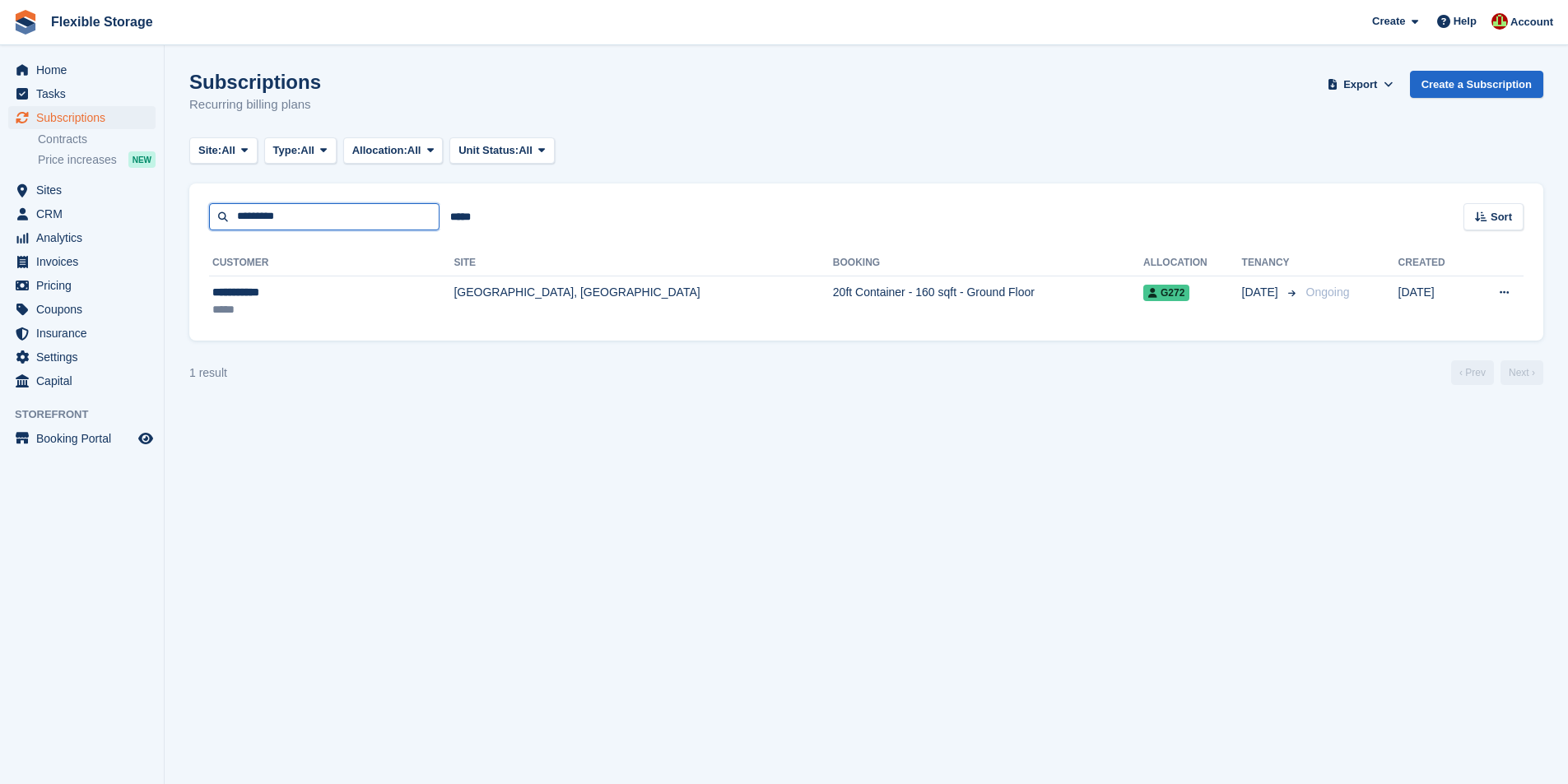
drag, startPoint x: 288, startPoint y: 222, endPoint x: 199, endPoint y: 226, distance: 89.1
click at [199, 225] on div "********* ***** Sort Sort by Customer name Date created Move in date Move out d…" at bounding box center [867, 207] width 1354 height 47
type input "*****"
click at [284, 210] on input "*****" at bounding box center [324, 216] width 230 height 27
click at [281, 214] on input "*****" at bounding box center [324, 216] width 230 height 27
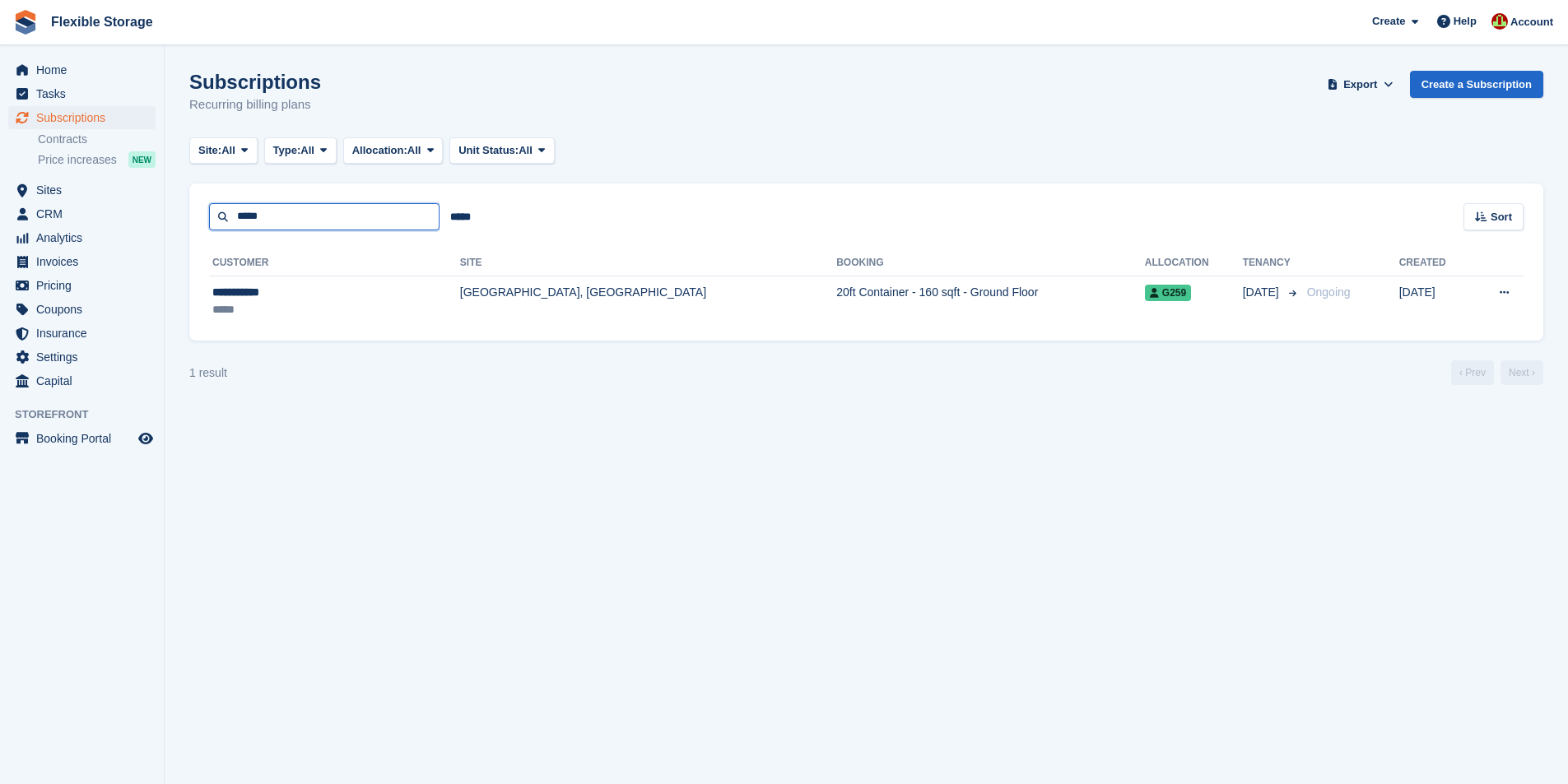
click at [280, 216] on input "*****" at bounding box center [324, 216] width 230 height 27
type input "******"
